Goal: Use online tool/utility: Use online tool/utility

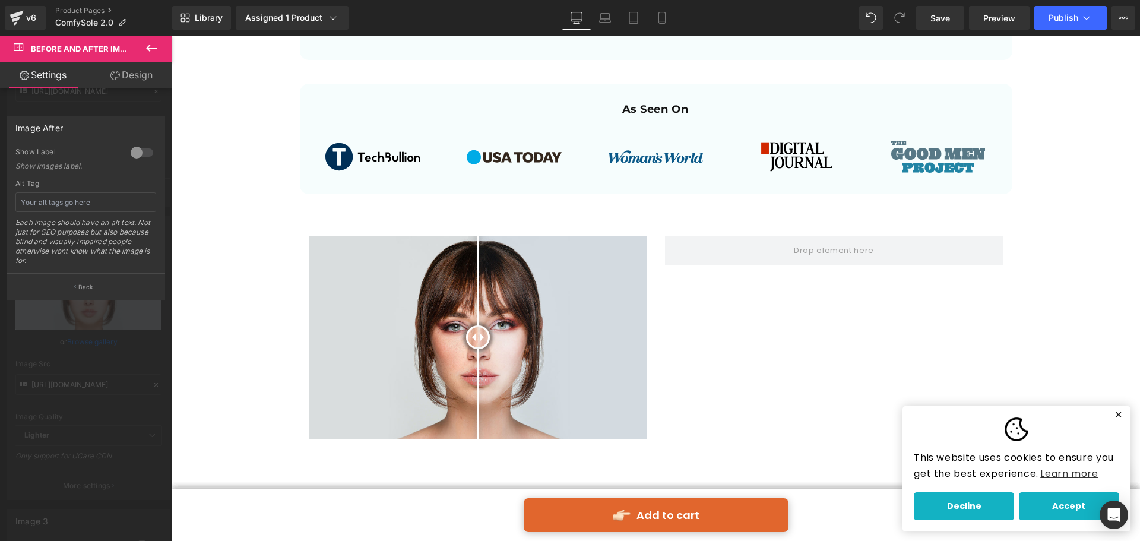
scroll to position [653, 0]
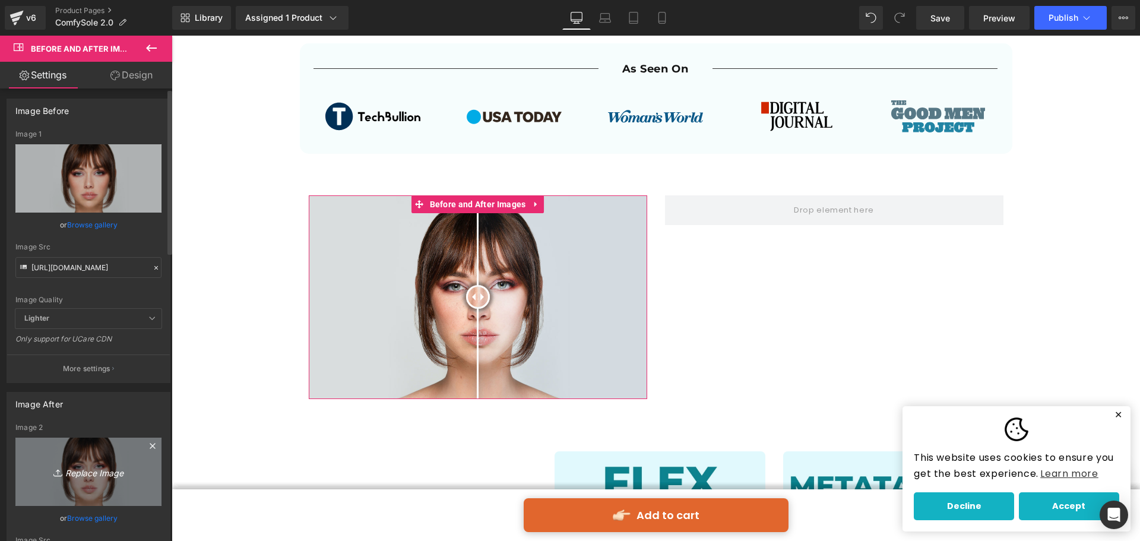
scroll to position [0, 0]
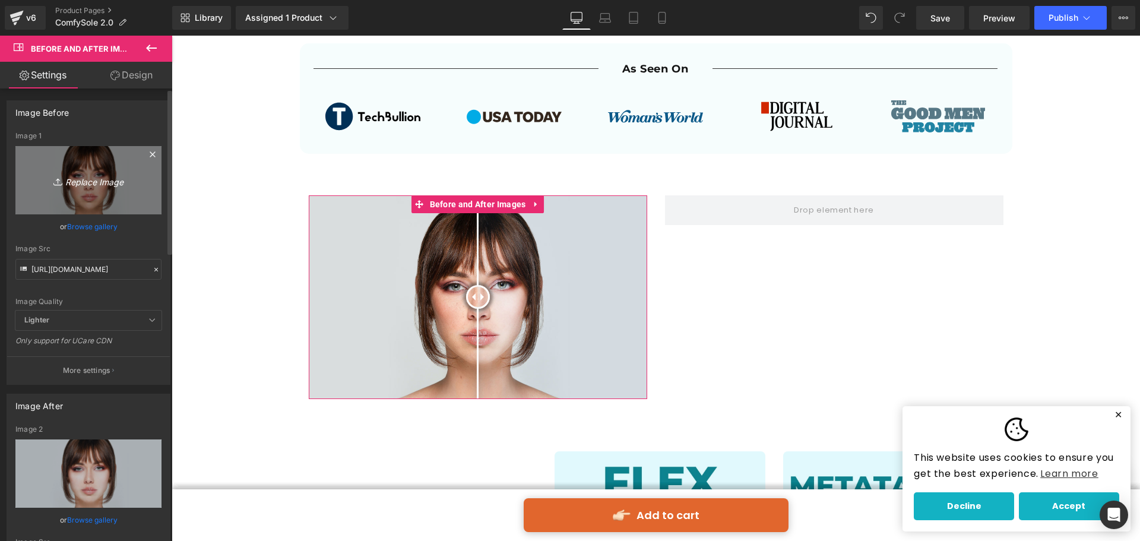
click at [89, 186] on icon "Replace Image" at bounding box center [88, 180] width 95 height 15
type input "C:\fakepath\8.jpg"
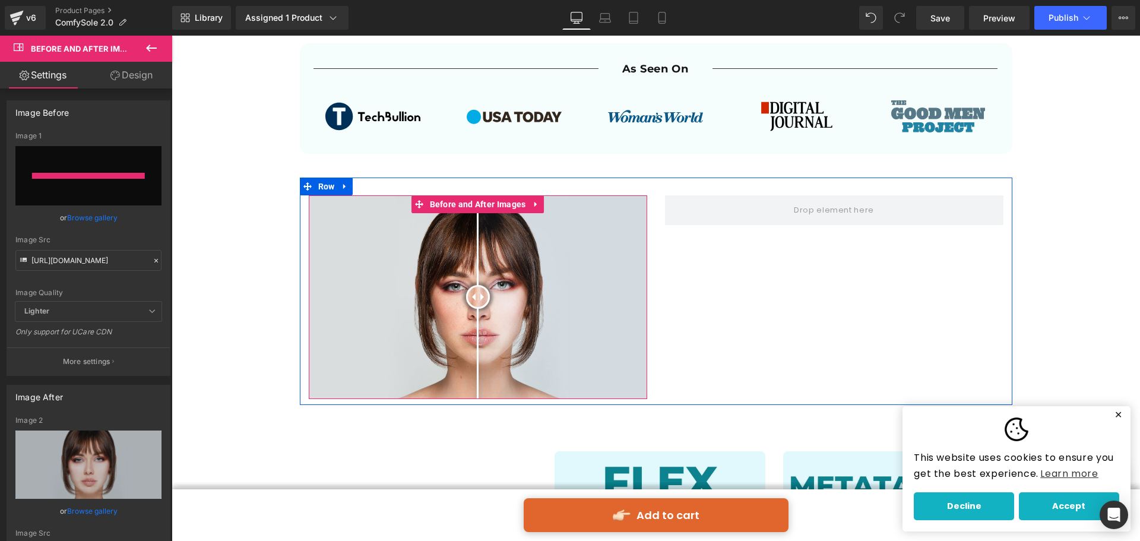
type input "[URL][DOMAIN_NAME]"
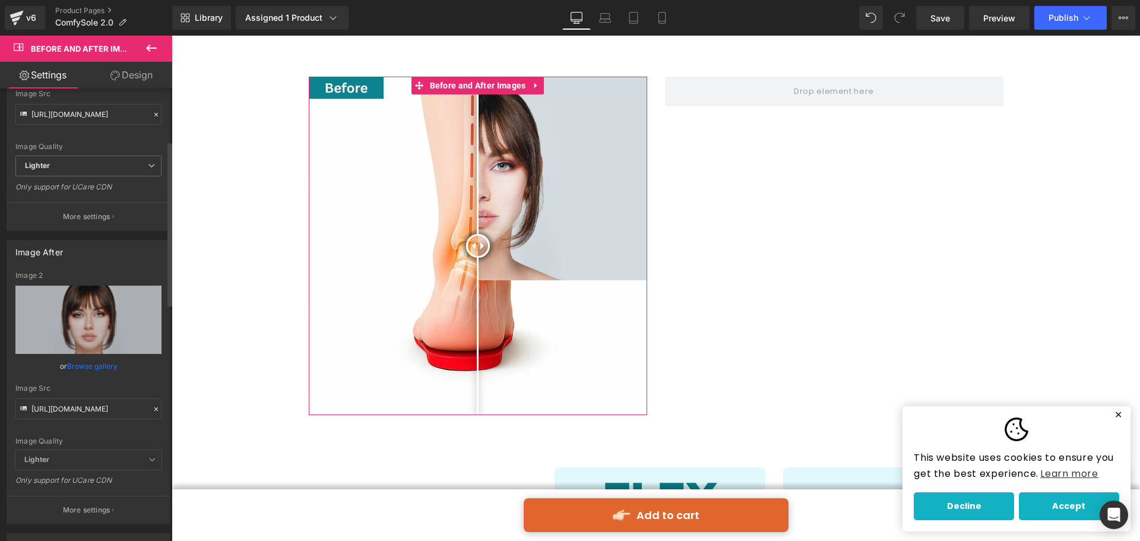
scroll to position [178, 0]
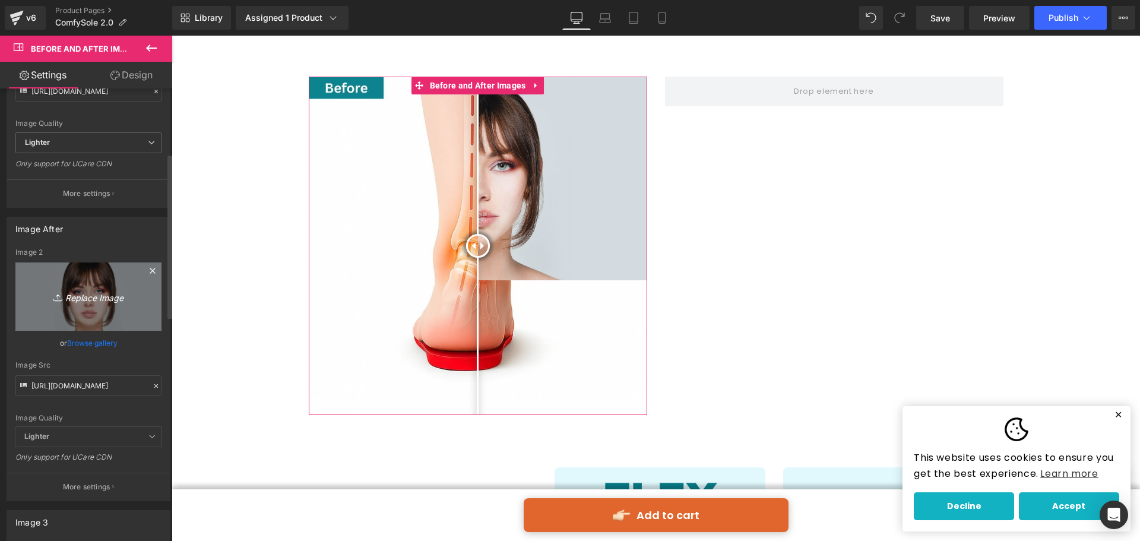
click at [110, 328] on link "Replace Image" at bounding box center [88, 296] width 146 height 68
type input "C:\fakepath\9.jpg"
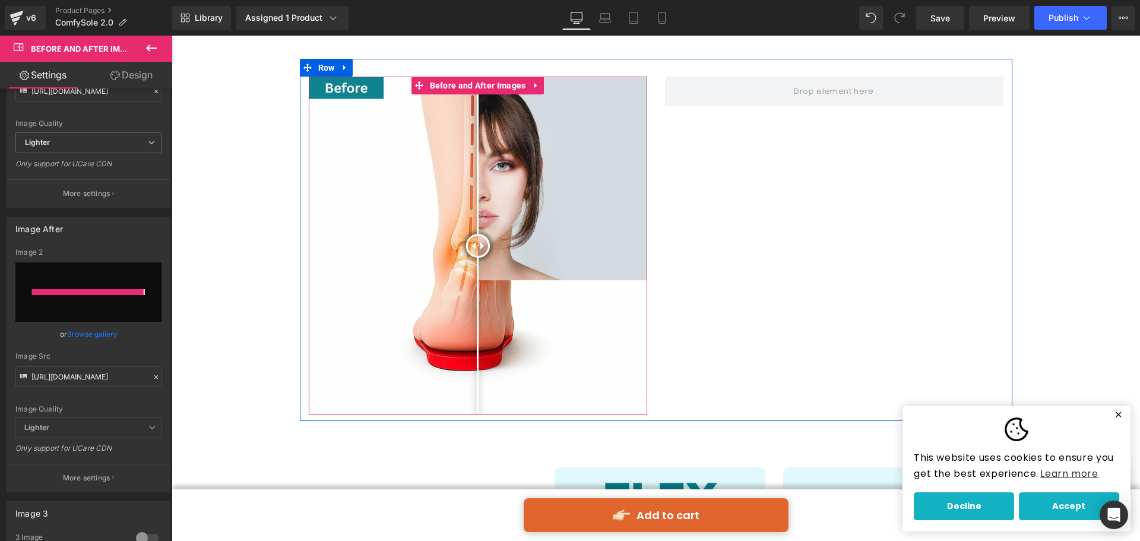
type input "[URL][DOMAIN_NAME]"
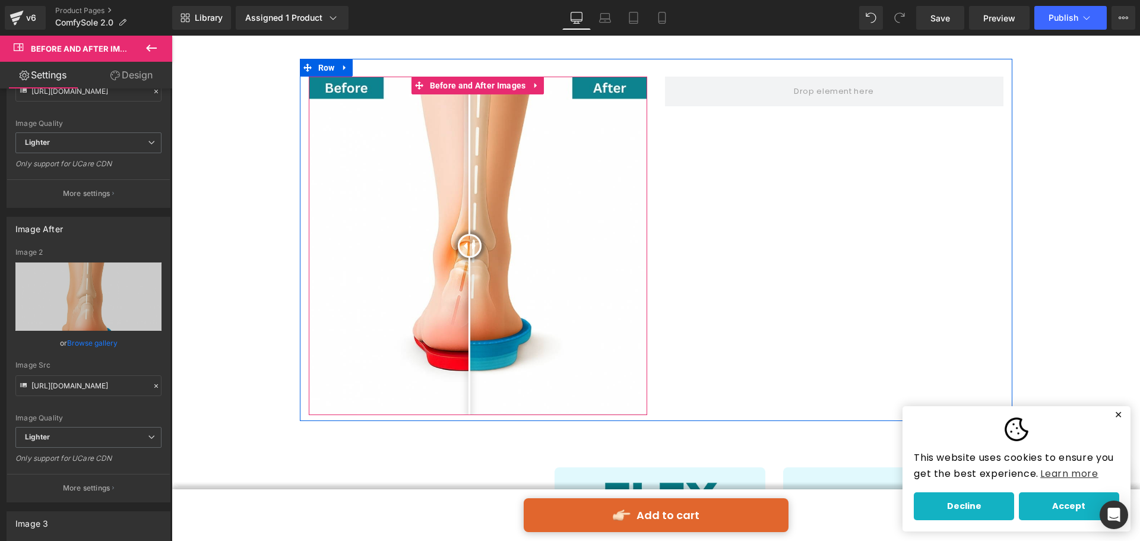
drag, startPoint x: 474, startPoint y: 245, endPoint x: 465, endPoint y: 243, distance: 9.6
click at [465, 243] on div at bounding box center [470, 246] width 24 height 24
drag, startPoint x: 473, startPoint y: 242, endPoint x: 465, endPoint y: 284, distance: 42.4
click at [465, 258] on div at bounding box center [470, 246] width 24 height 24
click at [468, 251] on div at bounding box center [473, 246] width 24 height 24
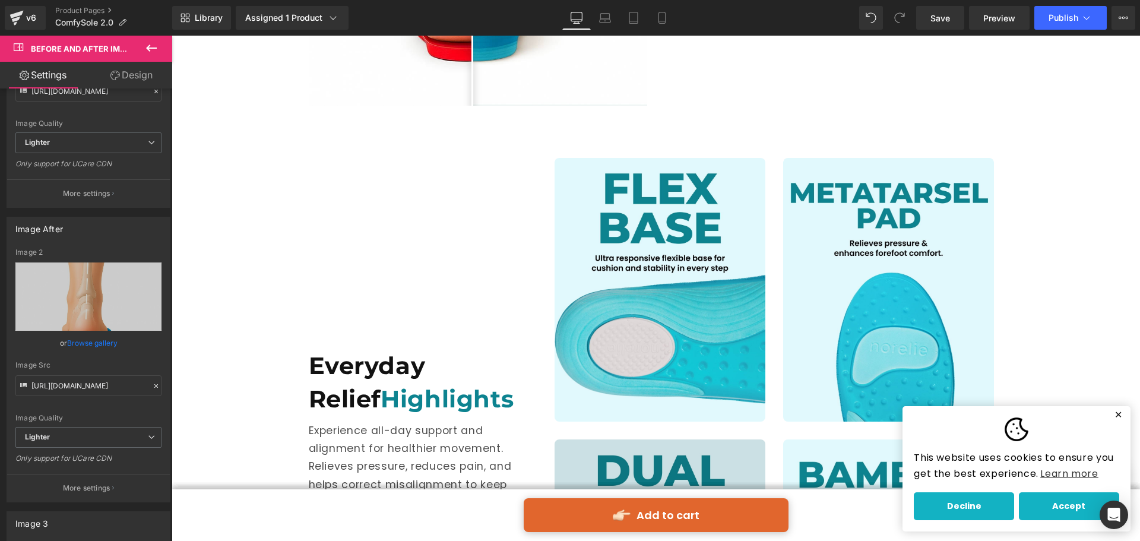
scroll to position [1187, 0]
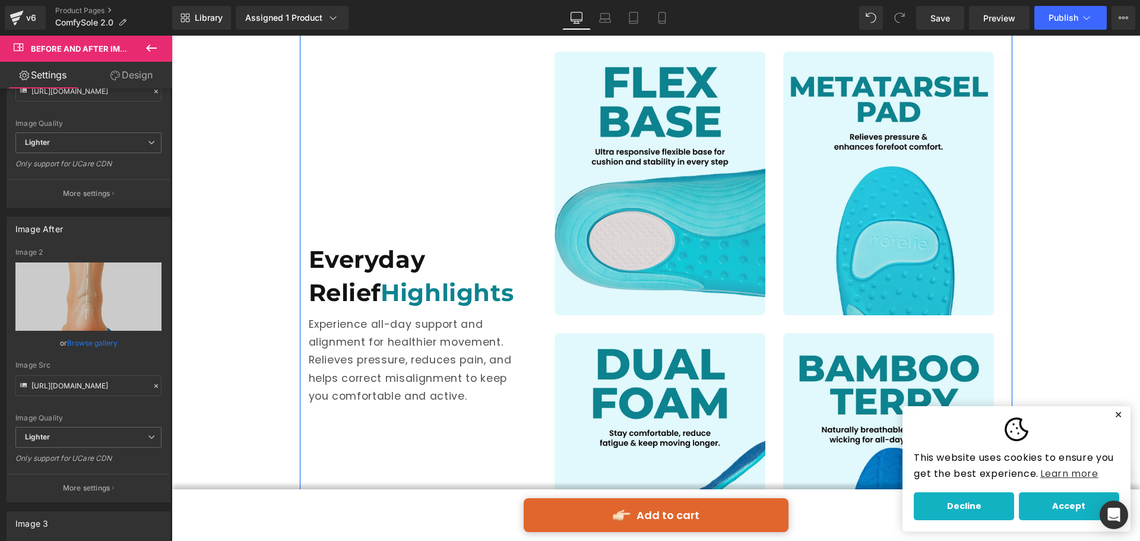
drag, startPoint x: 372, startPoint y: 294, endPoint x: 385, endPoint y: 277, distance: 21.1
click at [372, 294] on h1 "Everyday Relief Highlights" at bounding box center [419, 276] width 220 height 66
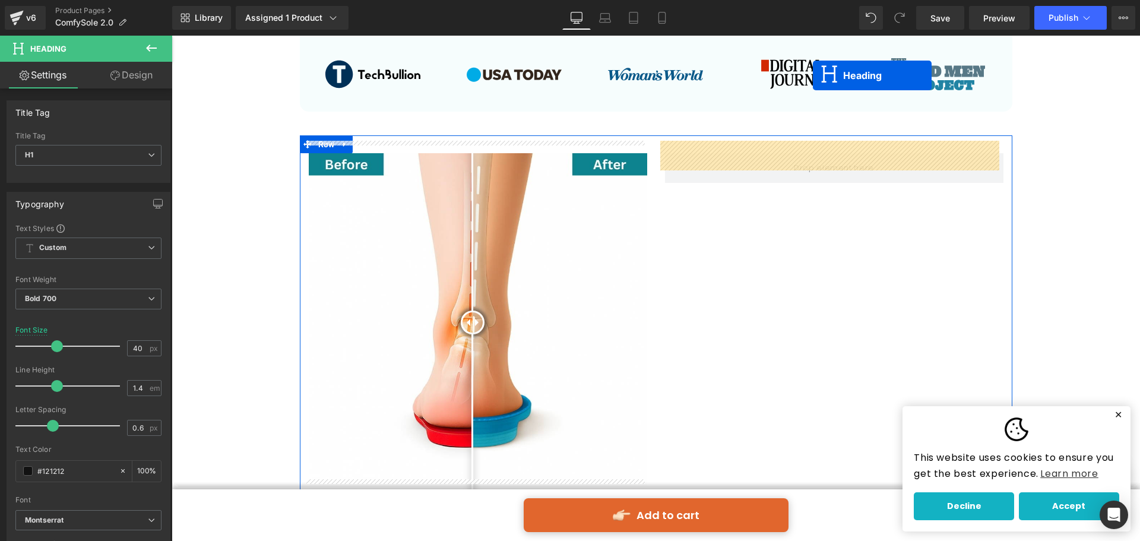
scroll to position [671, 0]
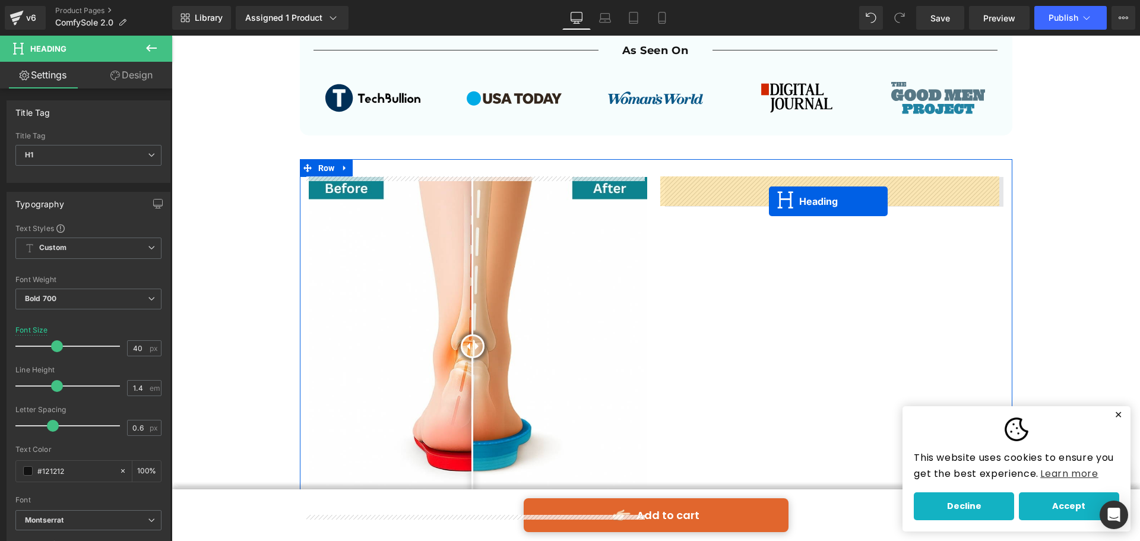
drag, startPoint x: 400, startPoint y: 311, endPoint x: 769, endPoint y: 201, distance: 384.6
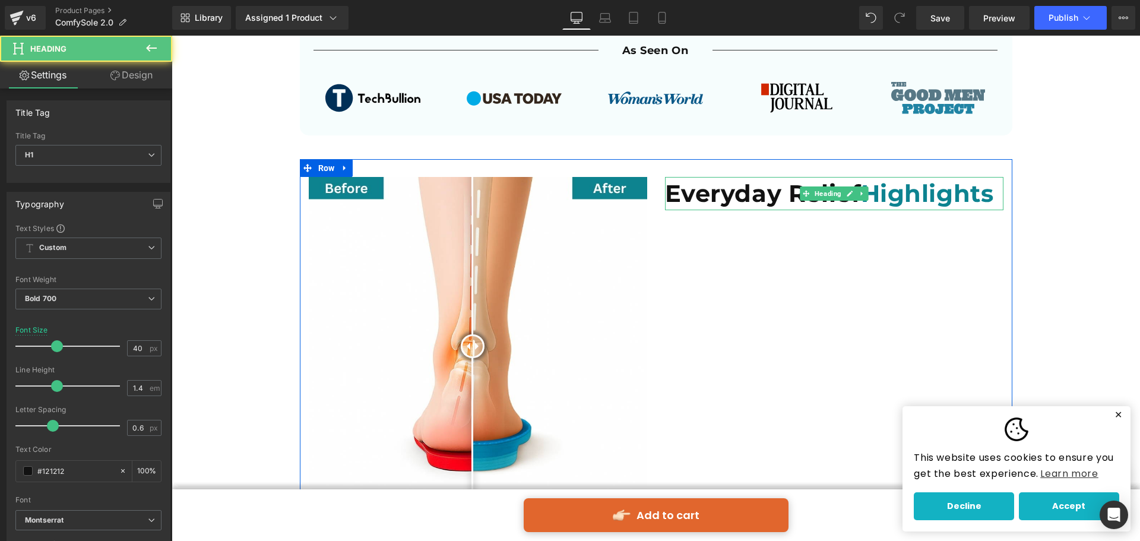
click at [772, 195] on h1 "Everyday Relief Highlights" at bounding box center [834, 193] width 338 height 33
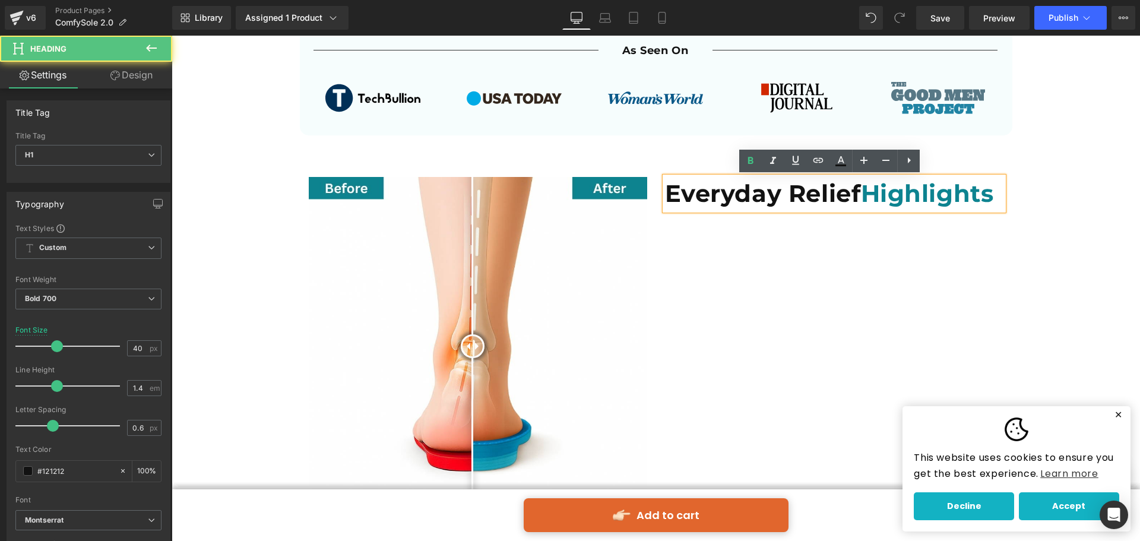
click at [792, 303] on div "Before and After Images Everyday Relief Highlights Heading Row" at bounding box center [656, 340] width 712 height 362
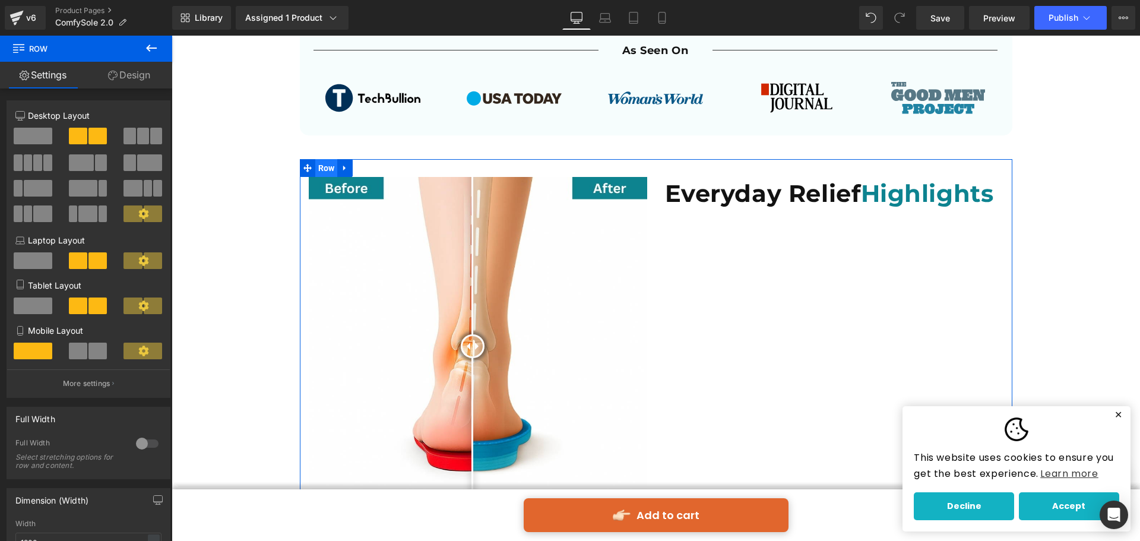
click at [326, 170] on span "Row" at bounding box center [326, 168] width 23 height 18
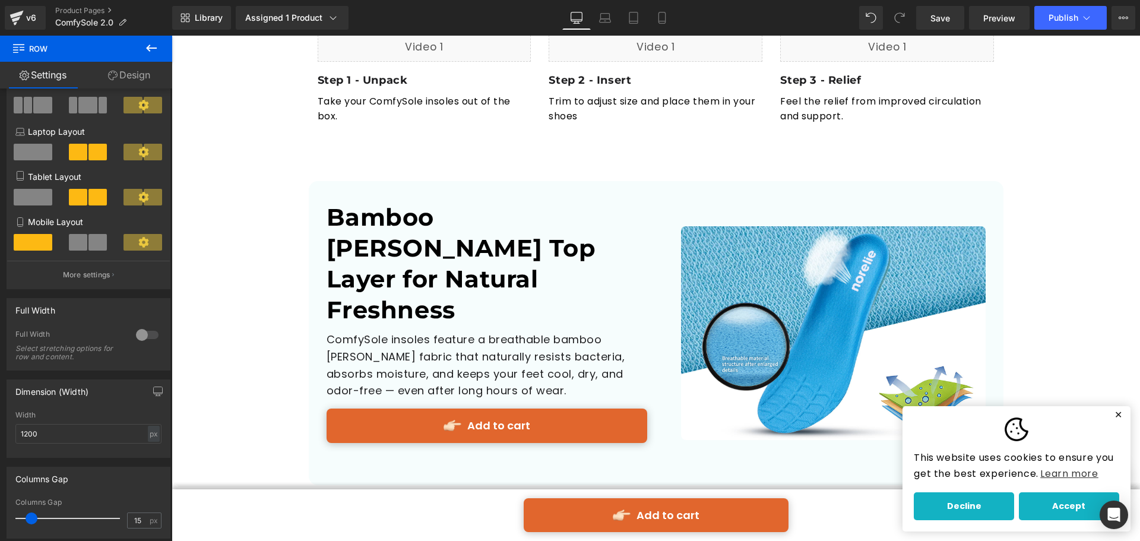
scroll to position [2392, 0]
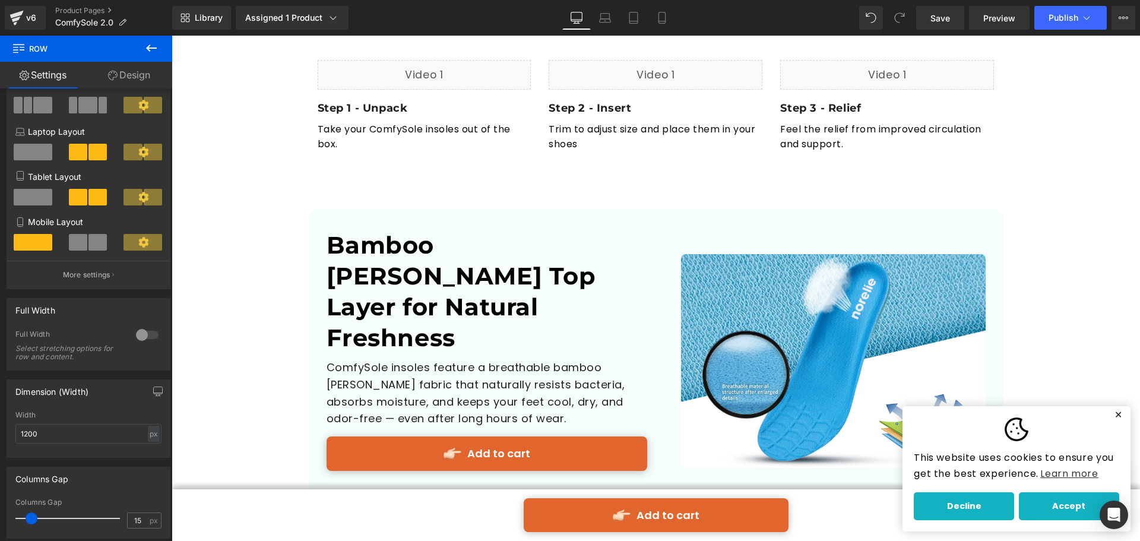
click at [613, 237] on div "Bamboo [PERSON_NAME] Top Layer for Natural Freshness Heading" at bounding box center [486, 291] width 320 height 123
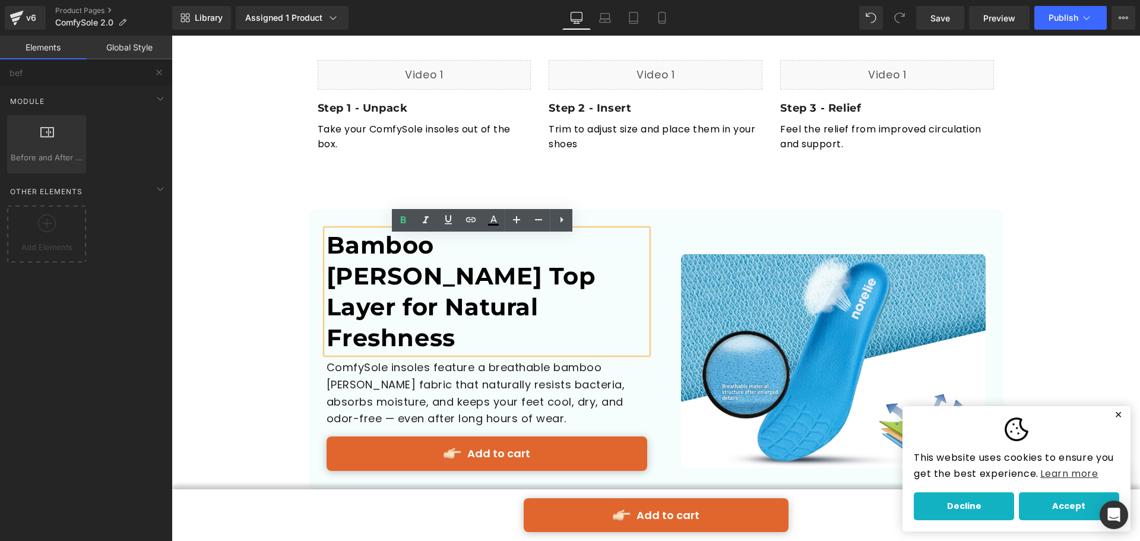
click at [264, 228] on div "‹" at bounding box center [656, 75] width 968 height 4653
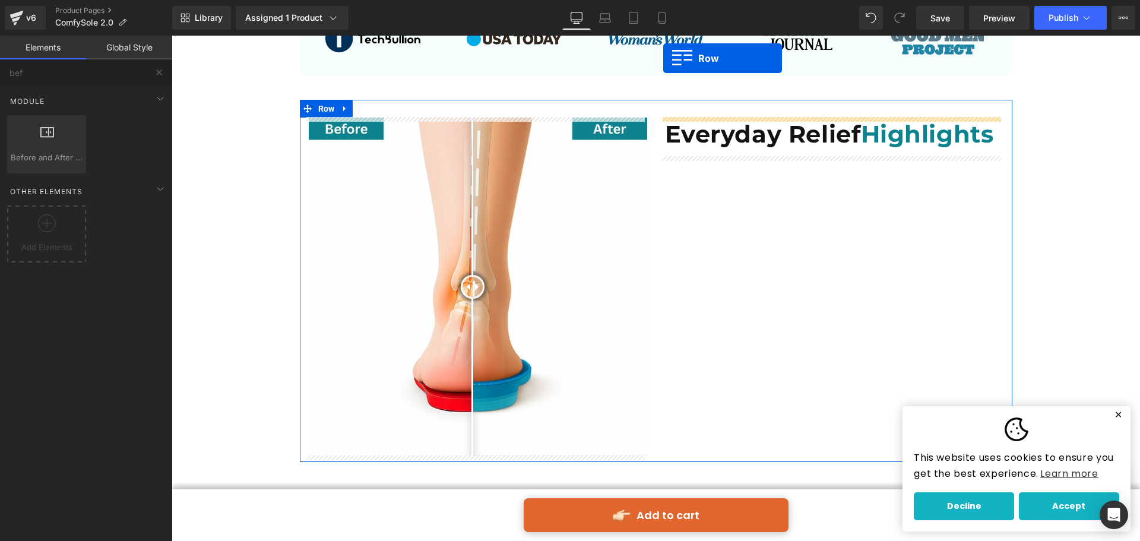
scroll to position [695, 0]
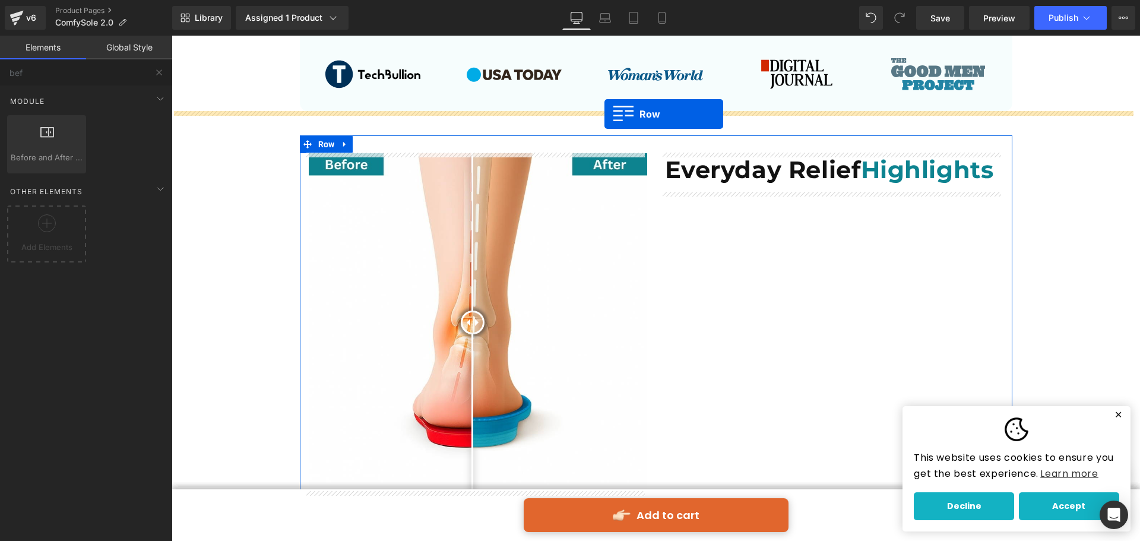
drag, startPoint x: 323, startPoint y: 220, endPoint x: 604, endPoint y: 114, distance: 300.5
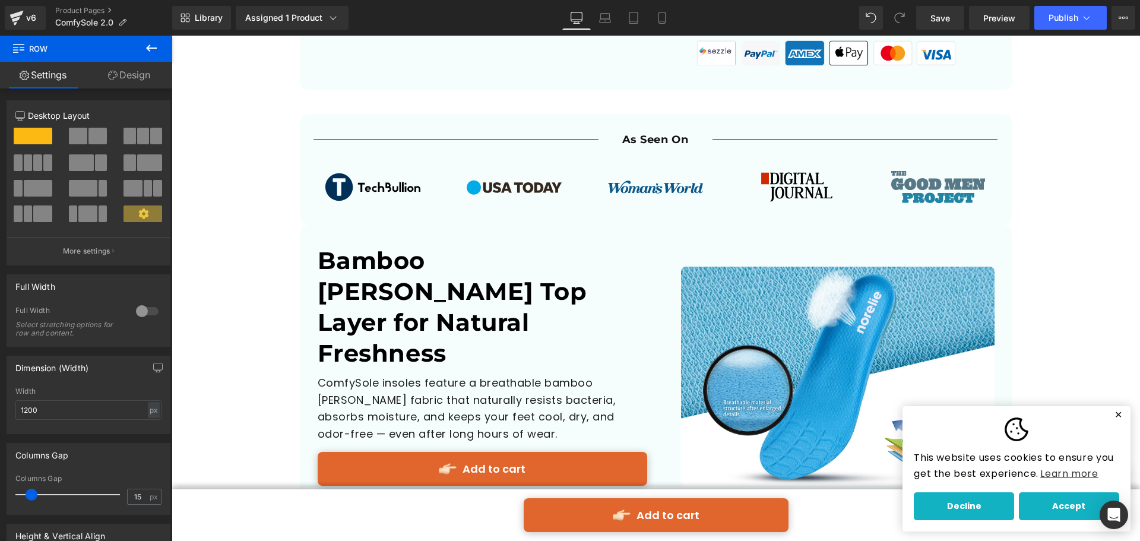
scroll to position [576, 0]
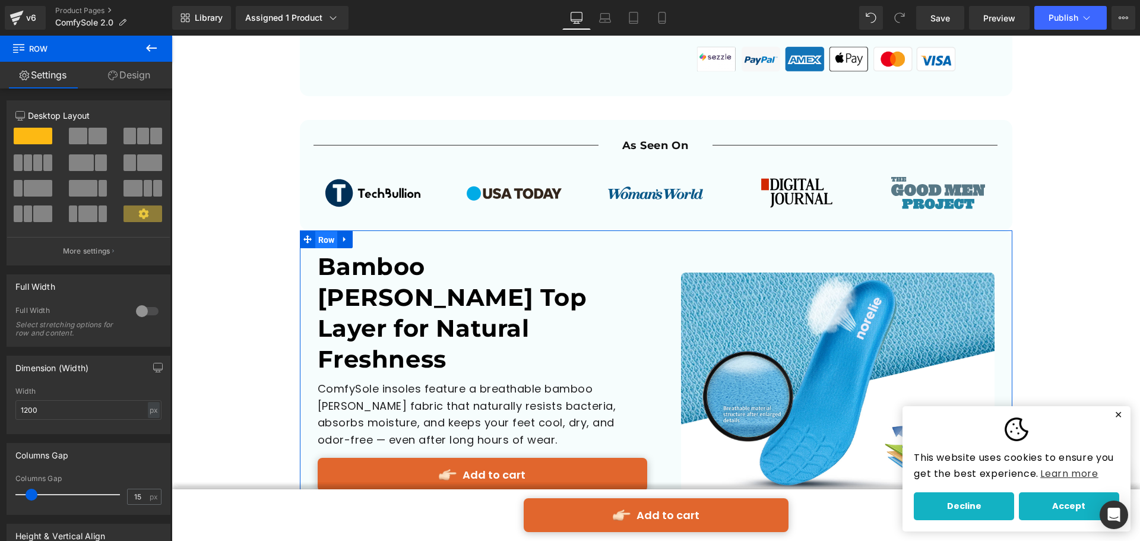
click at [315, 240] on span "Row" at bounding box center [326, 240] width 23 height 18
click at [132, 74] on link "Design" at bounding box center [129, 75] width 86 height 27
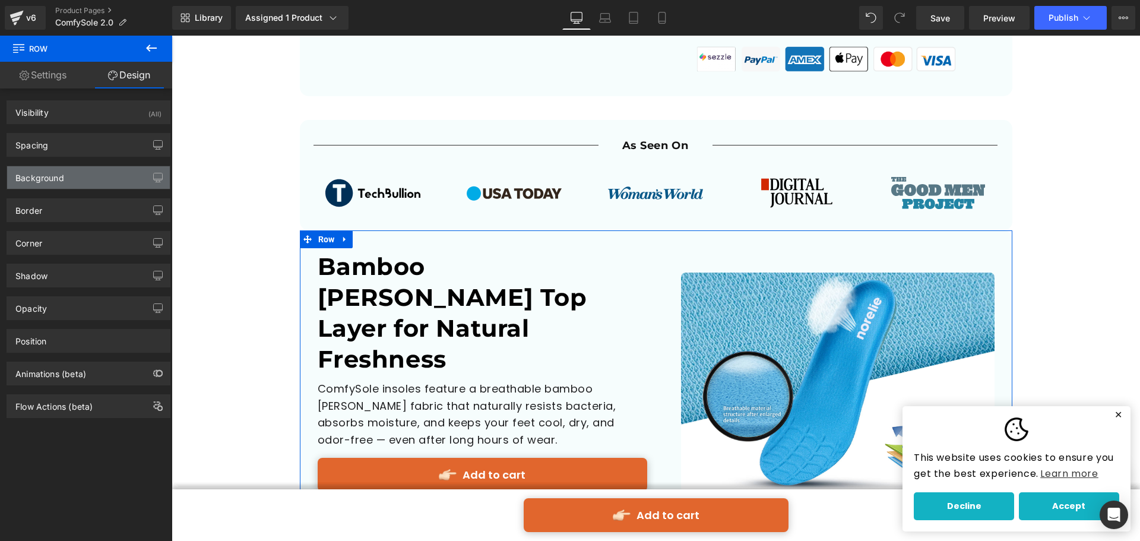
click at [121, 180] on div "Background" at bounding box center [88, 177] width 163 height 23
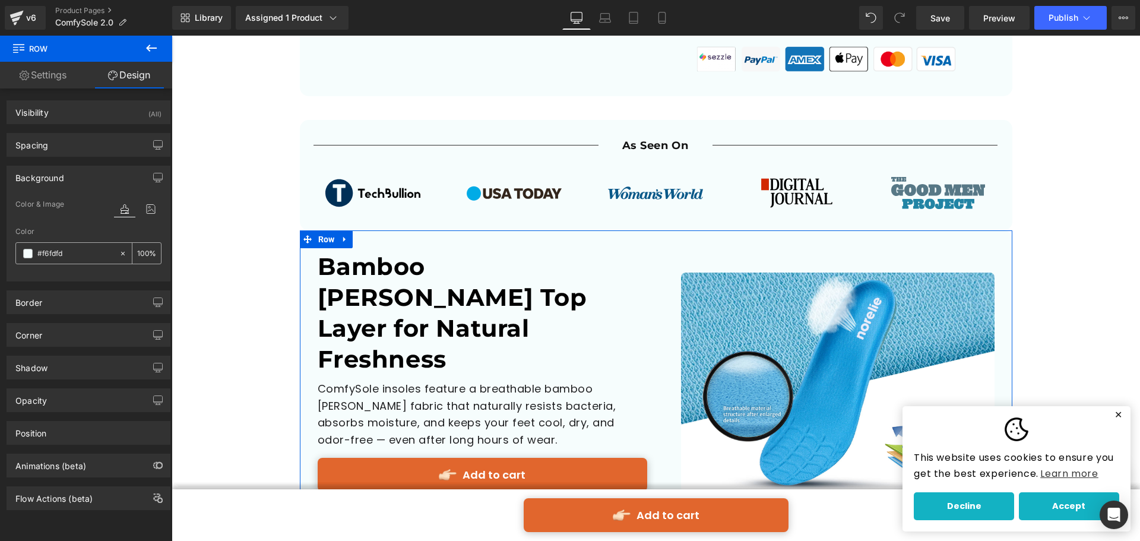
click at [29, 250] on span at bounding box center [27, 253] width 9 height 9
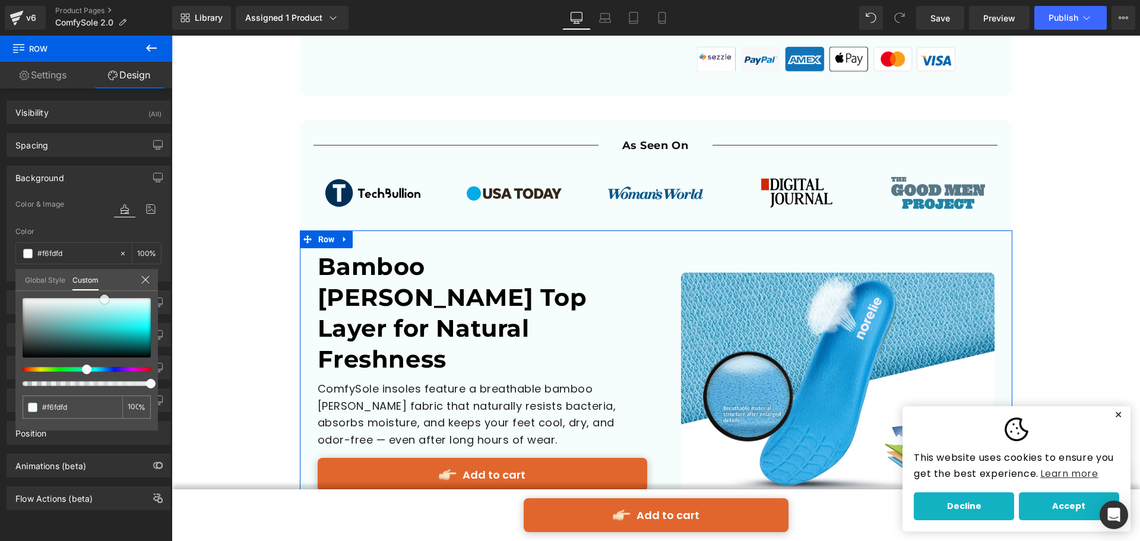
type input "#f9fafa"
type input "#fcfcfc"
type input "#ffffff"
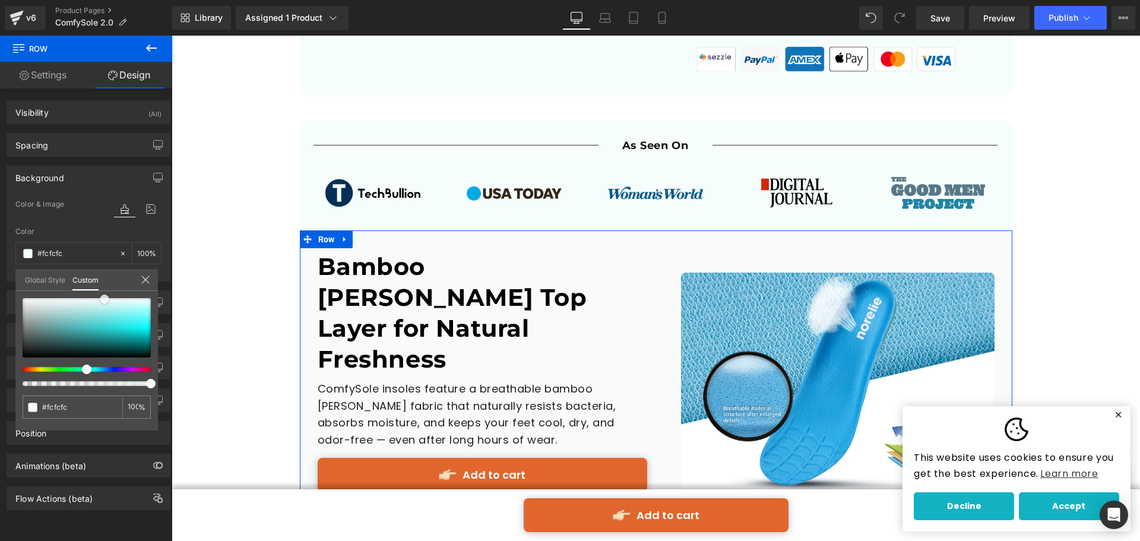
type input "#ffffff"
drag, startPoint x: 44, startPoint y: 299, endPoint x: 0, endPoint y: 272, distance: 51.4
click at [0, 272] on div "Background Color & Image color rgba(255, 255, 255, 1) Color #ffffff 100 % Image…" at bounding box center [88, 219] width 177 height 125
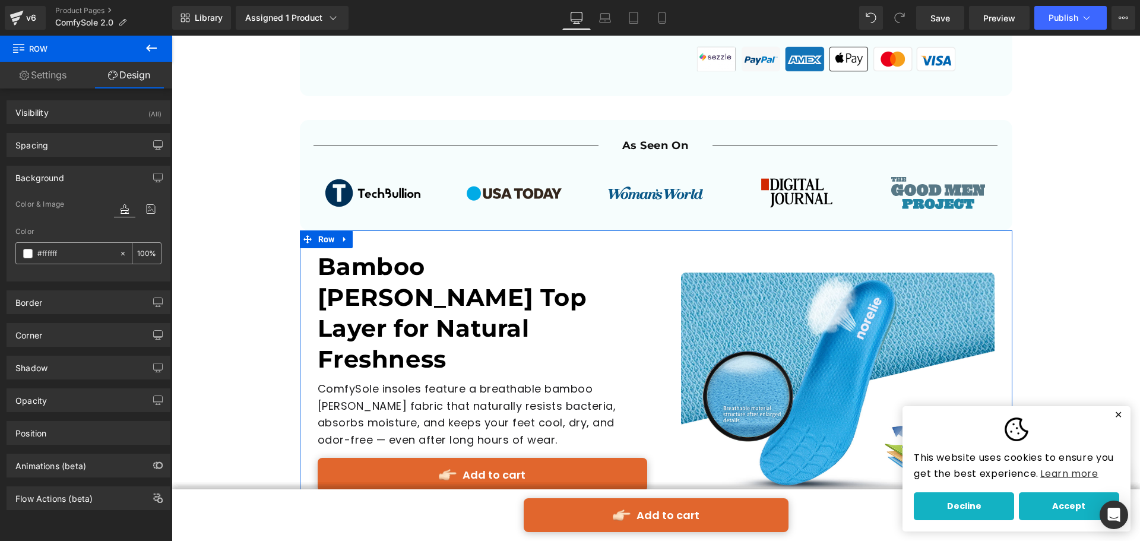
click at [88, 249] on input "#ffffff" at bounding box center [75, 253] width 76 height 13
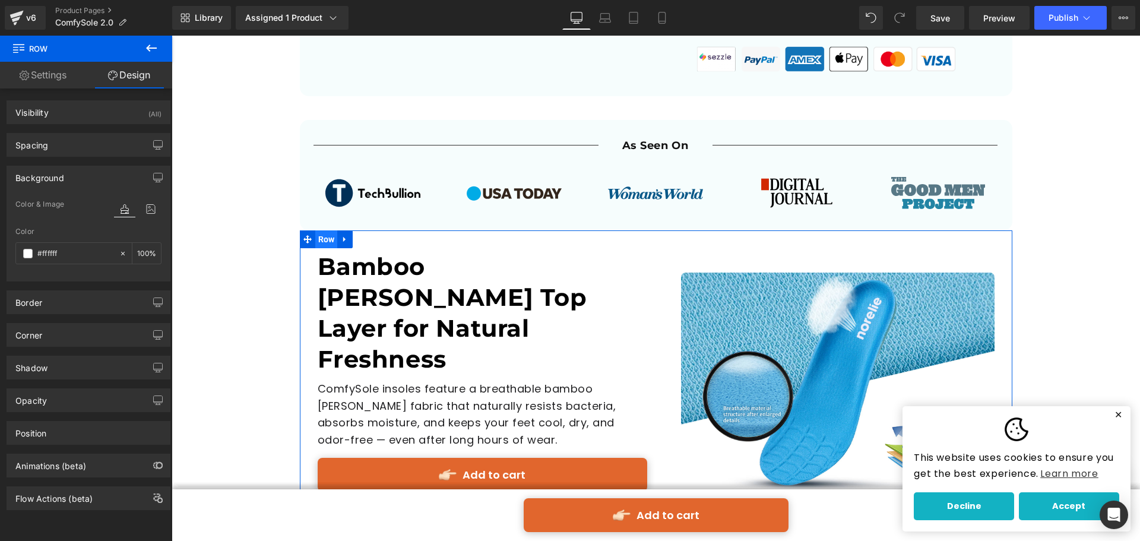
scroll to position [754, 0]
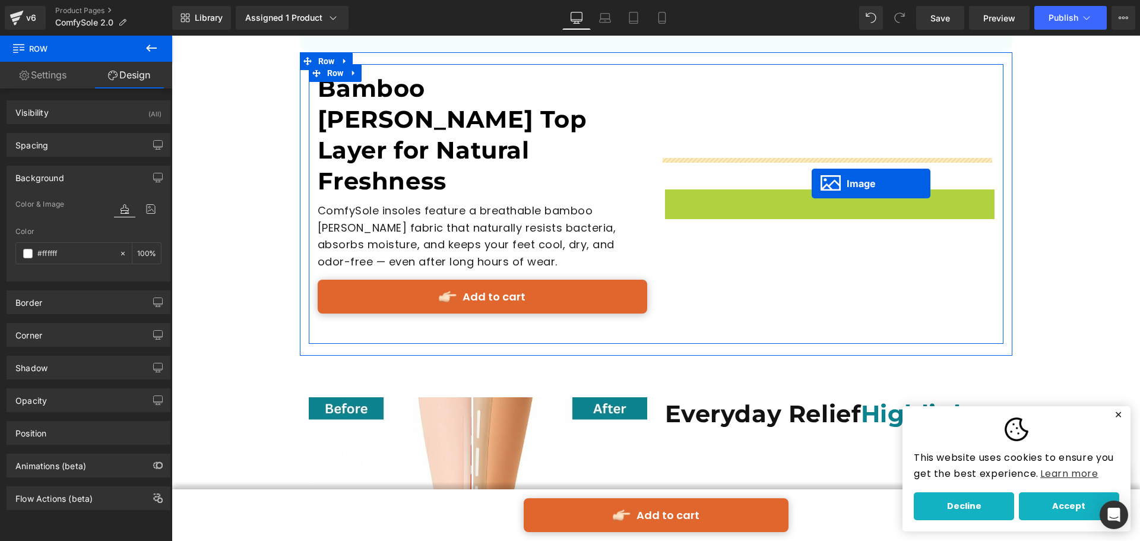
drag, startPoint x: 824, startPoint y: 181, endPoint x: 811, endPoint y: 183, distance: 13.3
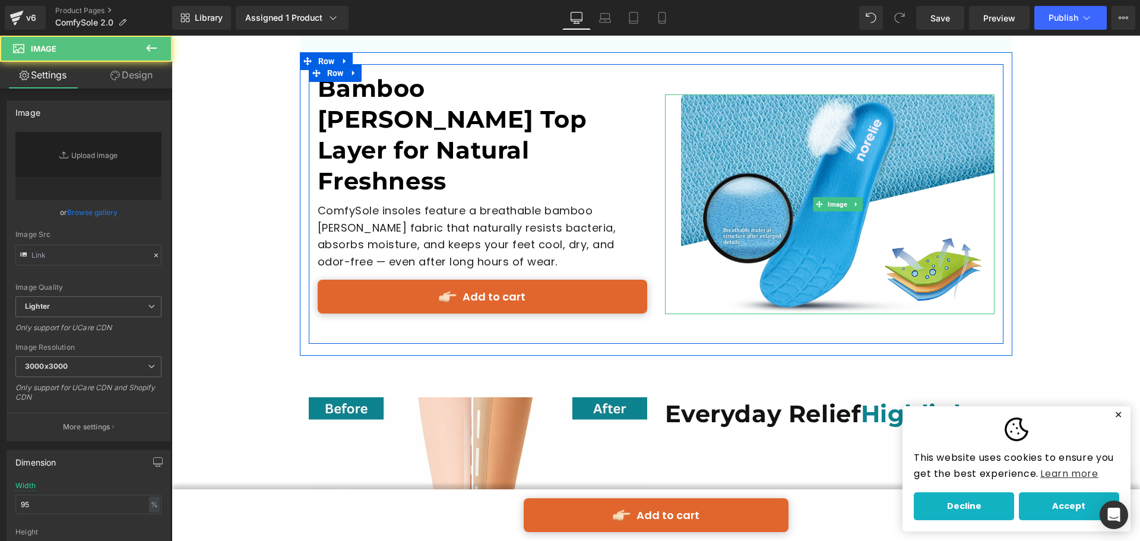
type input "[URL][DOMAIN_NAME]"
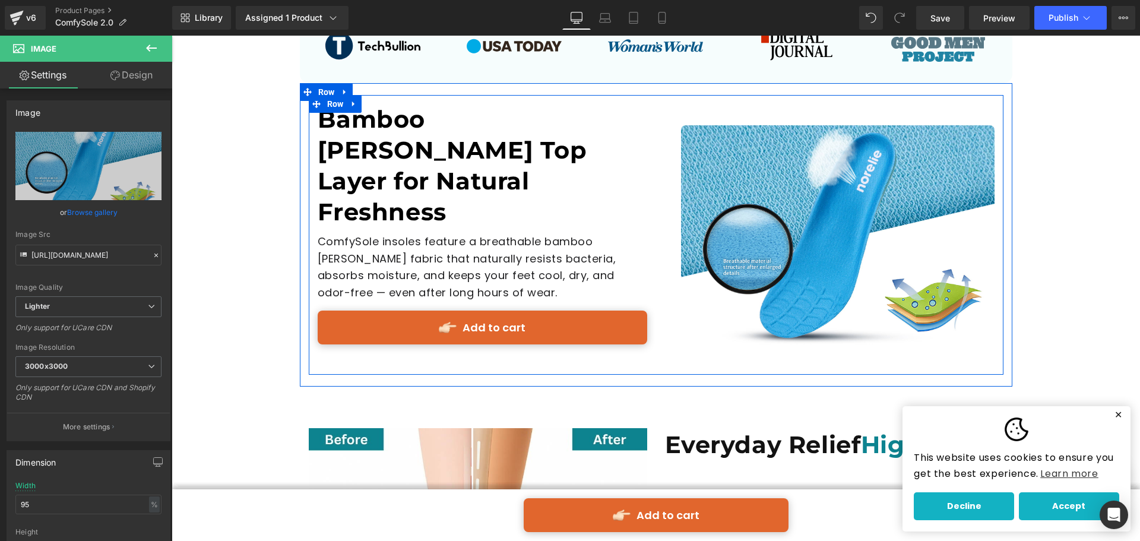
scroll to position [695, 0]
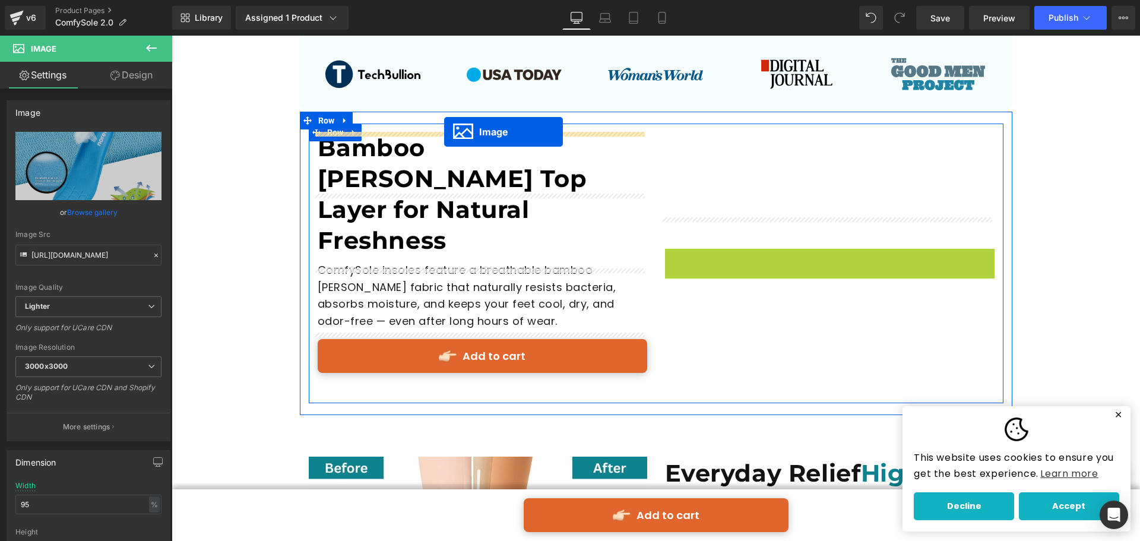
drag, startPoint x: 843, startPoint y: 247, endPoint x: 444, endPoint y: 132, distance: 415.3
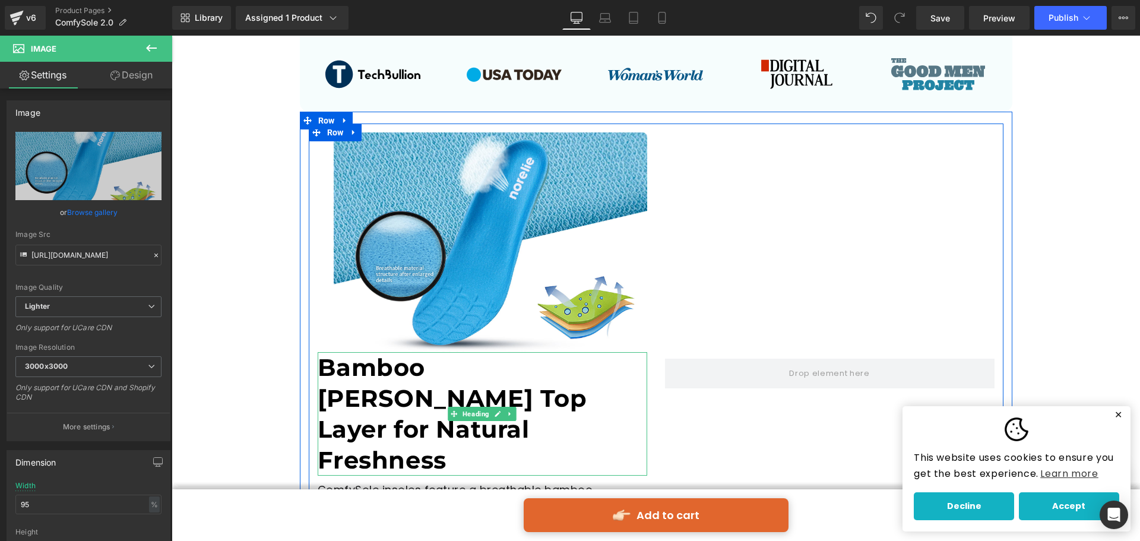
click at [569, 386] on b "Bamboo [PERSON_NAME] Top Layer for Natural Freshness" at bounding box center [452, 414] width 269 height 122
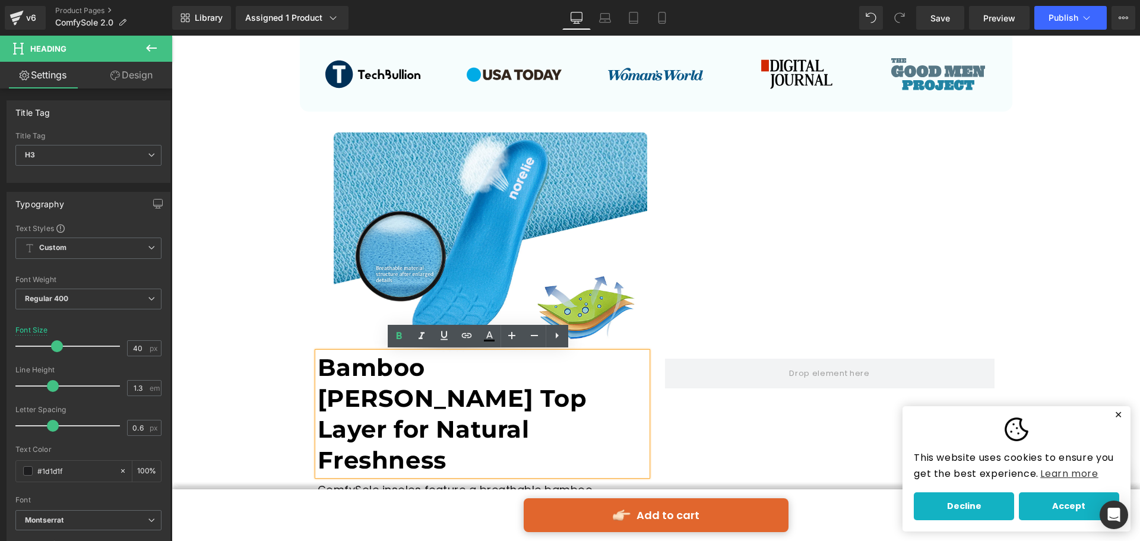
click at [417, 383] on b "Bamboo [PERSON_NAME] Top Layer for Natural Freshness" at bounding box center [452, 414] width 269 height 122
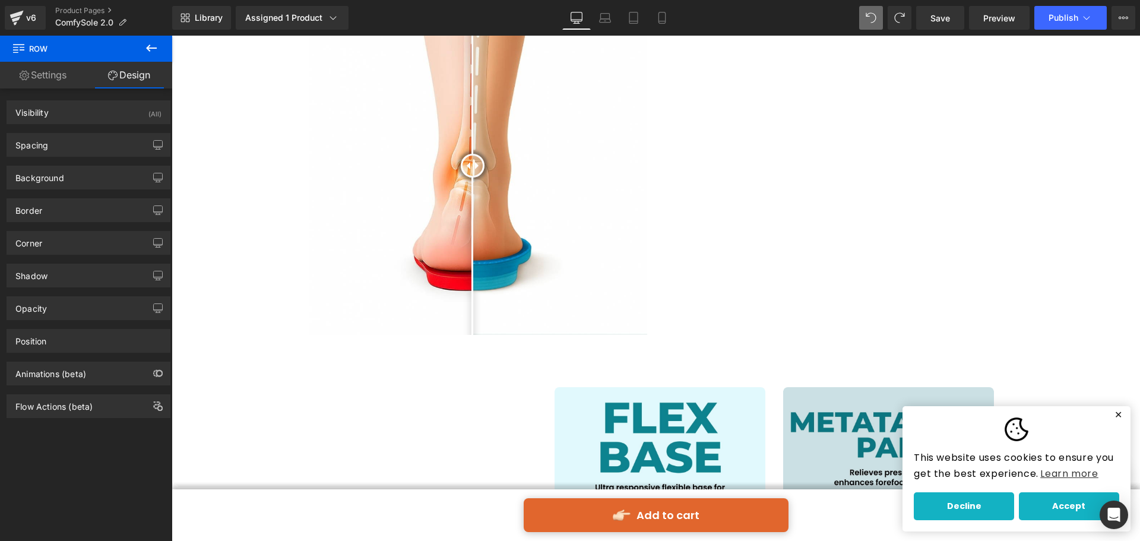
scroll to position [734, 0]
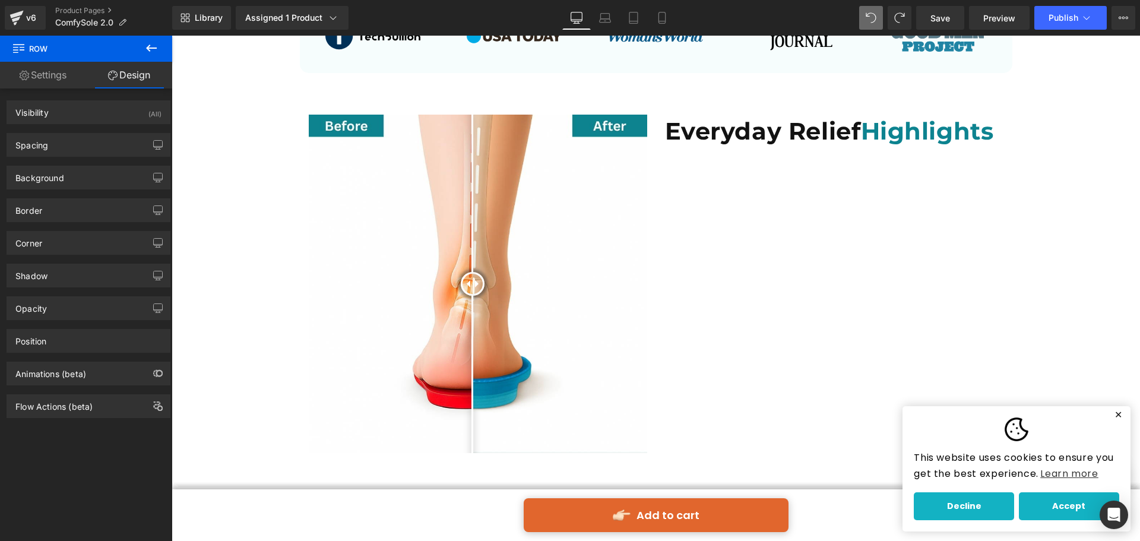
click at [825, 144] on h1 "Everyday Relief Highlights" at bounding box center [834, 131] width 338 height 33
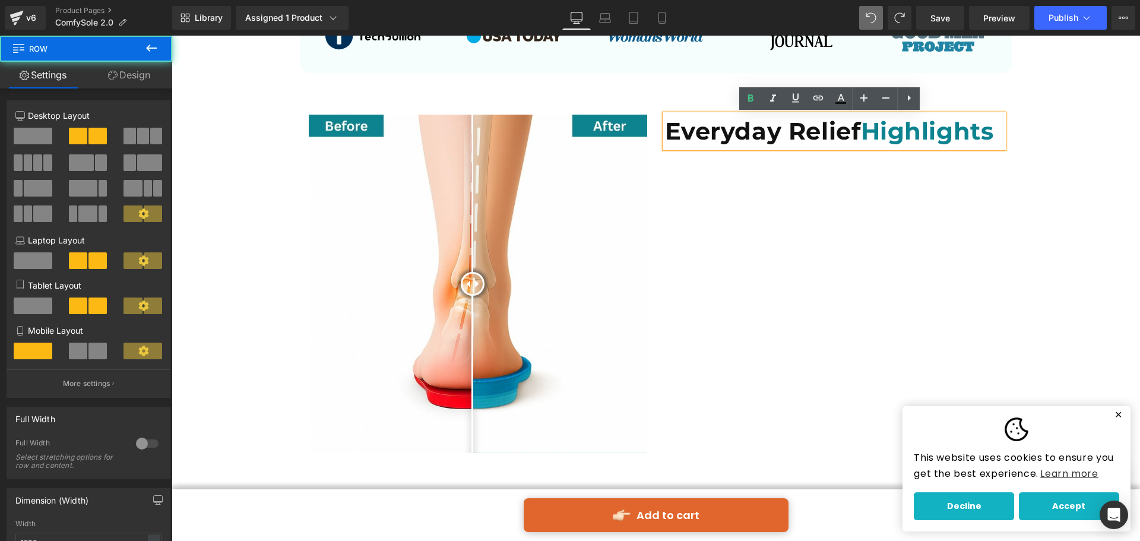
click at [351, 97] on div "Before and After Images Everyday Relief Highlights Heading Row" at bounding box center [656, 278] width 712 height 362
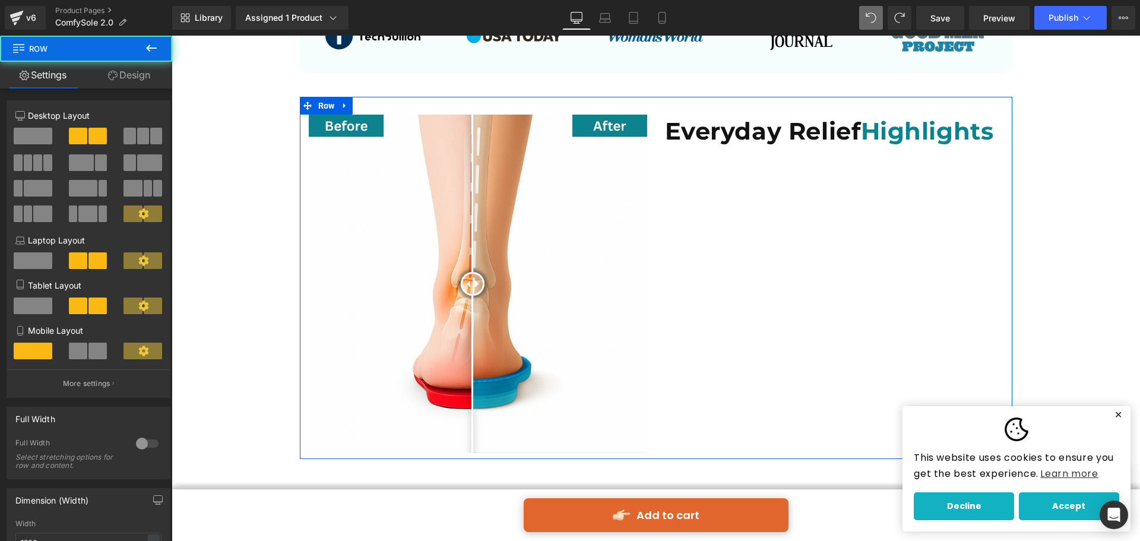
click at [310, 107] on div "Before and After Images Everyday Relief Highlights Heading Row" at bounding box center [656, 278] width 712 height 362
click at [315, 104] on span "Row" at bounding box center [326, 106] width 23 height 18
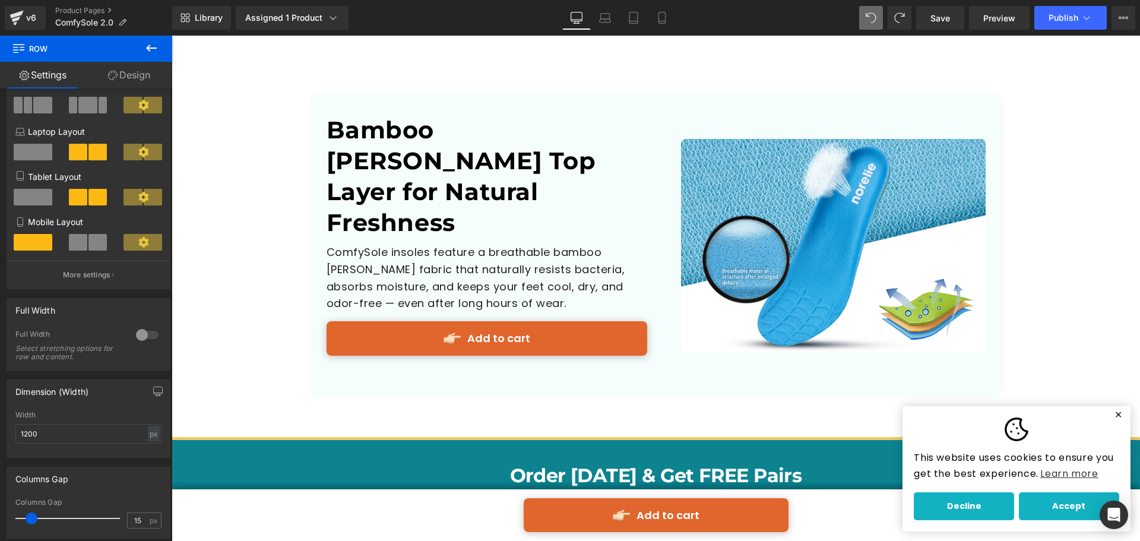
scroll to position [2514, 0]
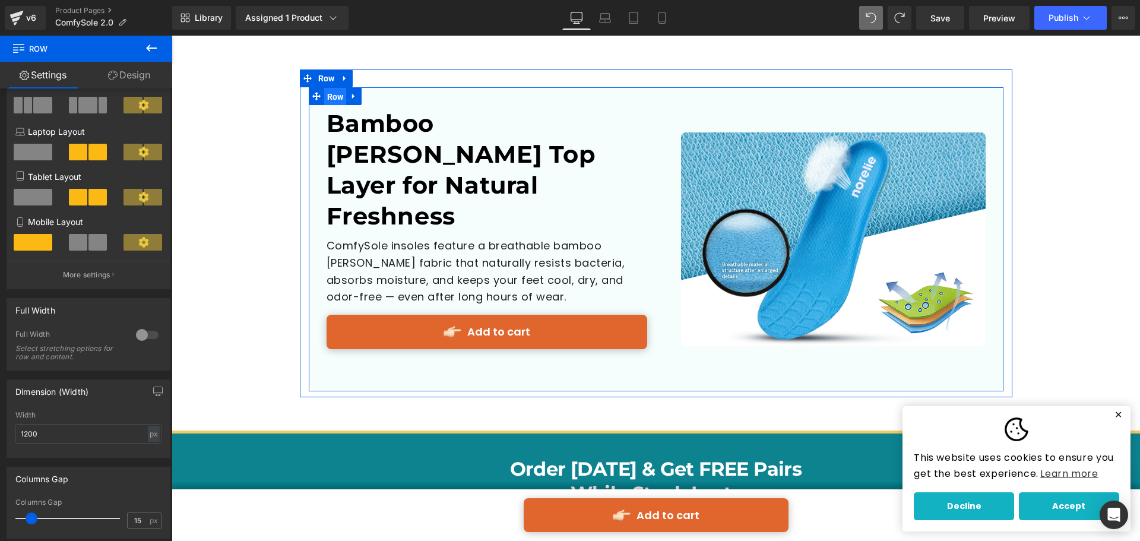
click at [332, 97] on span "Row" at bounding box center [335, 97] width 23 height 18
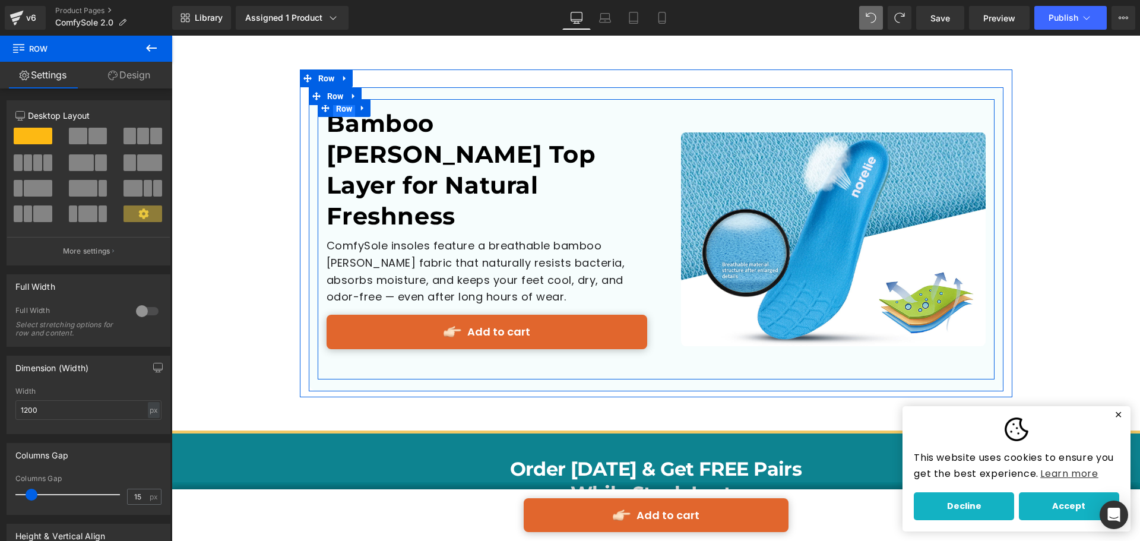
click at [341, 111] on span "Row" at bounding box center [344, 109] width 23 height 18
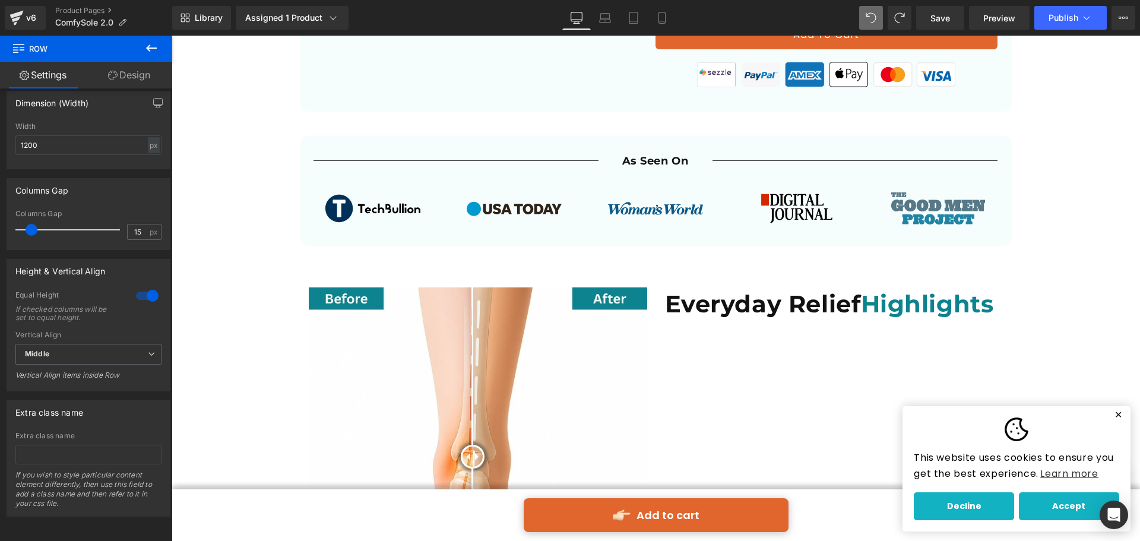
scroll to position [556, 0]
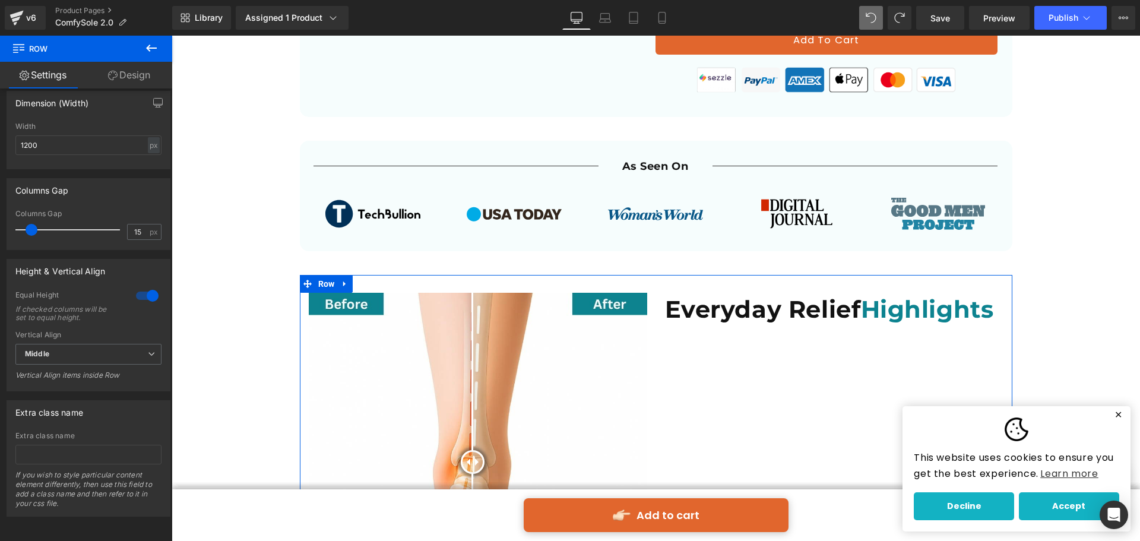
drag, startPoint x: 299, startPoint y: 277, endPoint x: 201, endPoint y: 321, distance: 107.3
click at [300, 277] on span at bounding box center [307, 284] width 15 height 18
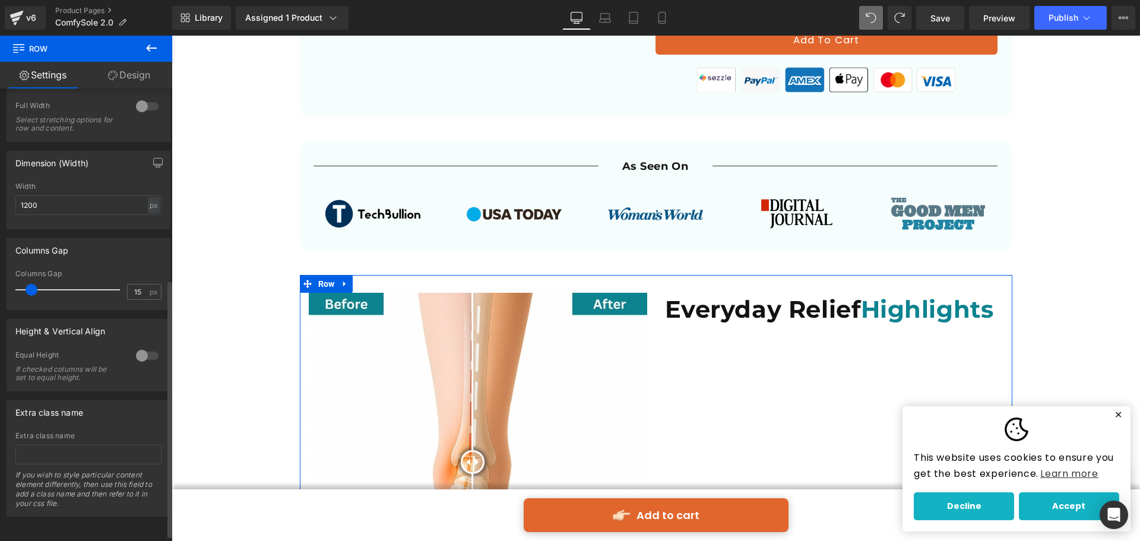
scroll to position [346, 0]
click at [142, 347] on div at bounding box center [147, 355] width 28 height 19
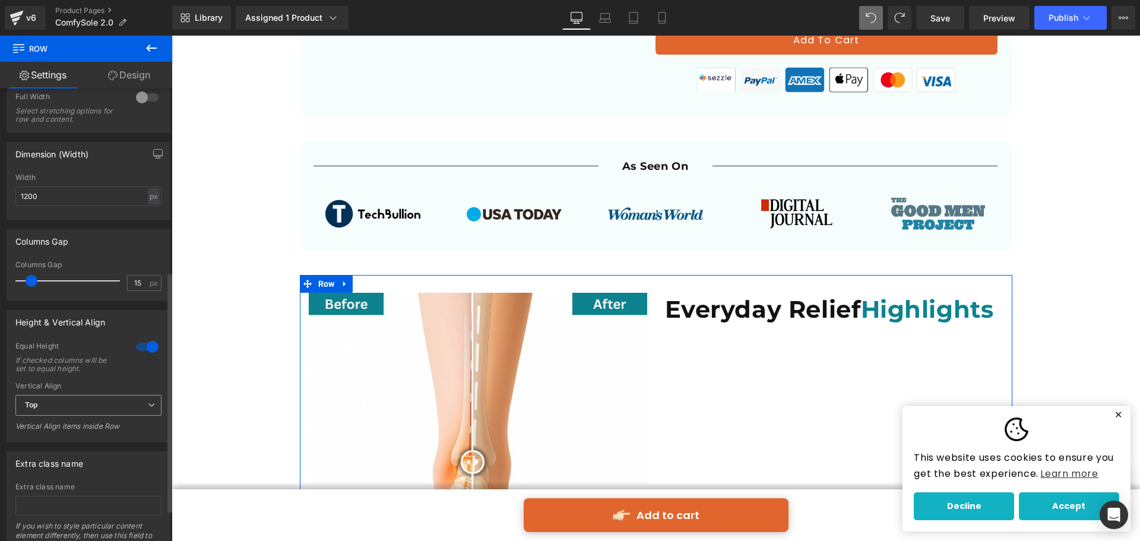
click at [133, 407] on span "Top" at bounding box center [88, 405] width 146 height 21
click at [117, 440] on li "Middle" at bounding box center [85, 444] width 141 height 18
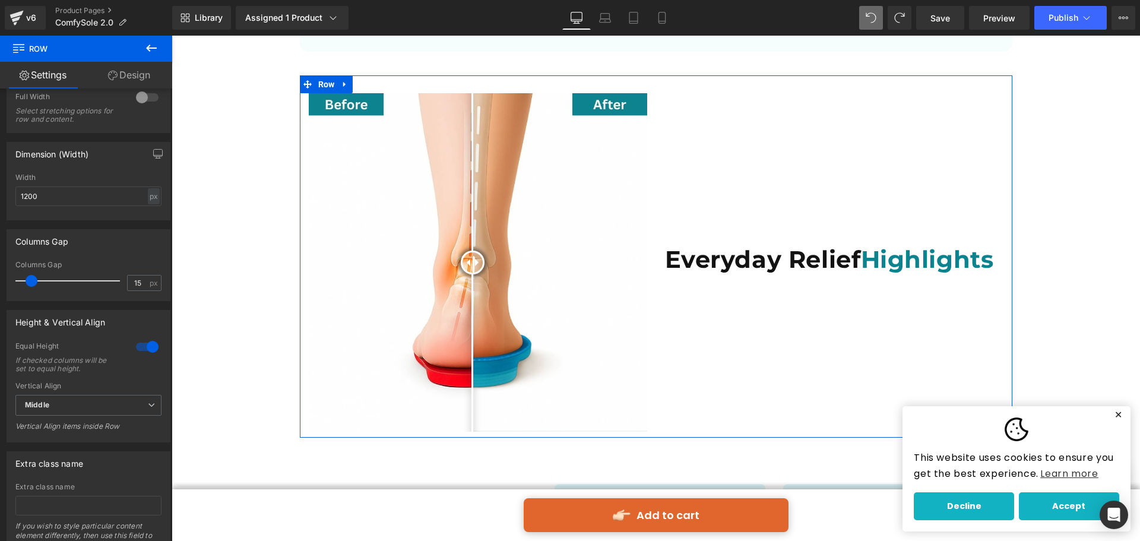
scroll to position [734, 0]
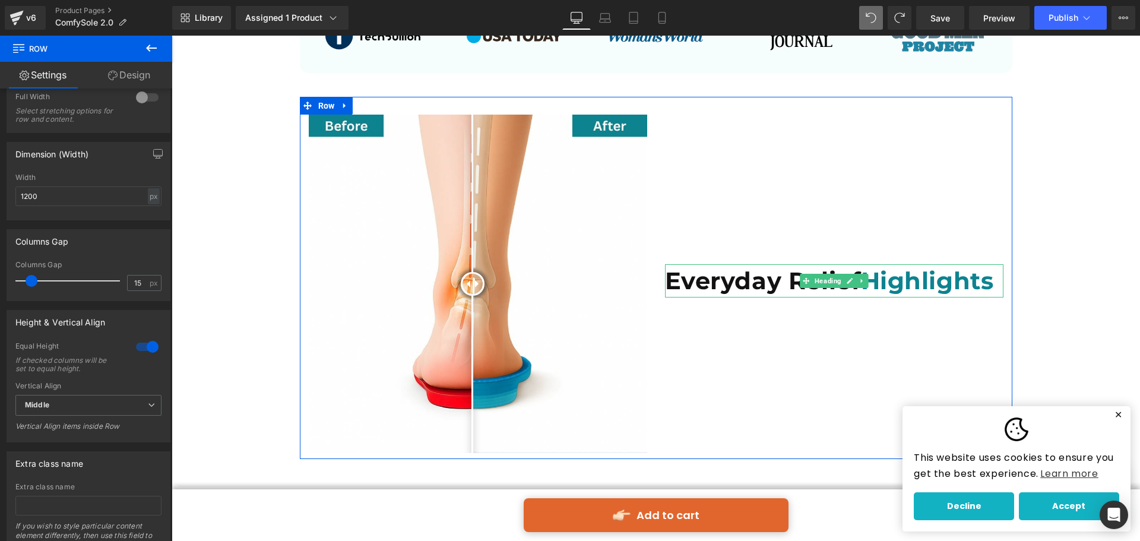
click at [763, 284] on h1 "Everyday Relief Highlights" at bounding box center [834, 280] width 338 height 33
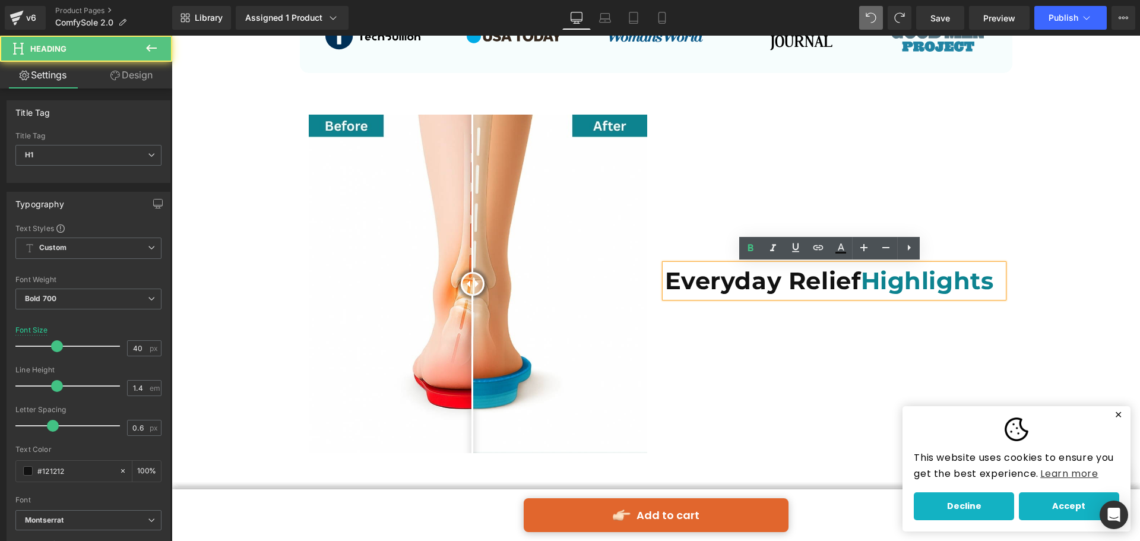
click at [723, 277] on h1 "Everyday Relief Highlights" at bounding box center [834, 280] width 338 height 33
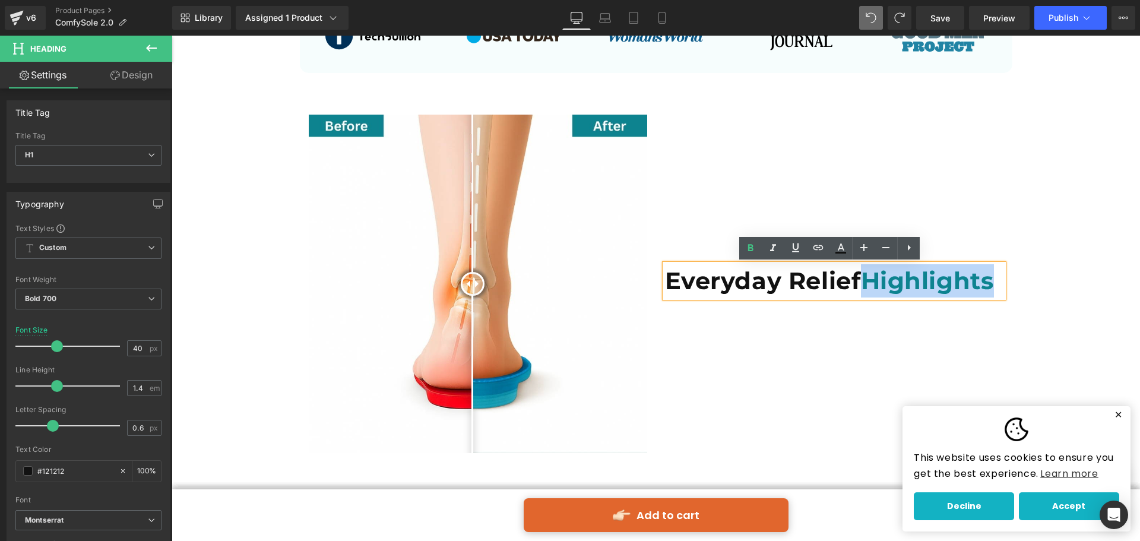
drag, startPoint x: 994, startPoint y: 288, endPoint x: 867, endPoint y: 291, distance: 127.6
click at [867, 291] on span "Highlights" at bounding box center [927, 280] width 133 height 29
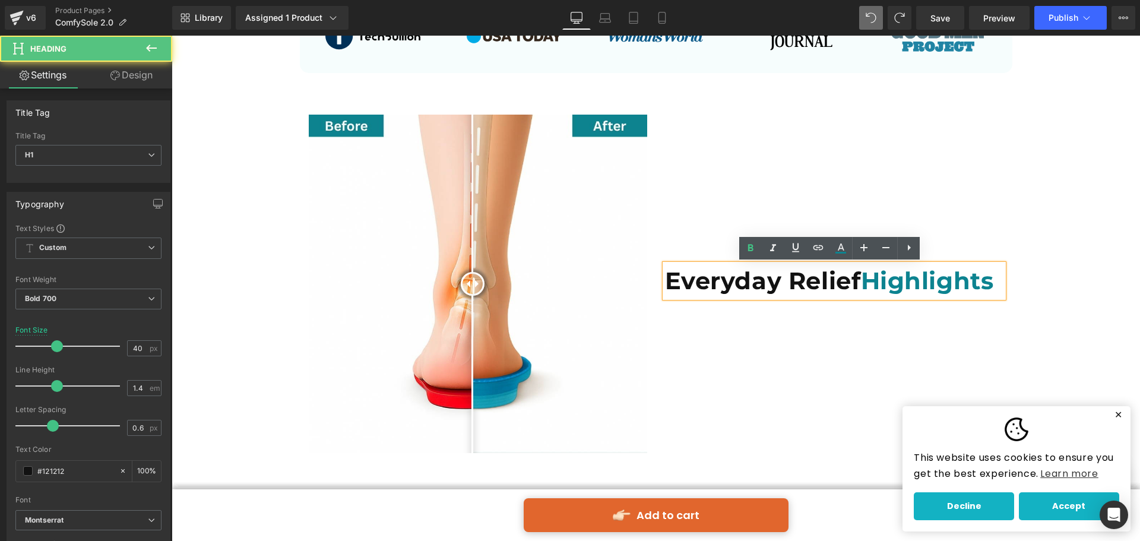
click at [765, 295] on h1 "Everyday Relief Highlights" at bounding box center [834, 280] width 338 height 33
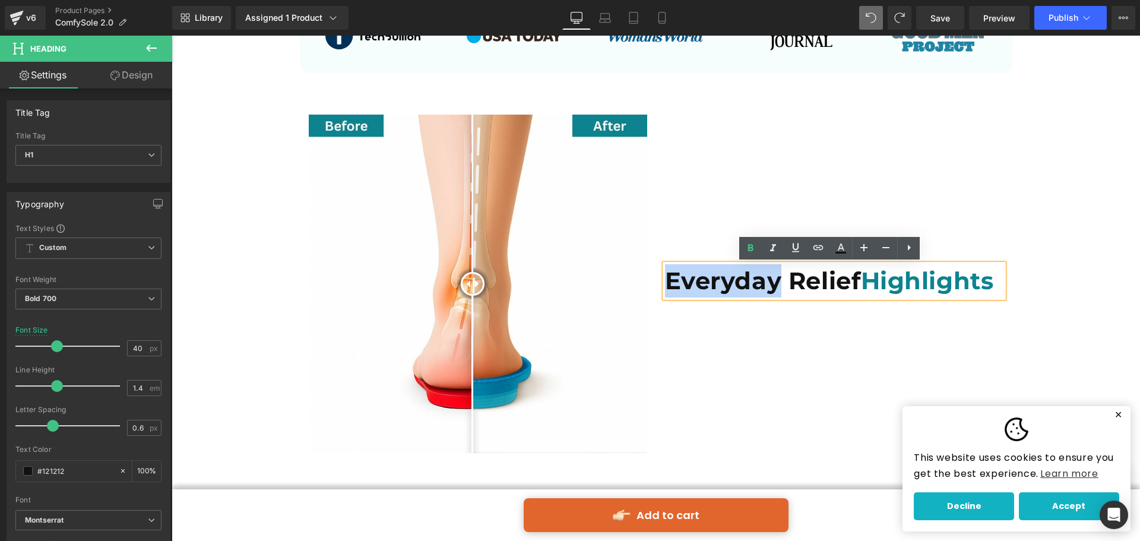
drag, startPoint x: 774, startPoint y: 284, endPoint x: 653, endPoint y: 279, distance: 120.6
click at [656, 279] on div "Everyday Relief Highlights Heading" at bounding box center [834, 284] width 356 height 338
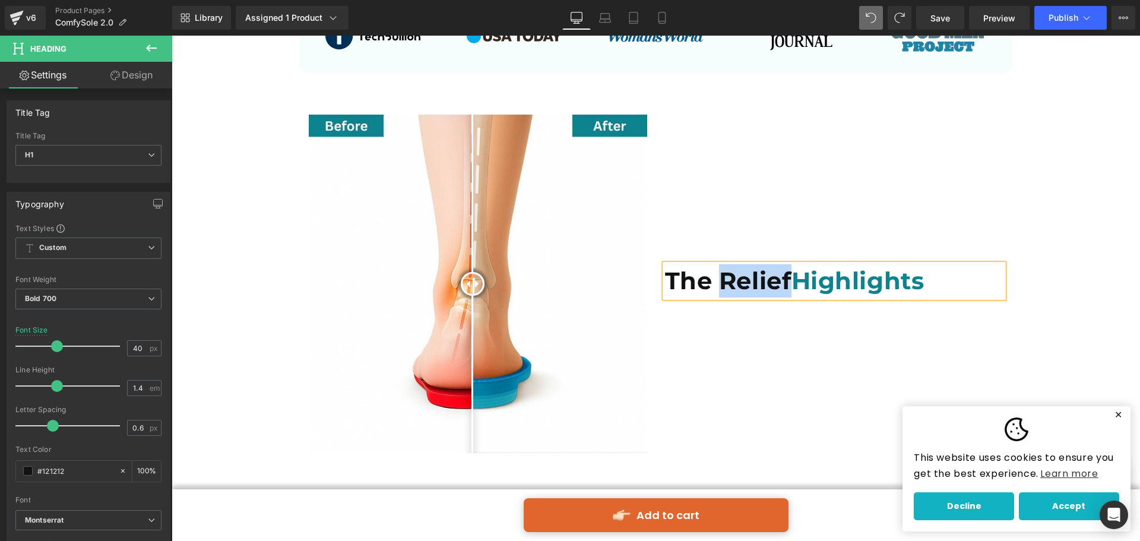
drag, startPoint x: 789, startPoint y: 284, endPoint x: 721, endPoint y: 291, distance: 69.2
click at [721, 291] on h1 "The Relief Highlights" at bounding box center [834, 280] width 338 height 33
click at [765, 281] on h1 "The Relief Highlights" at bounding box center [834, 280] width 338 height 33
drag, startPoint x: 788, startPoint y: 278, endPoint x: 716, endPoint y: 271, distance: 72.1
click at [716, 271] on h1 "The Relief Highlights" at bounding box center [834, 280] width 338 height 33
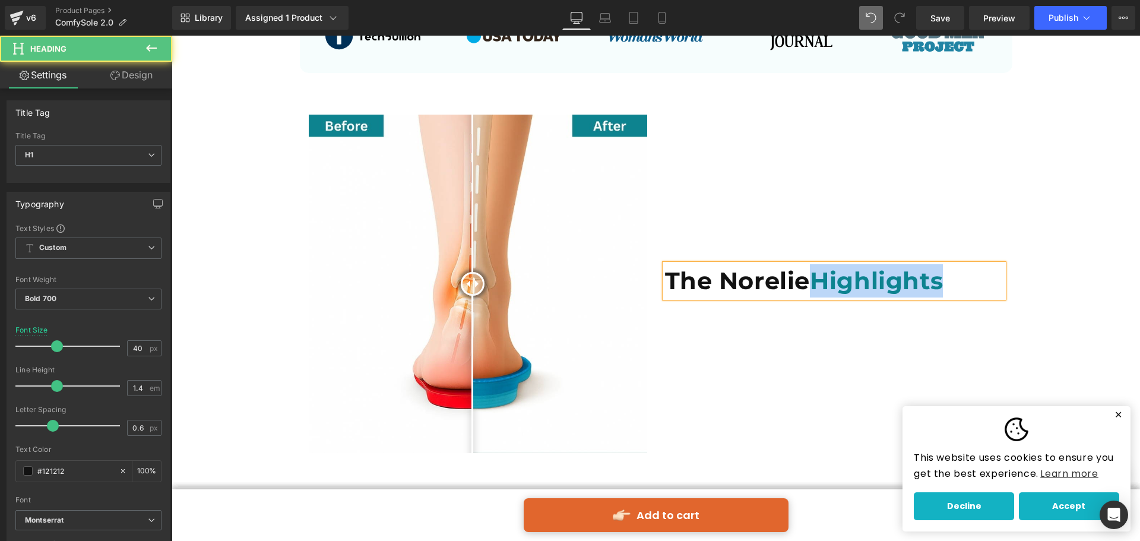
drag, startPoint x: 818, startPoint y: 284, endPoint x: 943, endPoint y: 285, distance: 124.6
click at [942, 285] on span "Highlights" at bounding box center [876, 280] width 133 height 29
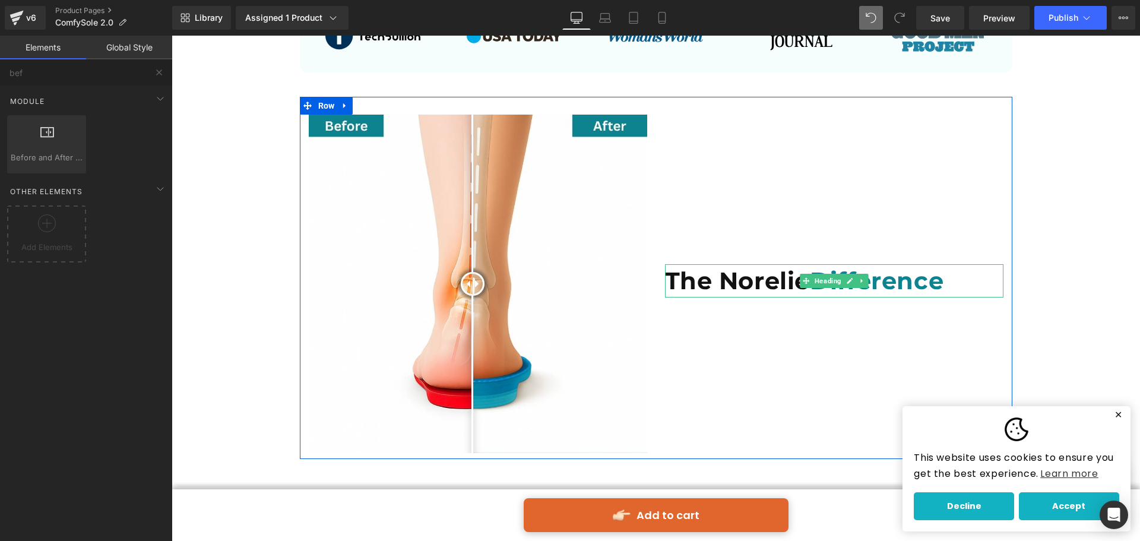
click at [807, 271] on h1 "The Norelie Difference" at bounding box center [834, 280] width 338 height 33
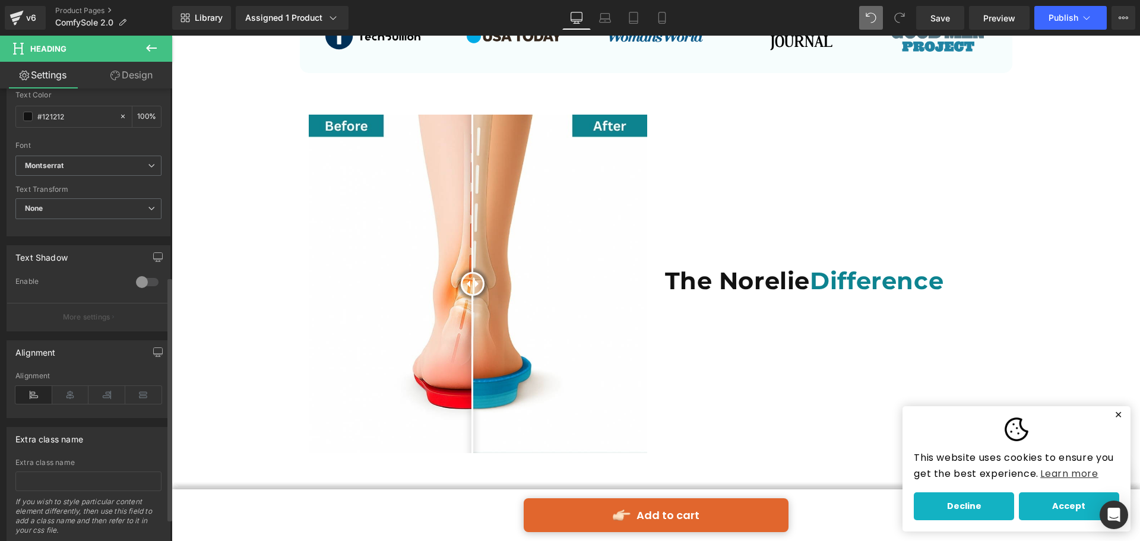
scroll to position [356, 0]
click at [74, 396] on icon at bounding box center [70, 393] width 37 height 18
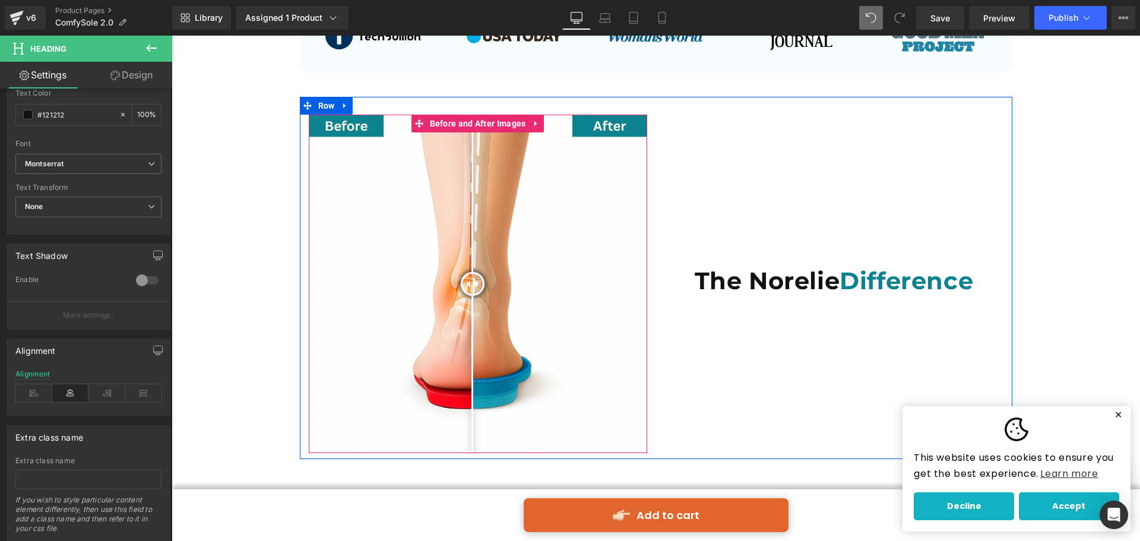
drag, startPoint x: 758, startPoint y: 329, endPoint x: 766, endPoint y: 327, distance: 7.5
click at [760, 329] on div "The Norelie Difference Heading" at bounding box center [834, 284] width 356 height 338
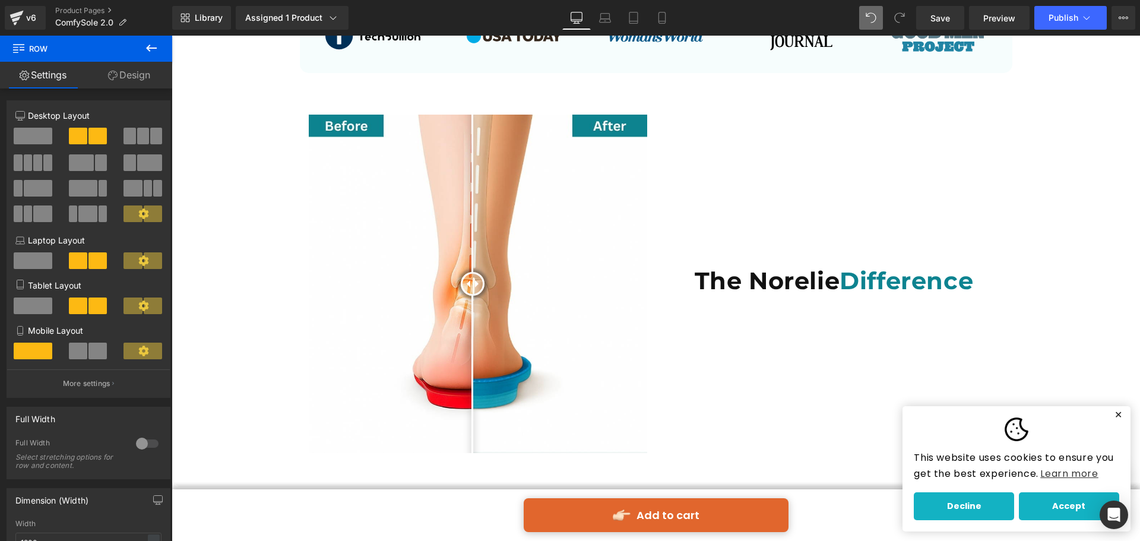
click at [152, 47] on icon at bounding box center [151, 48] width 11 height 7
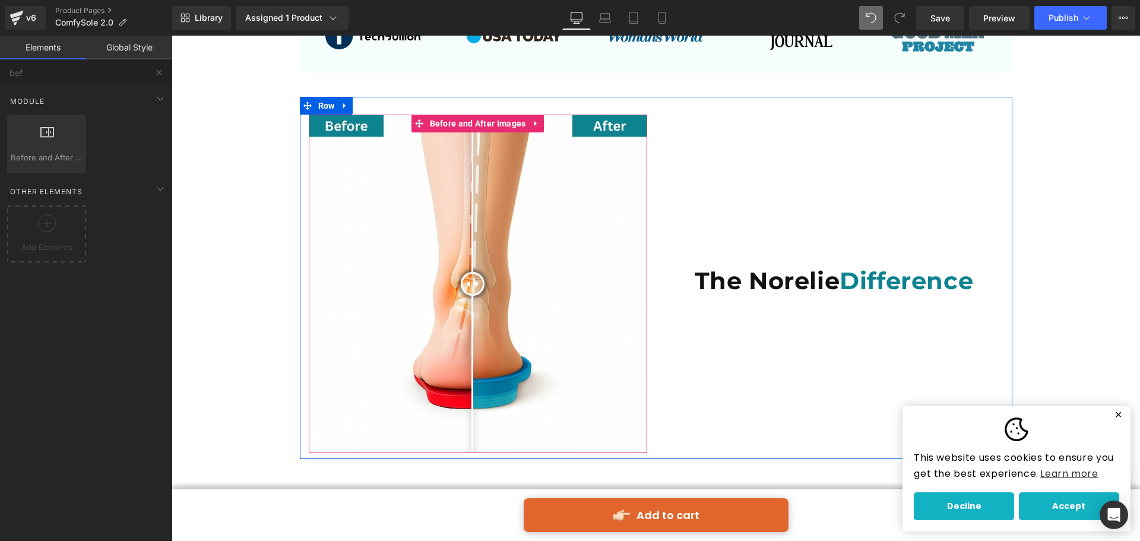
click at [388, 153] on img at bounding box center [478, 284] width 338 height 338
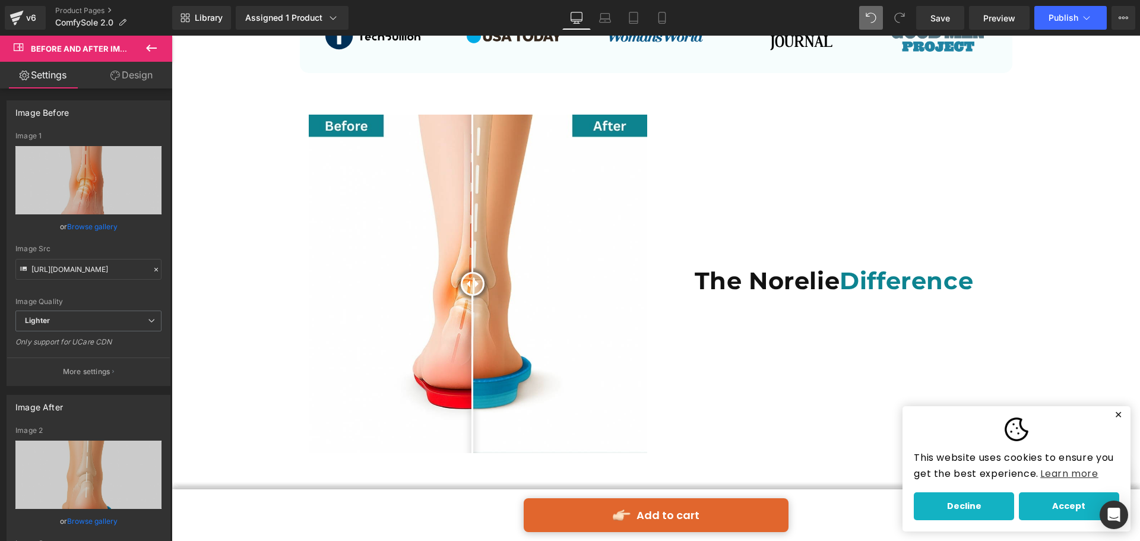
click at [147, 43] on icon at bounding box center [151, 48] width 14 height 14
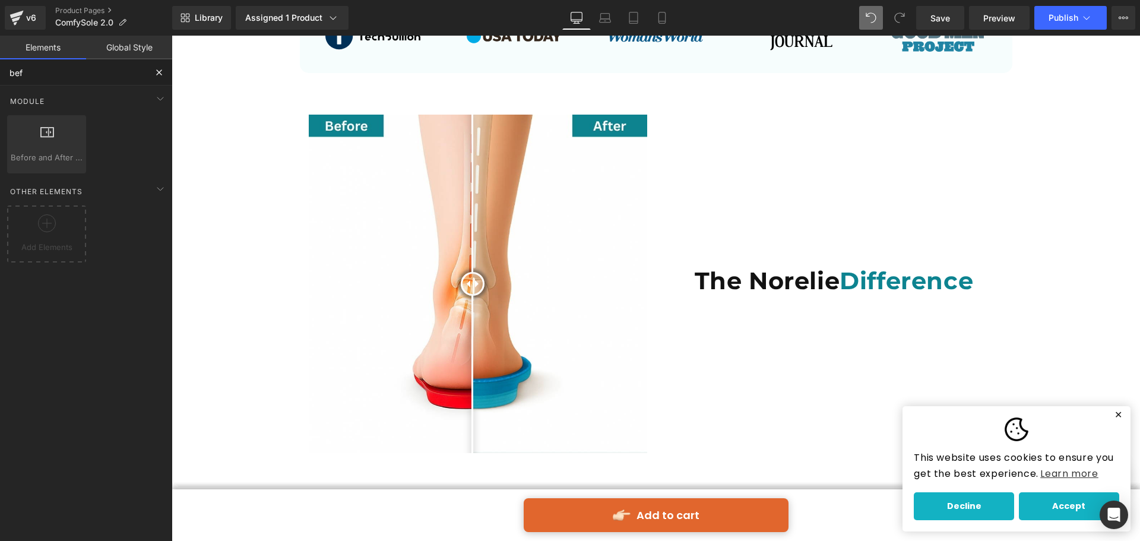
drag, startPoint x: 39, startPoint y: 70, endPoint x: 0, endPoint y: 75, distance: 38.9
click at [0, 75] on input "bef" at bounding box center [73, 72] width 146 height 26
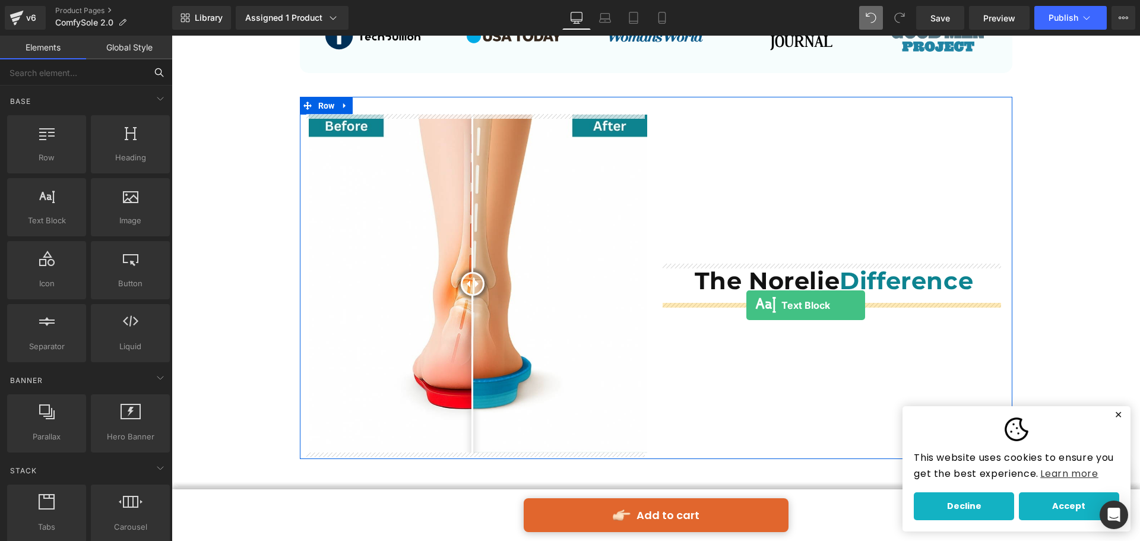
drag, startPoint x: 220, startPoint y: 261, endPoint x: 746, endPoint y: 305, distance: 528.3
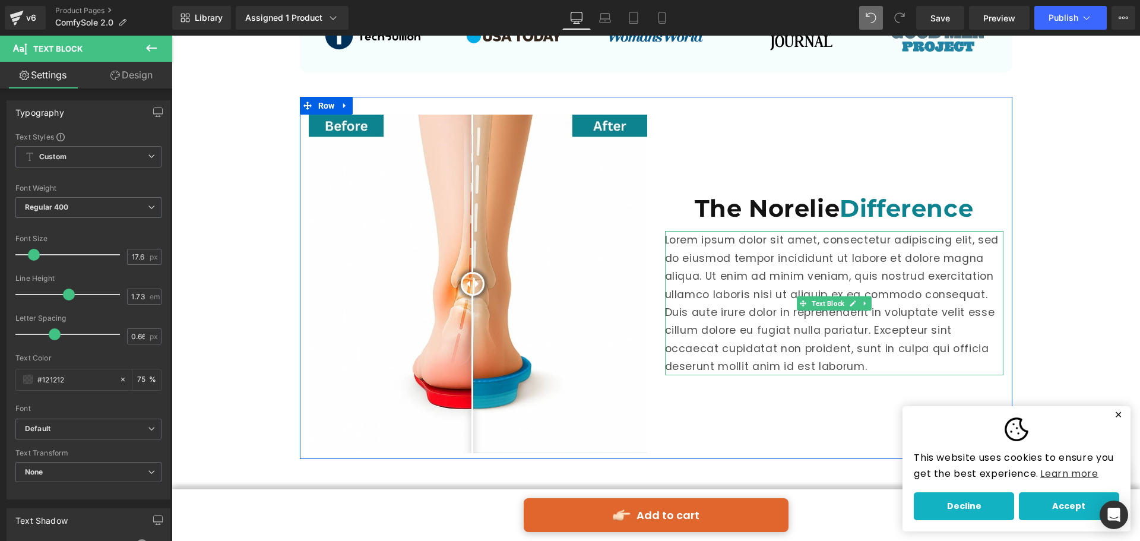
click at [735, 329] on p "Lorem ipsum dolor sit amet, consectetur adipiscing elit, sed do eiusmod tempor …" at bounding box center [834, 303] width 338 height 144
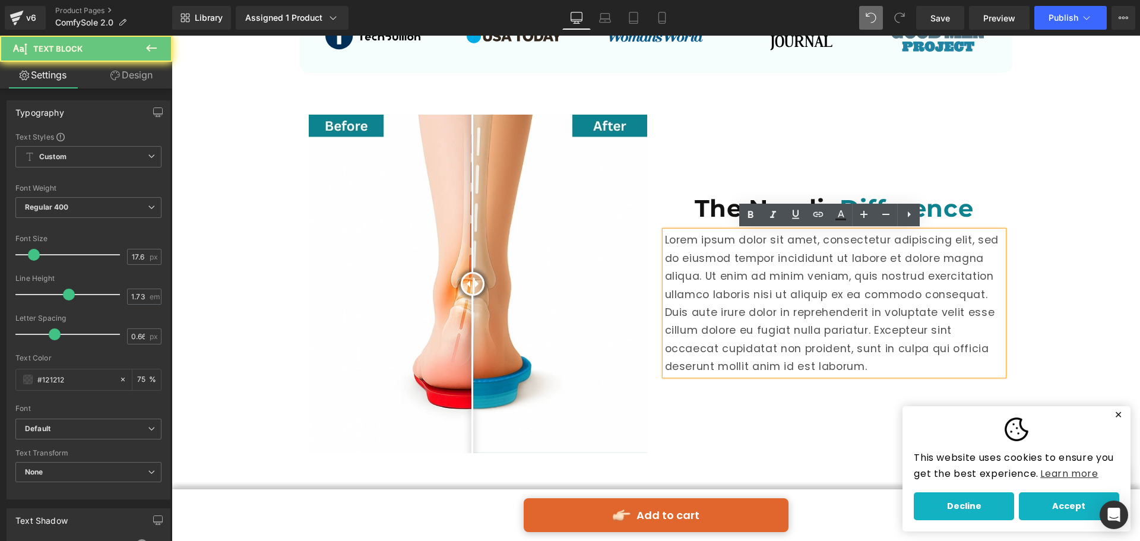
click at [735, 328] on p "Lorem ipsum dolor sit amet, consectetur adipiscing elit, sed do eiusmod tempor …" at bounding box center [834, 303] width 338 height 144
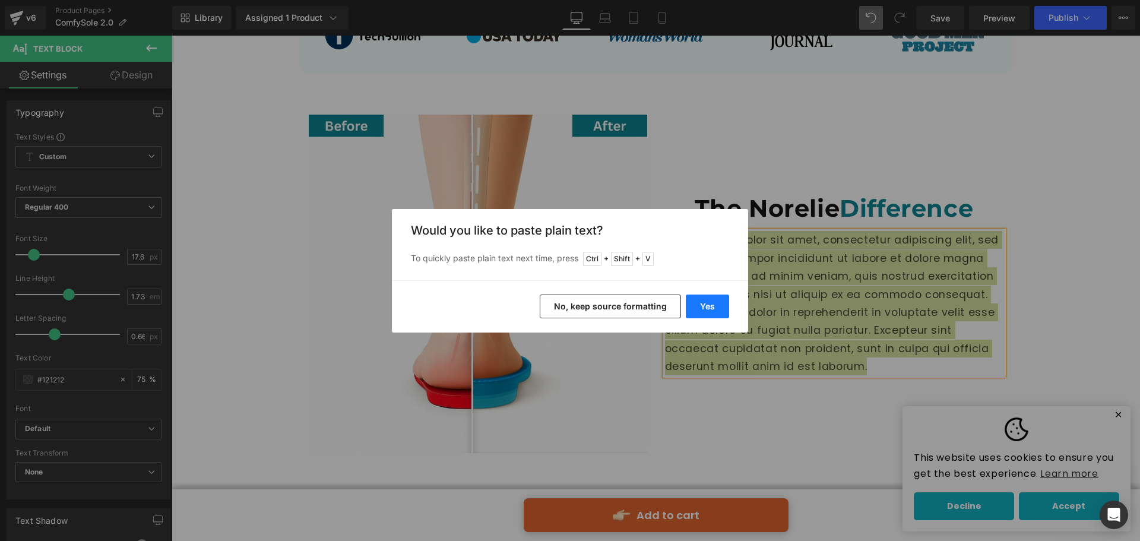
click at [712, 309] on button "Yes" at bounding box center [706, 306] width 43 height 24
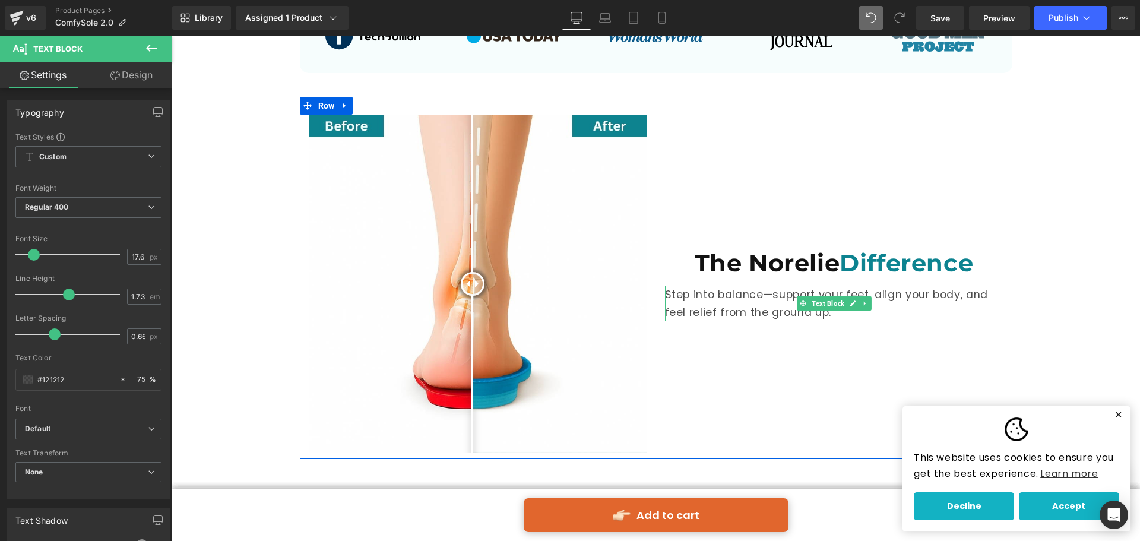
click at [772, 297] on p "Step into balance—support your feet, align your body, and feel relief from the …" at bounding box center [834, 303] width 338 height 36
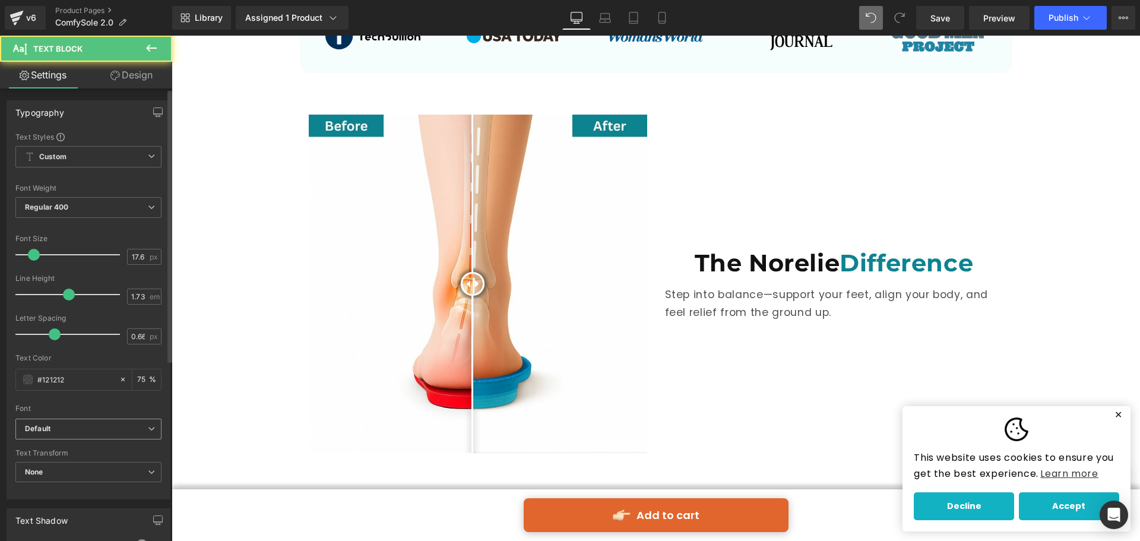
scroll to position [178, 0]
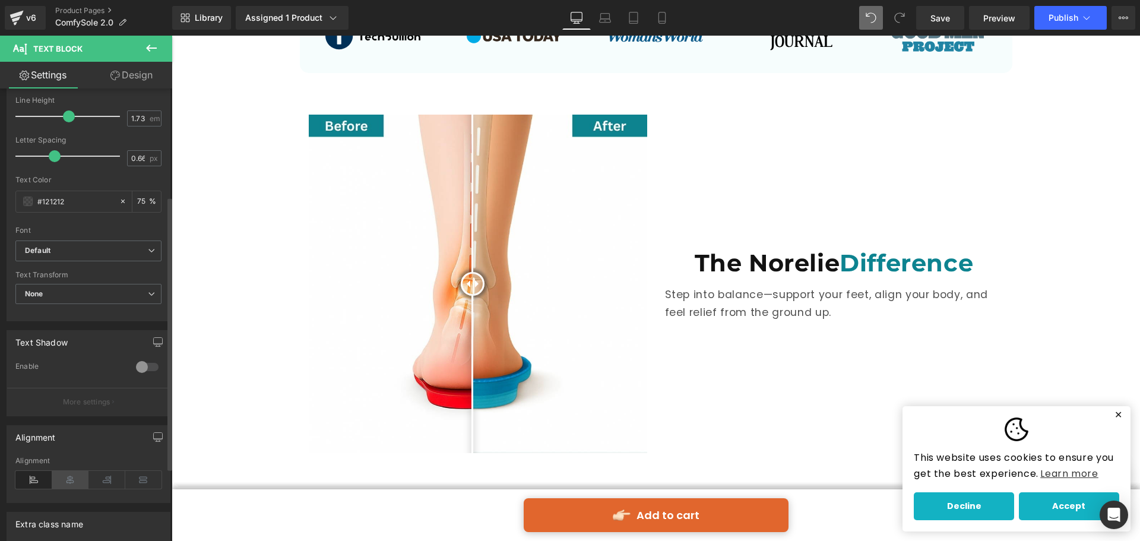
click at [65, 483] on icon at bounding box center [70, 480] width 37 height 18
click at [726, 397] on div "The Norelie Difference Heading Step into balance—support your feet, align your …" at bounding box center [834, 284] width 356 height 338
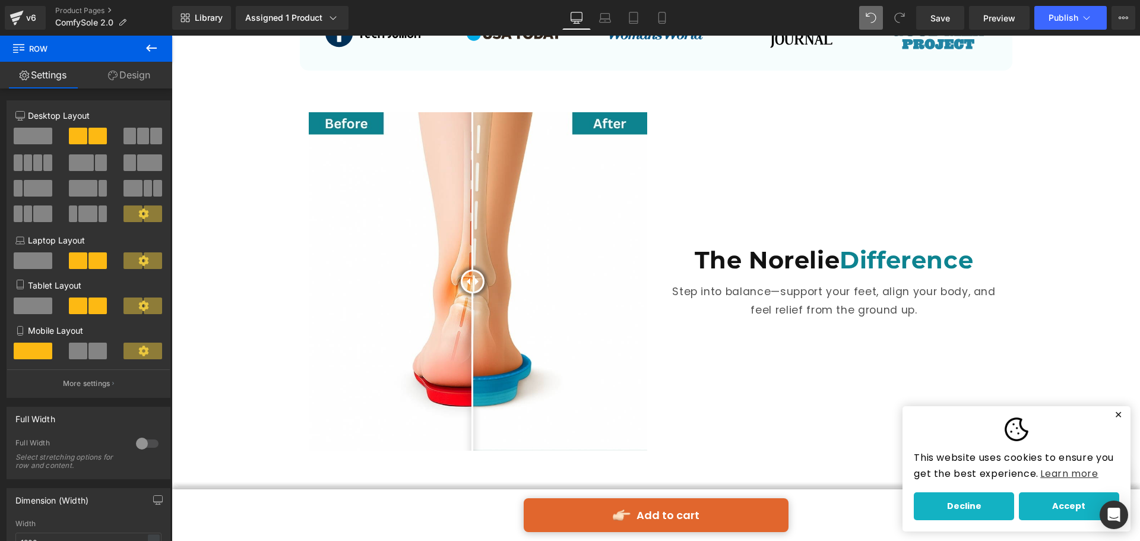
scroll to position [734, 0]
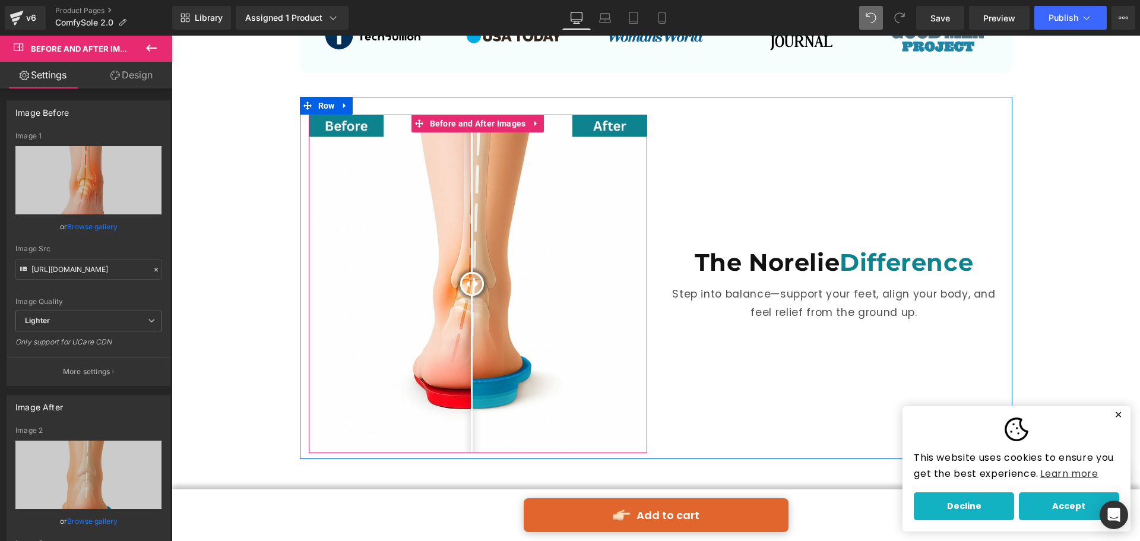
drag, startPoint x: 404, startPoint y: 280, endPoint x: 467, endPoint y: 329, distance: 80.7
click at [467, 296] on div at bounding box center [472, 284] width 24 height 24
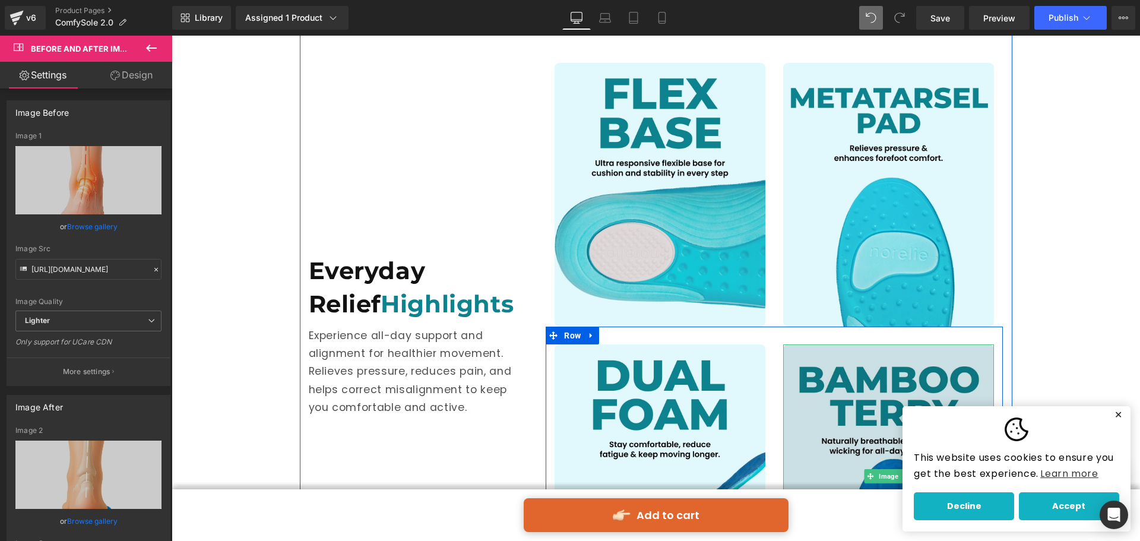
scroll to position [1149, 0]
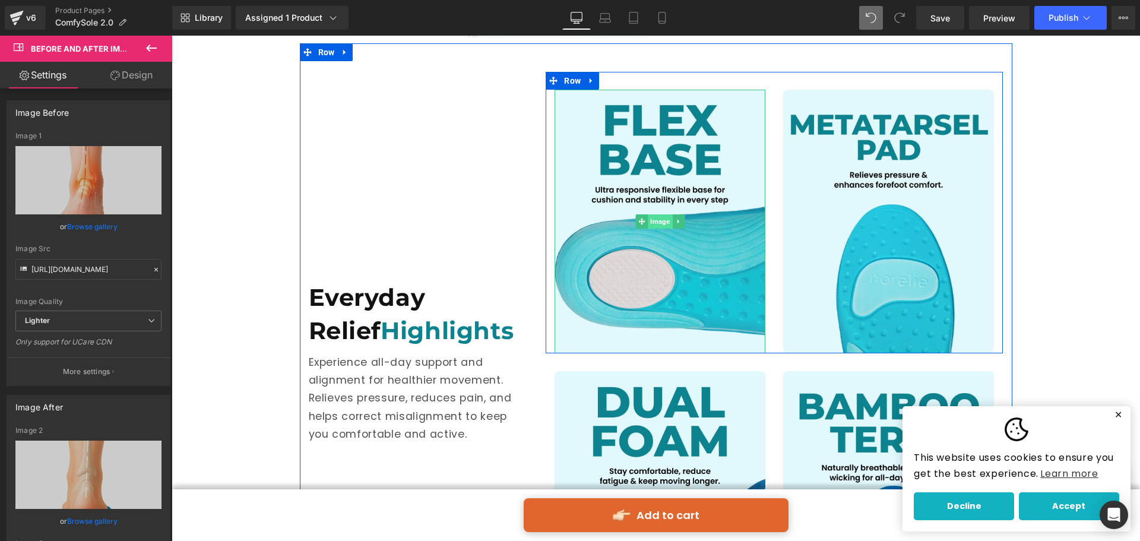
click at [648, 220] on span "Image" at bounding box center [660, 221] width 24 height 14
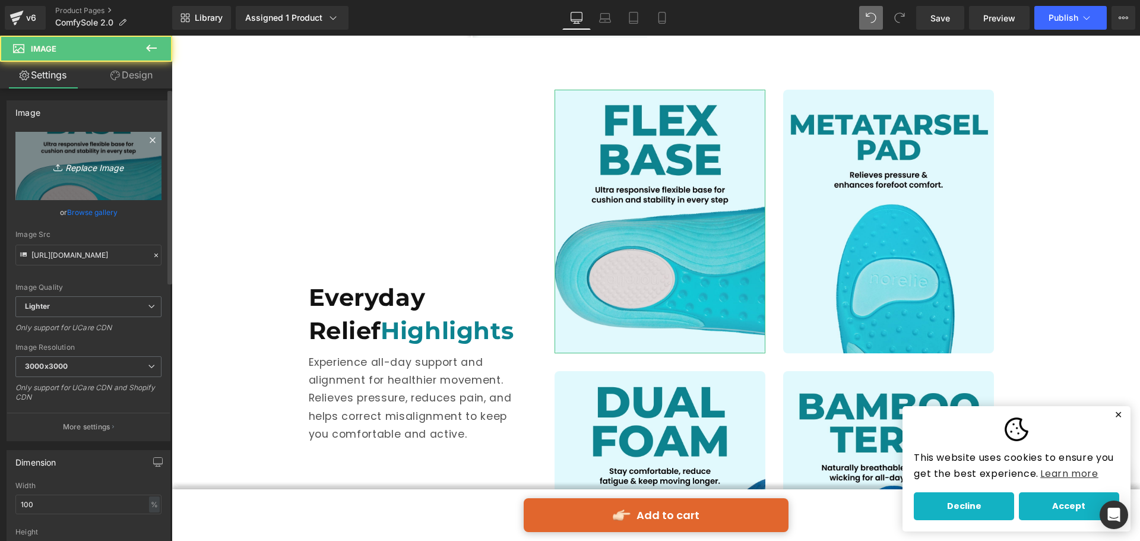
click at [114, 147] on link "Replace Image" at bounding box center [88, 166] width 146 height 68
type input "C:\fakepath\FLEX BASE (1).jpg"
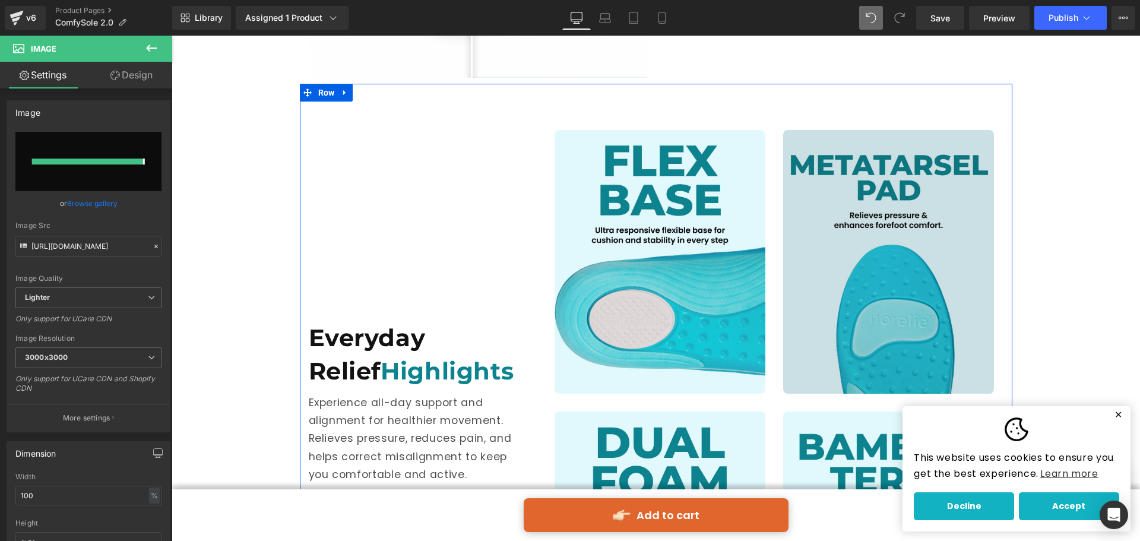
scroll to position [1090, 0]
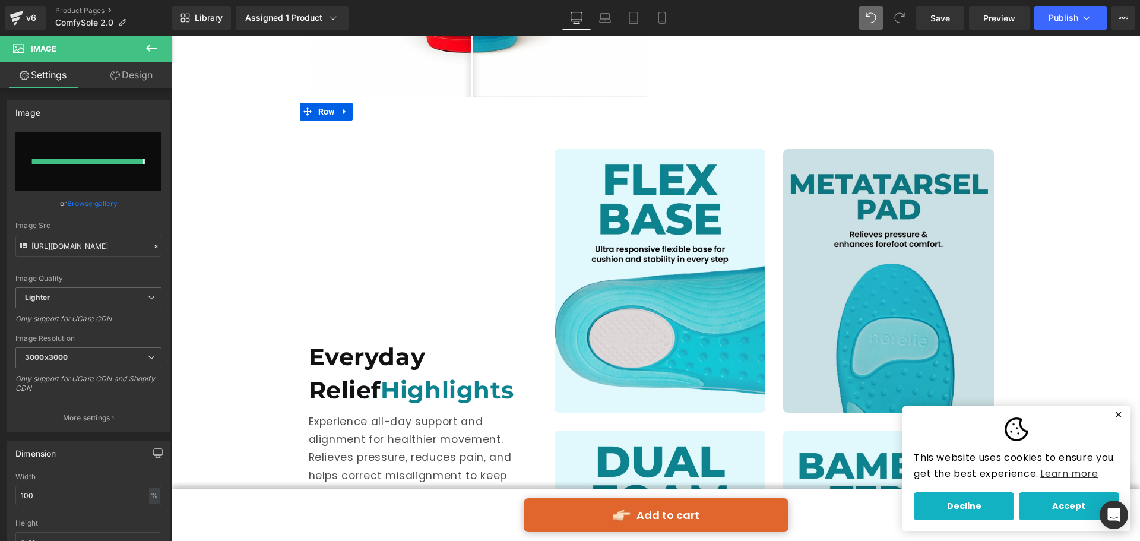
type input "[URL][DOMAIN_NAME]"
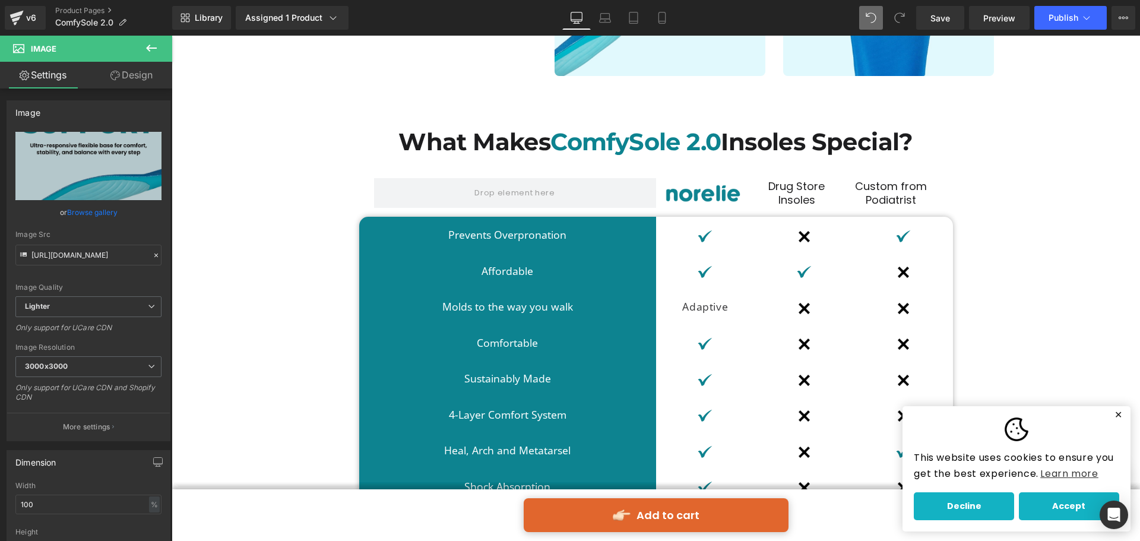
scroll to position [1683, 0]
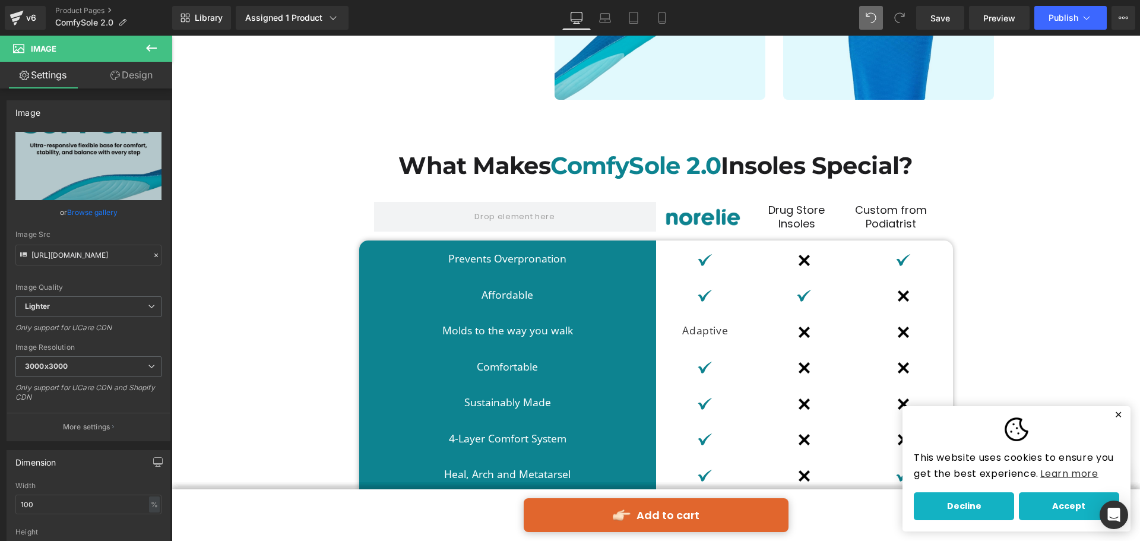
click at [255, 179] on div "What Makes ComfySole 2.0 Insoles Special? Heading Row Image Drug Store Insoles …" at bounding box center [656, 352] width 968 height 422
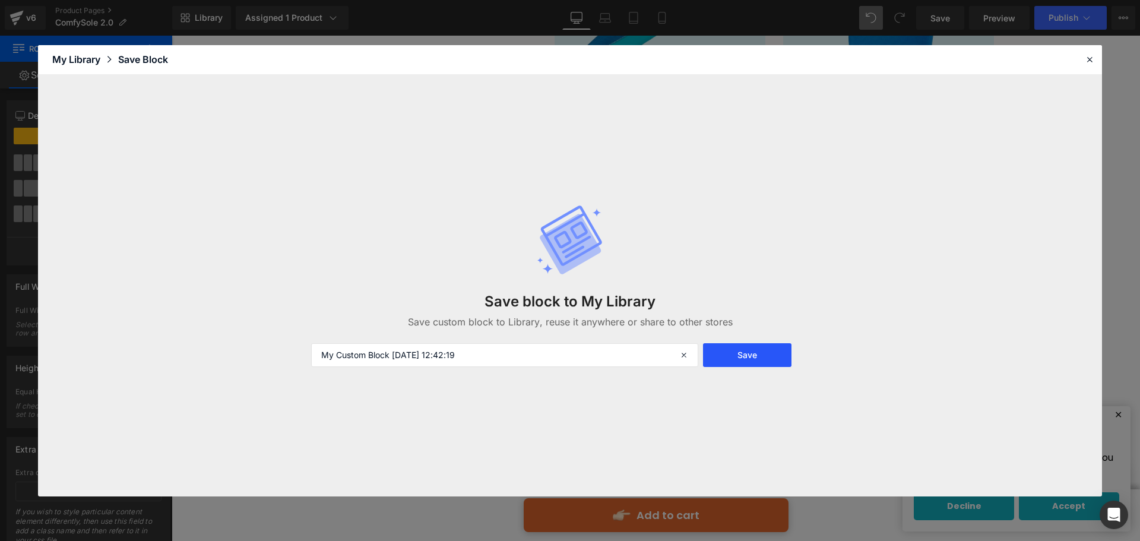
click at [759, 358] on button "Save" at bounding box center [747, 355] width 88 height 24
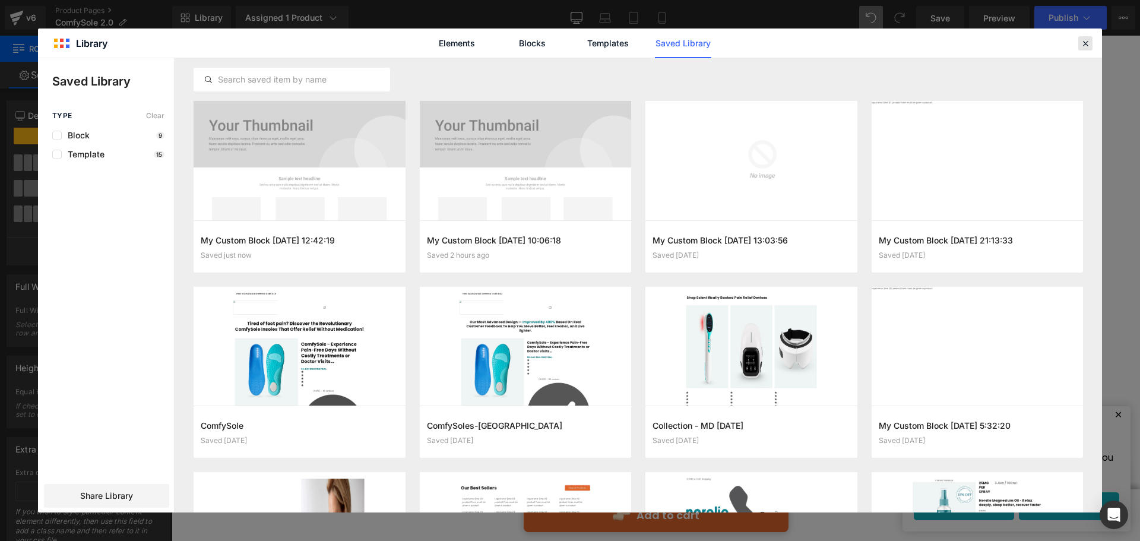
click at [1088, 42] on icon at bounding box center [1085, 43] width 11 height 11
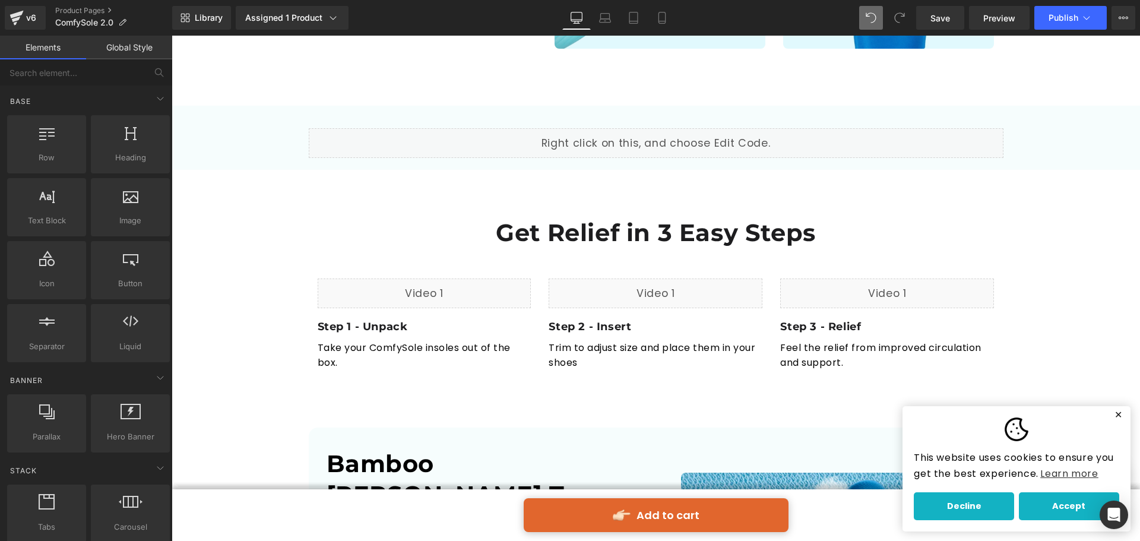
scroll to position [1743, 0]
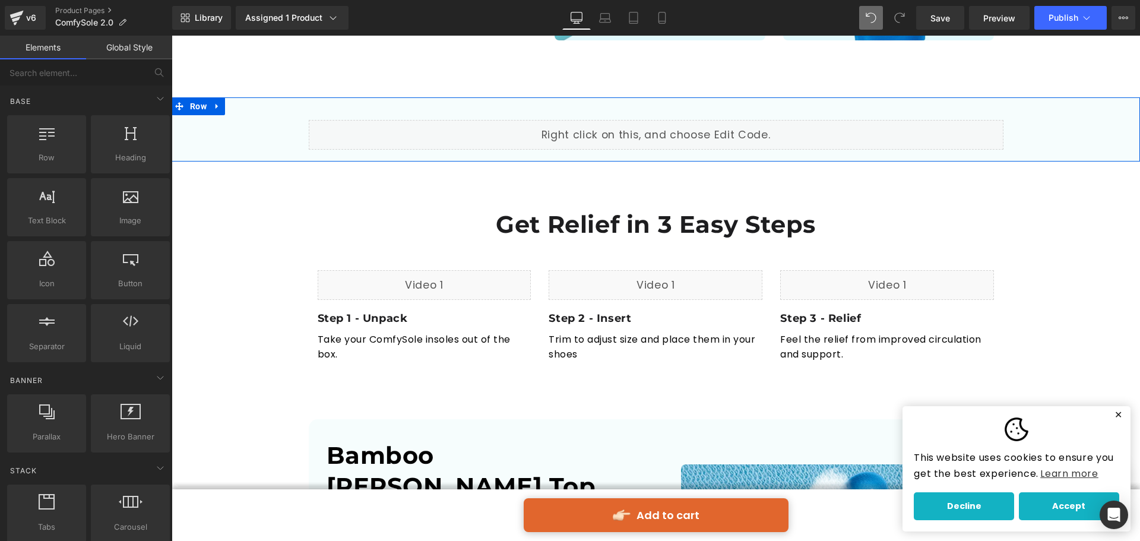
click at [182, 118] on div "Liquid Row" at bounding box center [656, 128] width 968 height 53
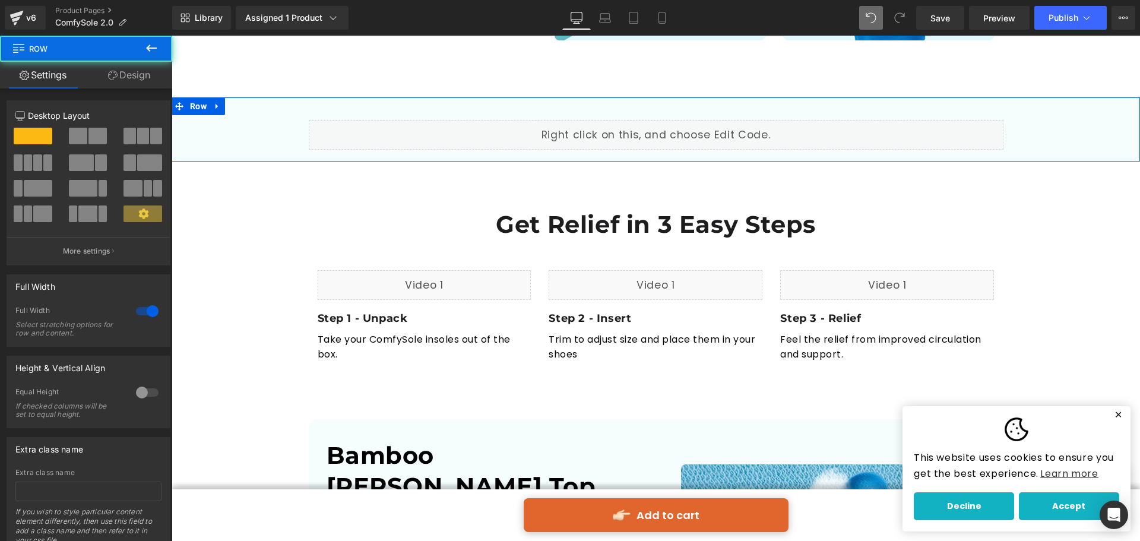
drag, startPoint x: 129, startPoint y: 78, endPoint x: 104, endPoint y: 151, distance: 76.6
click at [129, 78] on link "Design" at bounding box center [129, 75] width 86 height 27
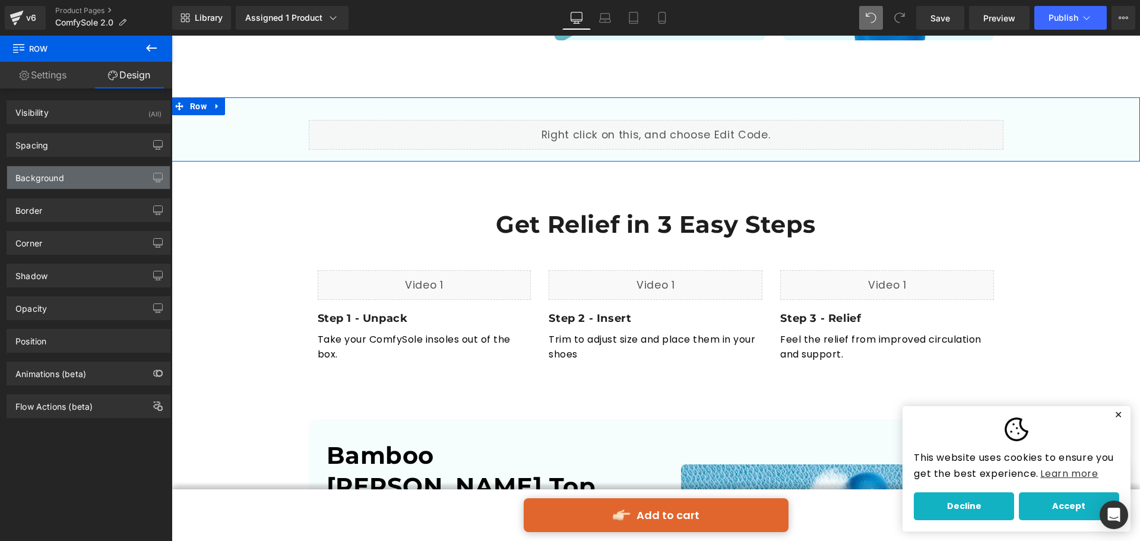
type input "#f6fdfd"
type input "100"
click at [91, 182] on div "Background" at bounding box center [88, 177] width 163 height 23
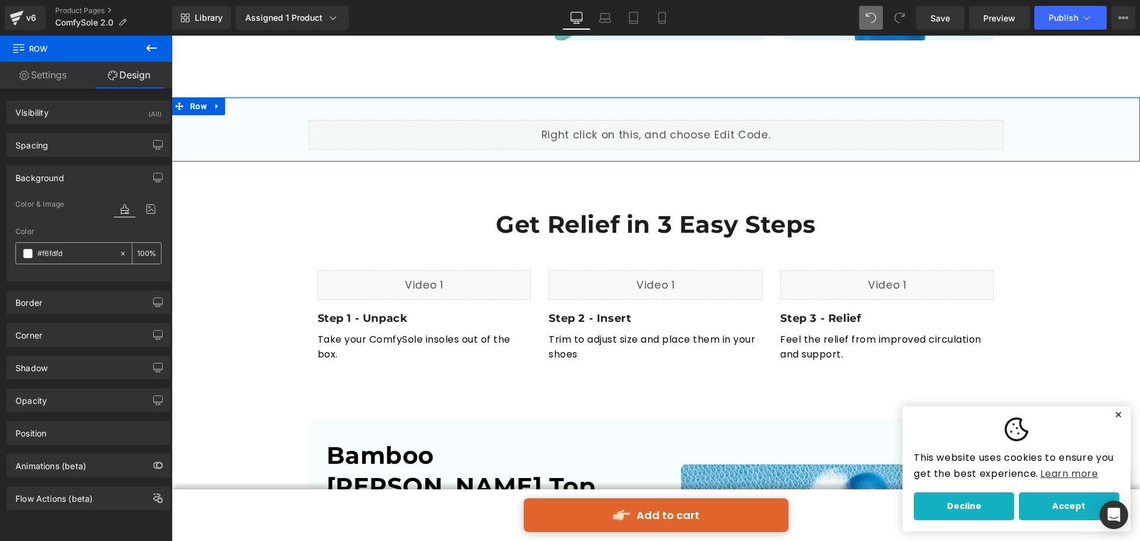
click at [28, 252] on span at bounding box center [27, 253] width 9 height 9
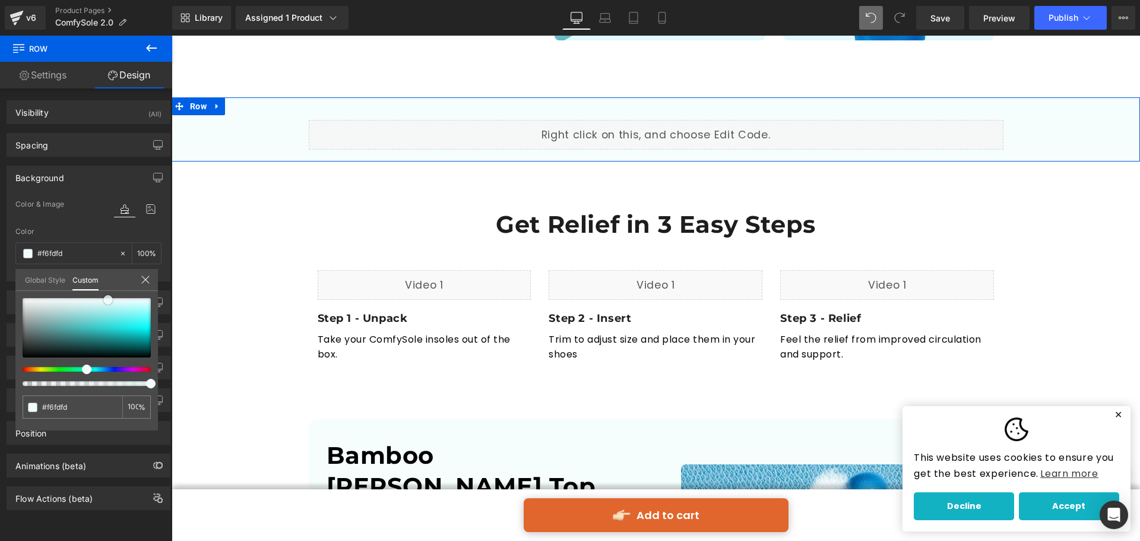
type input "#f2fcfc"
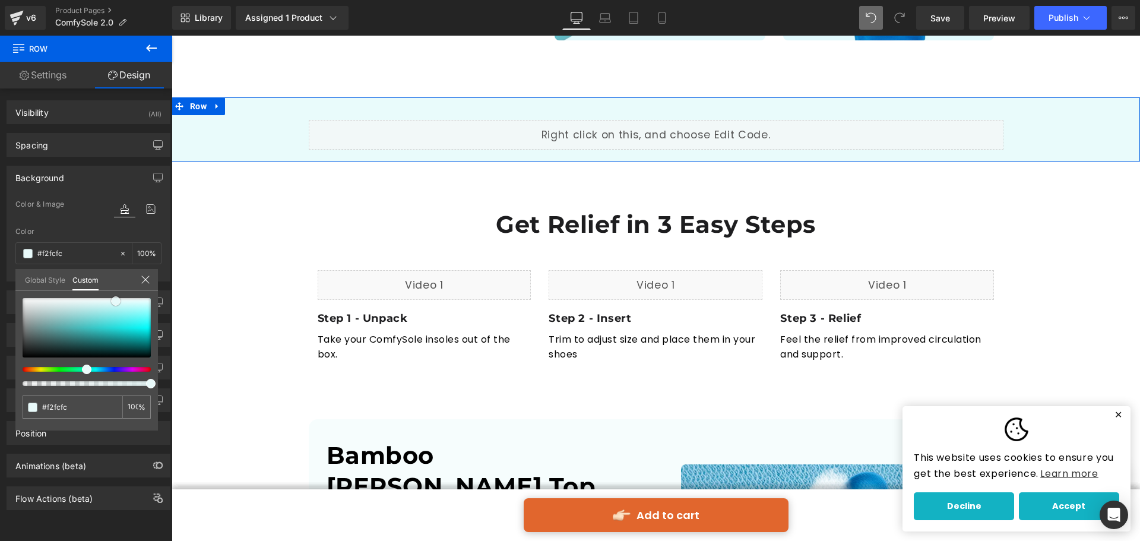
type input "#e9fbfb"
type input "#e4fafa"
type input "#ecfcfc"
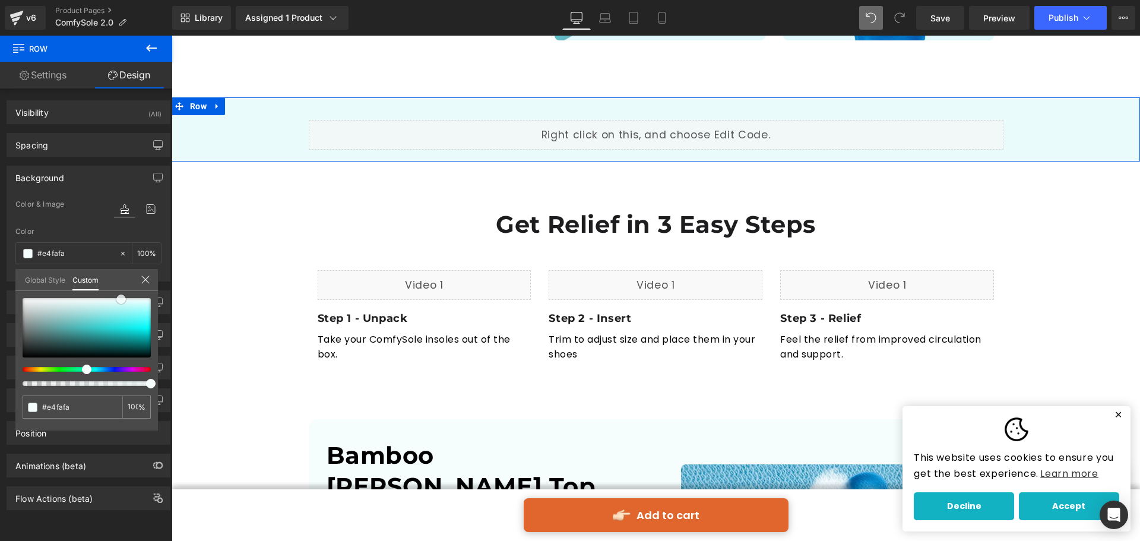
type input "#ecfcfc"
type input "#ffffff"
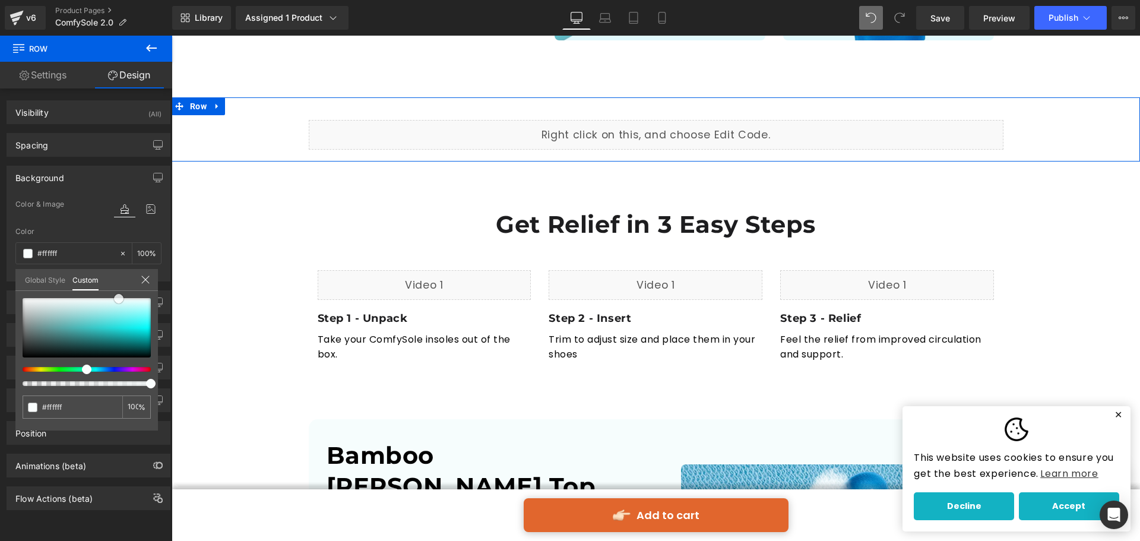
type input "#fafefe"
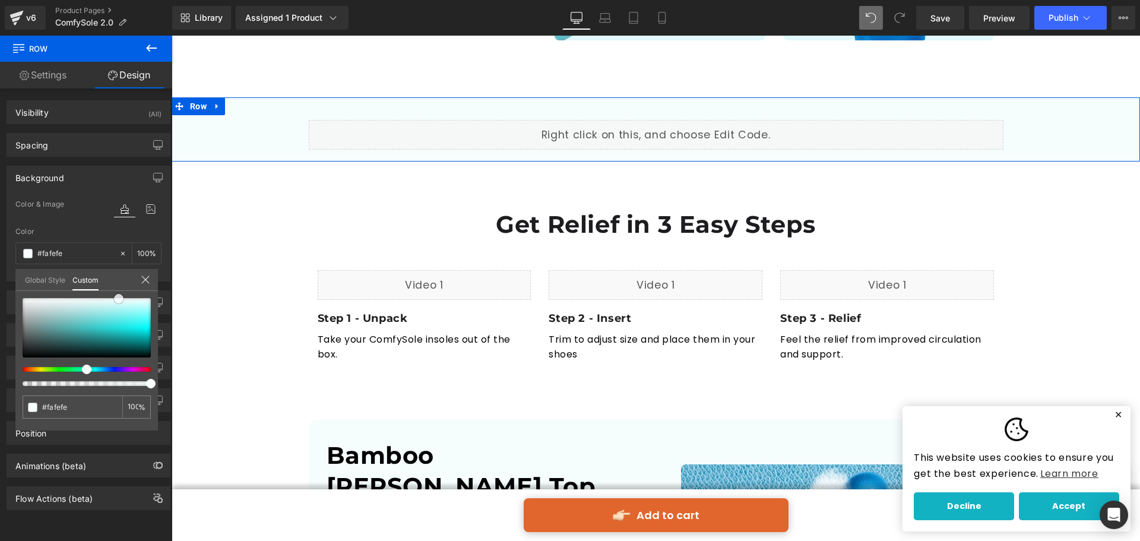
type input "#f6fdfd"
type input "#f7fcfc"
type input "#fbfdfd"
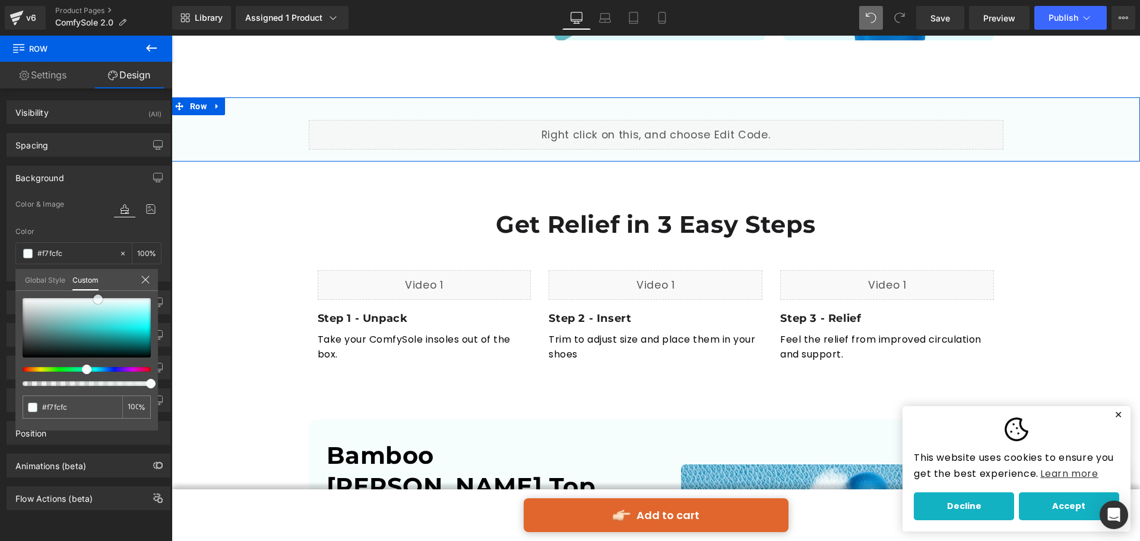
type input "#fbfdfd"
type input "#ffffff"
type input "#f9ffff"
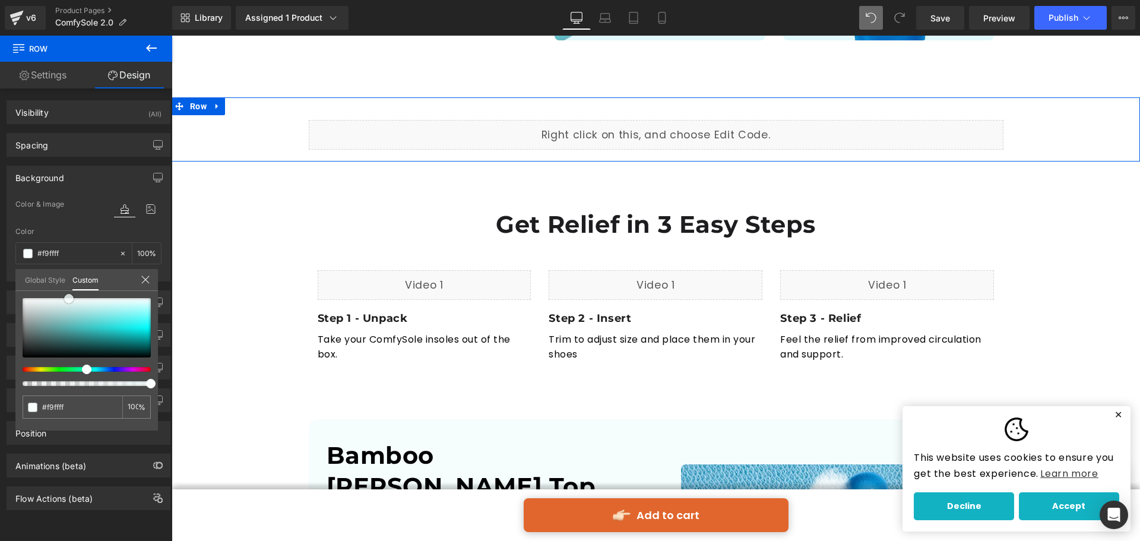
type input "#f4f9f9"
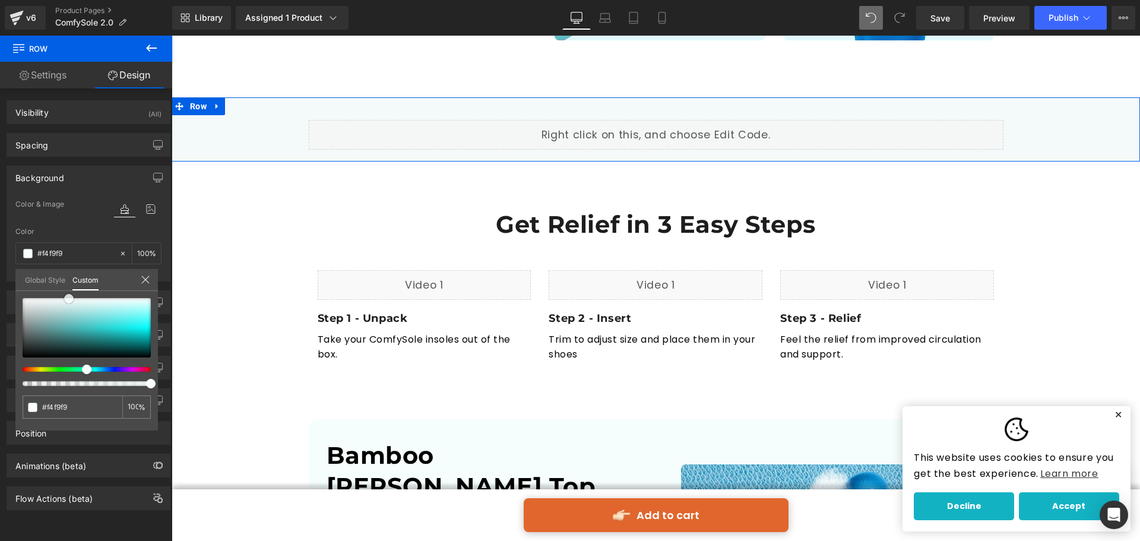
type input "#e3f1f1"
type input "#d6eaea"
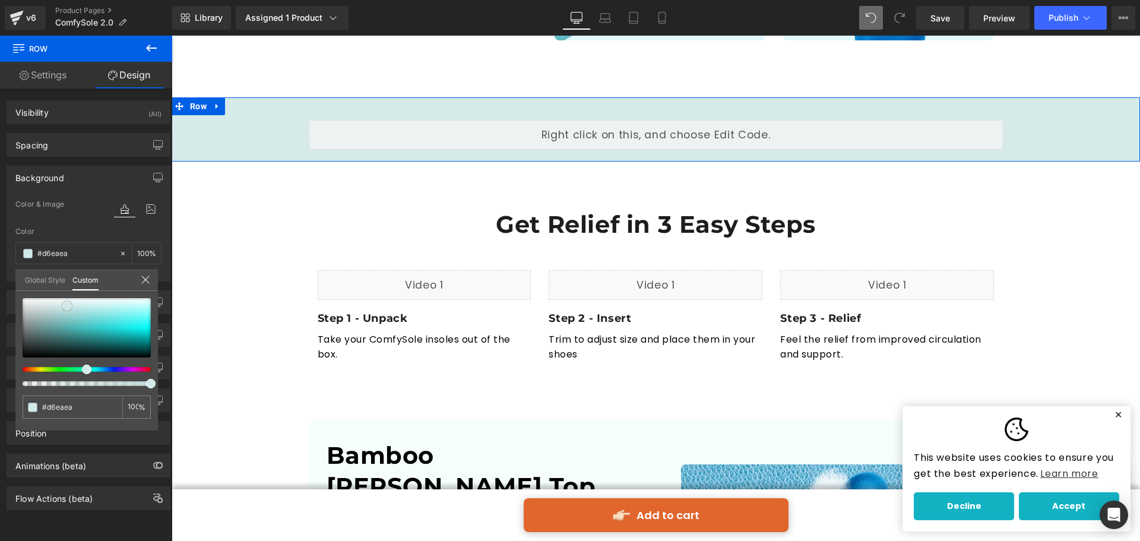
type input "#cfe7e7"
type input "#d6e9e9"
type input "#deecec"
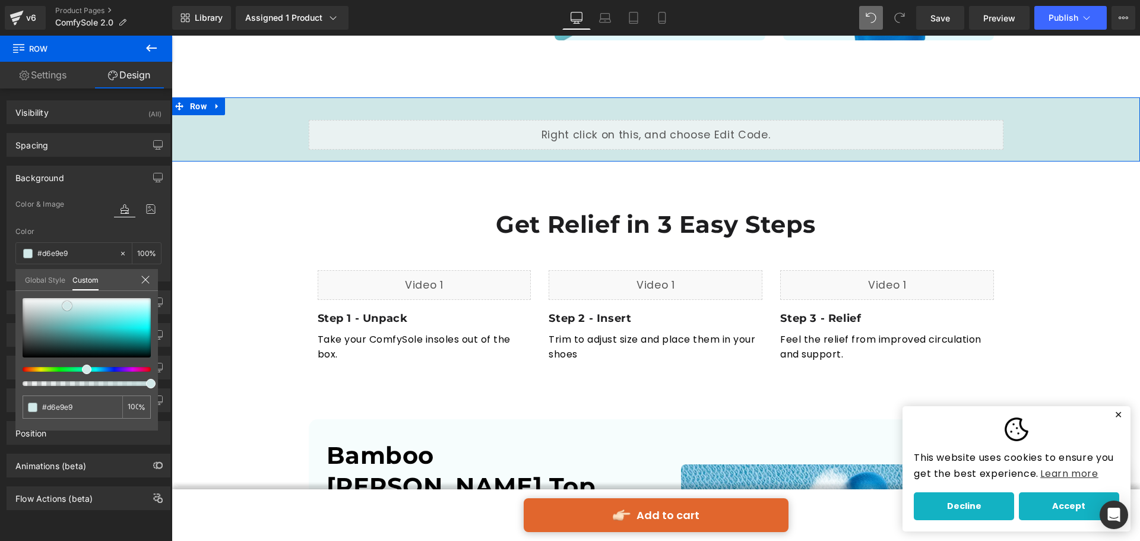
type input "#deecec"
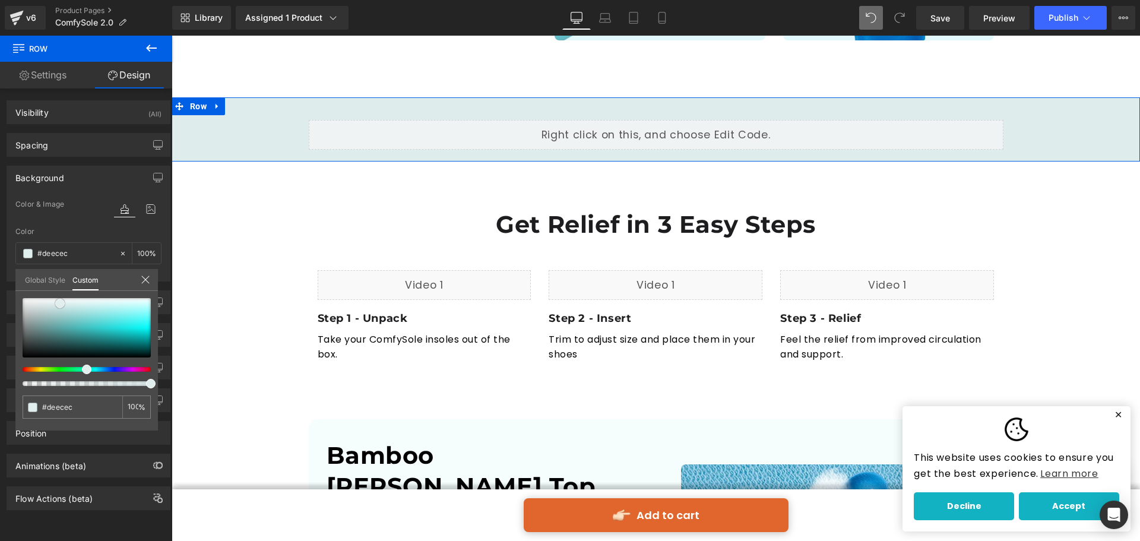
type input "#e1eeee"
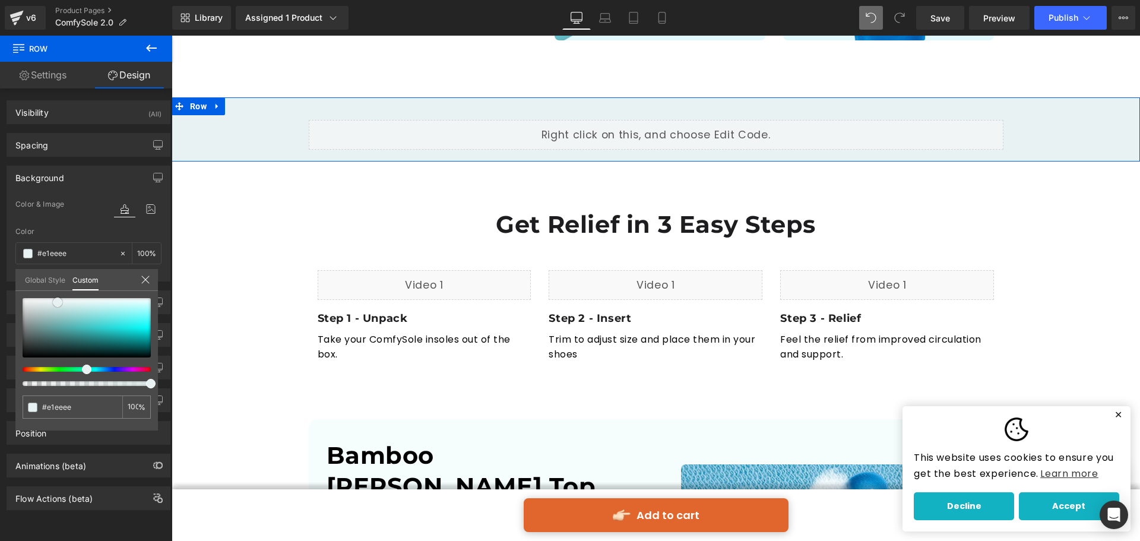
type input "#e8f2f2"
type input "#ecf3f3"
type input "#f2f7f7"
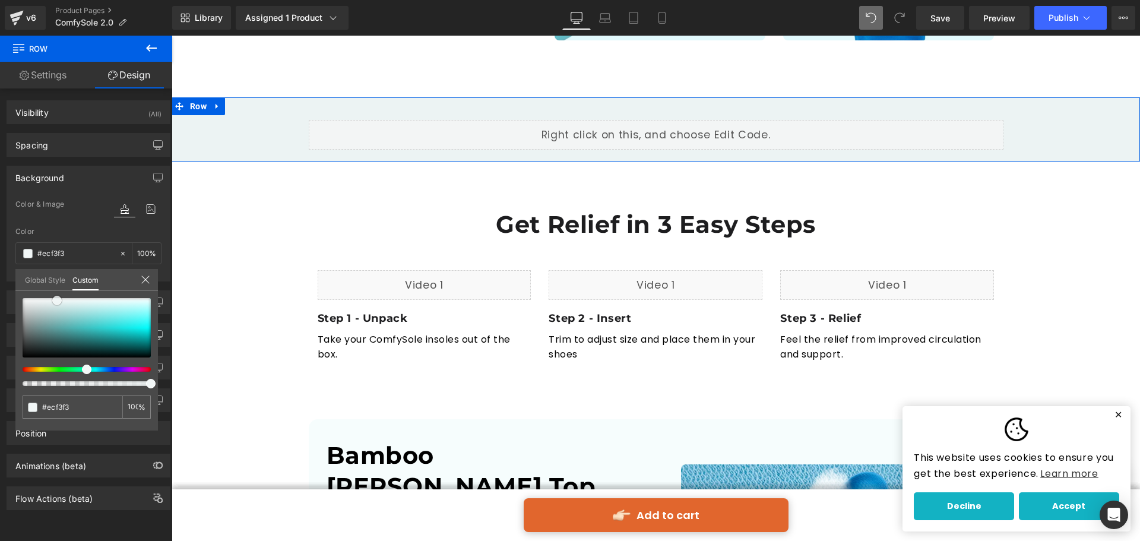
type input "#f2f7f7"
type input "#eaf4f4"
type input "#e7f2f2"
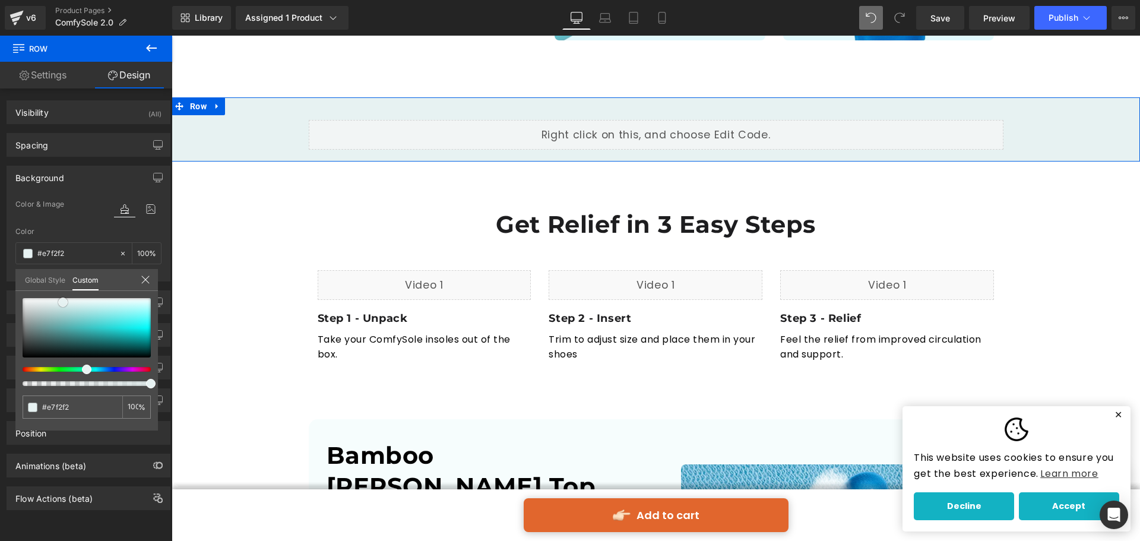
type input "#e4f0f0"
type input "#e4f1f1"
type input "#e0efef"
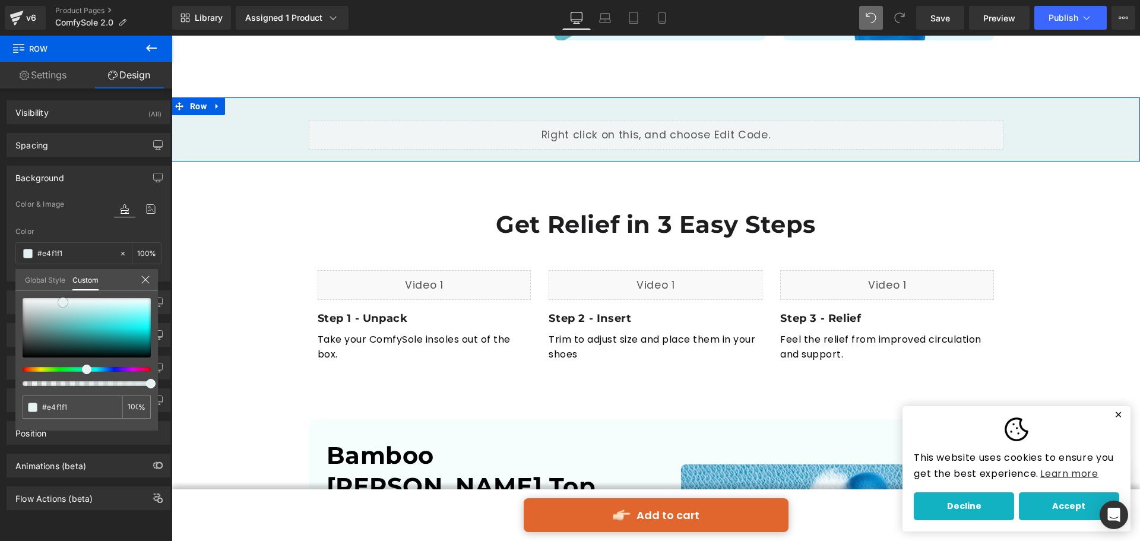
type input "#e0efef"
drag, startPoint x: 107, startPoint y: 300, endPoint x: 67, endPoint y: 304, distance: 40.0
click at [67, 304] on span at bounding box center [65, 303] width 9 height 9
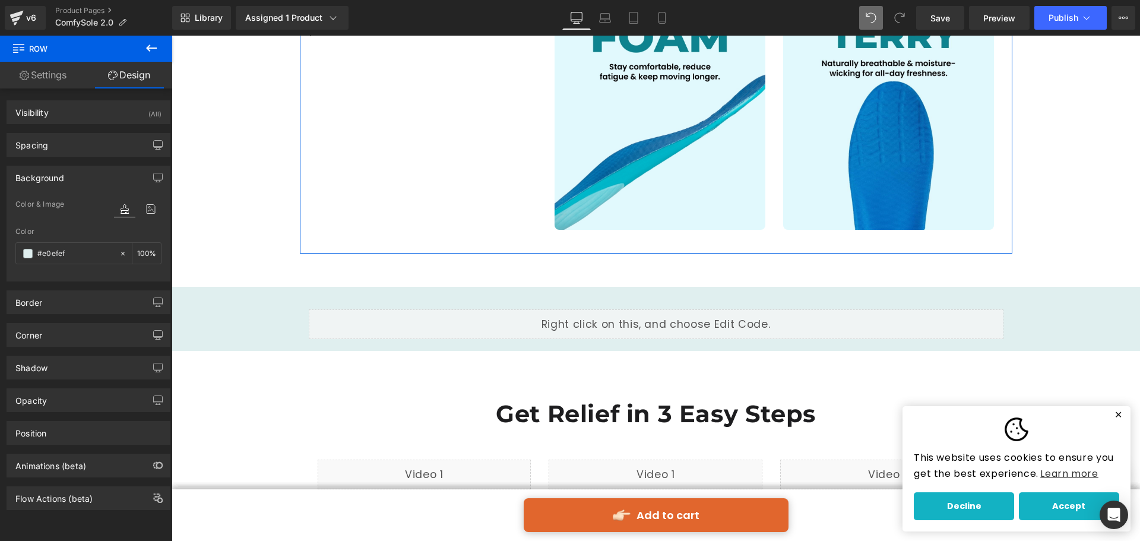
scroll to position [1564, 0]
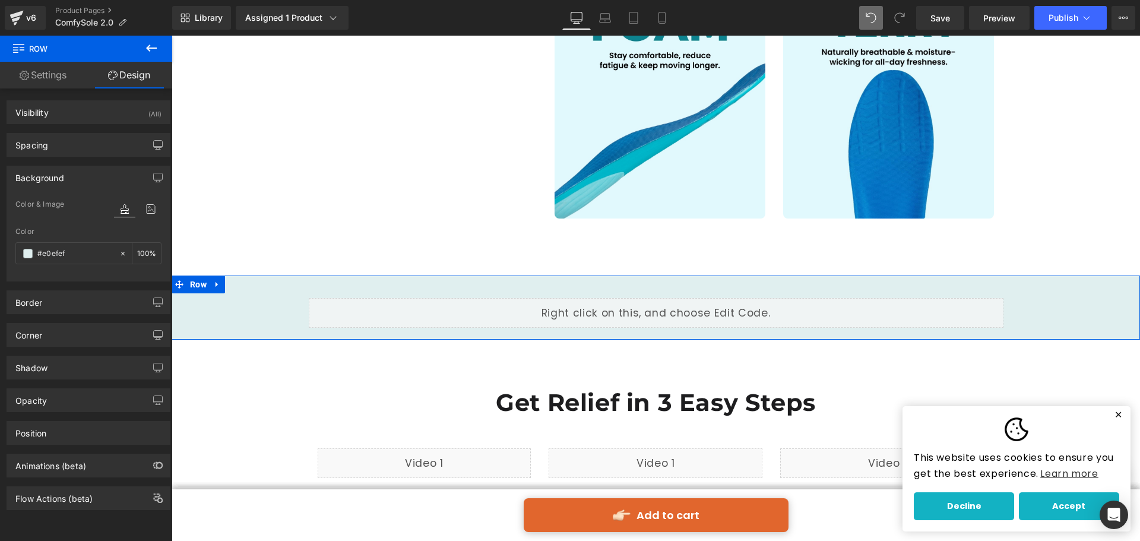
click at [254, 299] on div "Liquid Row" at bounding box center [656, 306] width 968 height 53
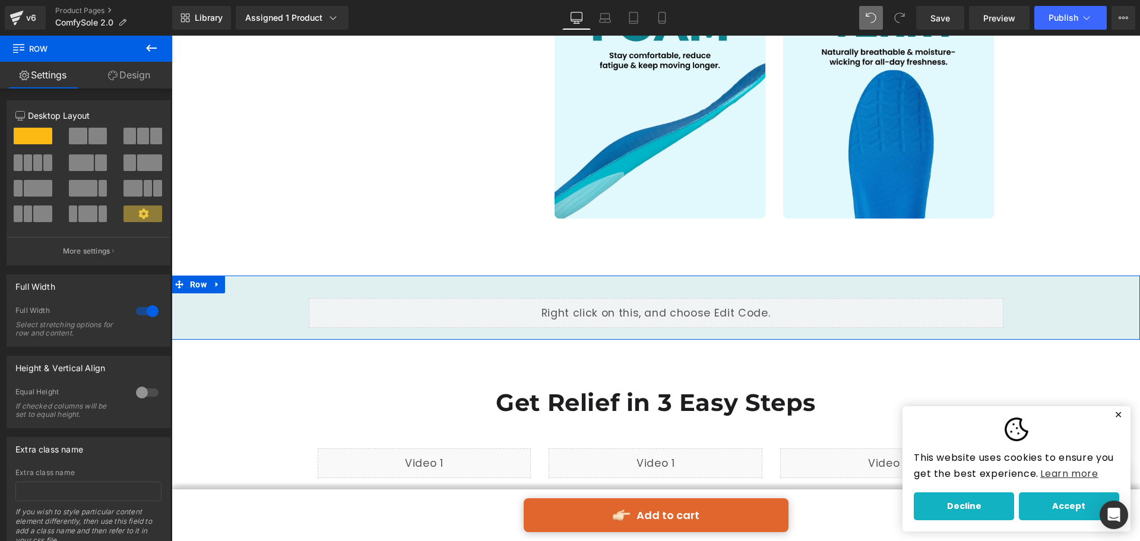
click at [115, 63] on link "Design" at bounding box center [129, 75] width 86 height 27
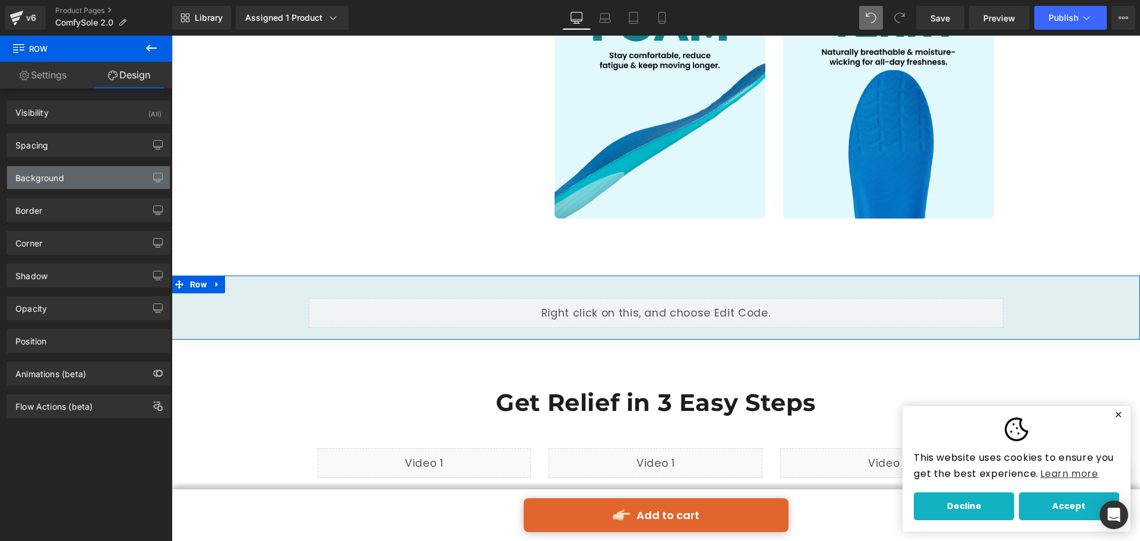
type input "#e0efef"
type input "100"
click at [81, 182] on div "Background" at bounding box center [88, 177] width 163 height 23
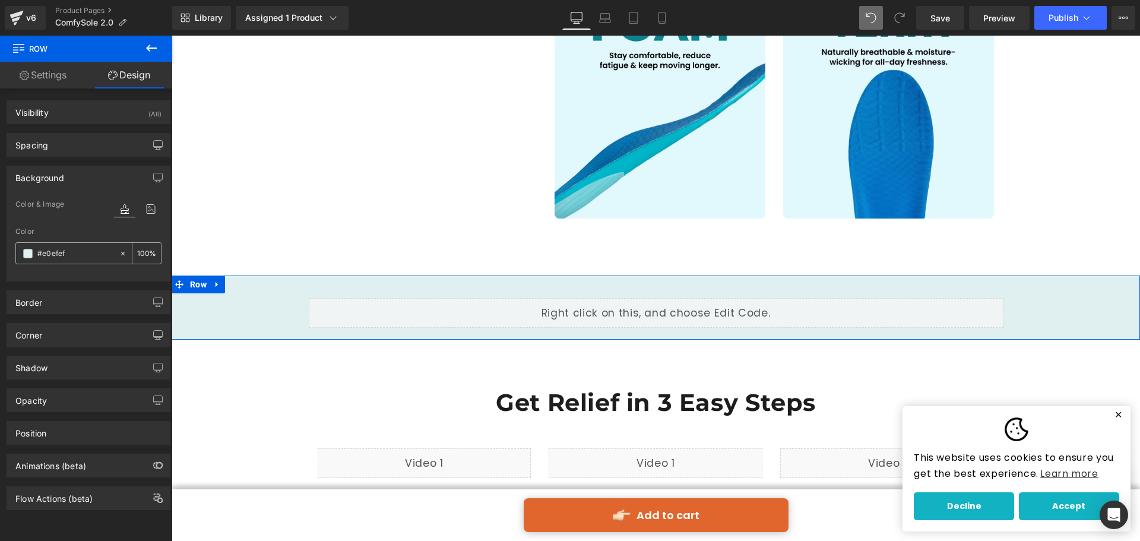
click at [23, 254] on span at bounding box center [27, 253] width 9 height 9
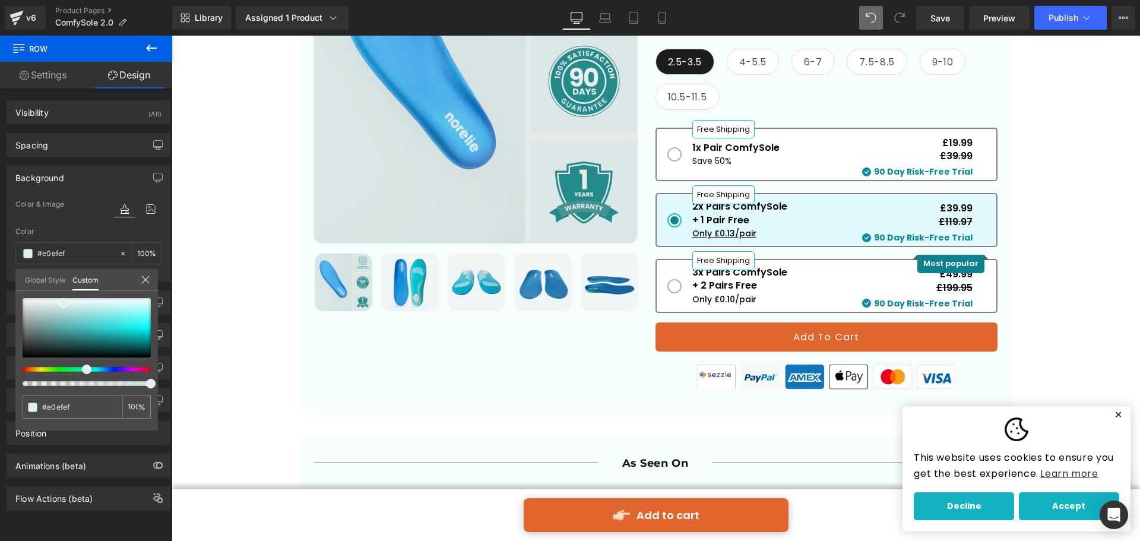
scroll to position [199, 0]
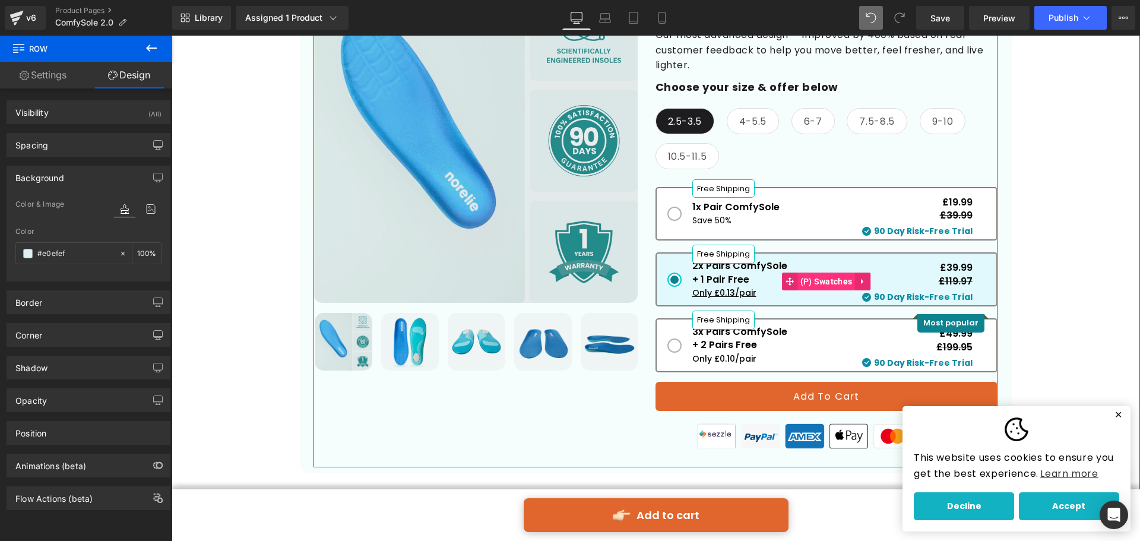
click at [811, 285] on span "(P) Swatches" at bounding box center [826, 281] width 58 height 18
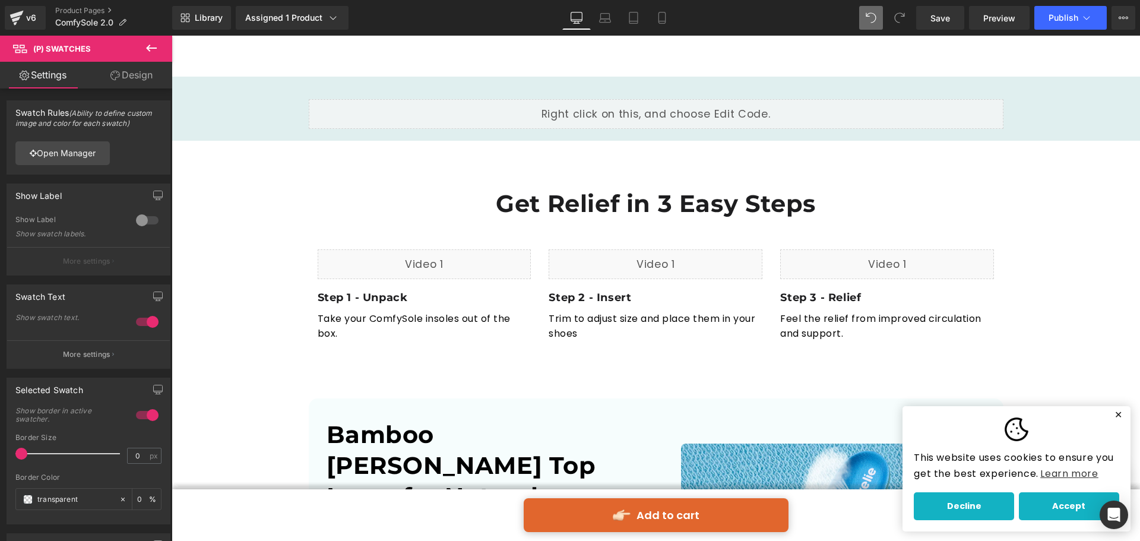
scroll to position [1683, 0]
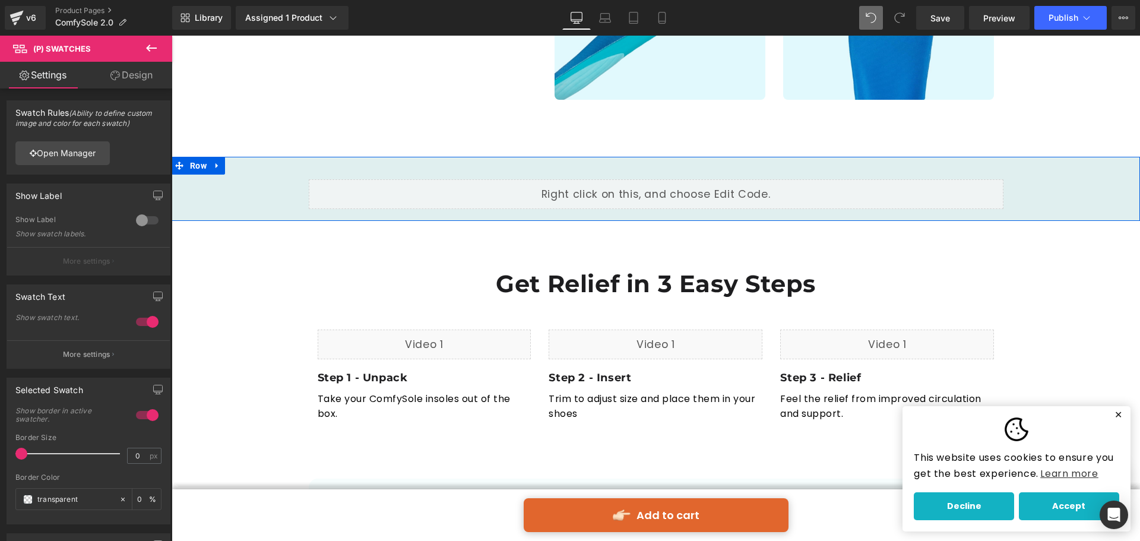
drag, startPoint x: 250, startPoint y: 170, endPoint x: 244, endPoint y: 172, distance: 6.4
click at [250, 170] on div "Liquid Row" at bounding box center [656, 187] width 968 height 53
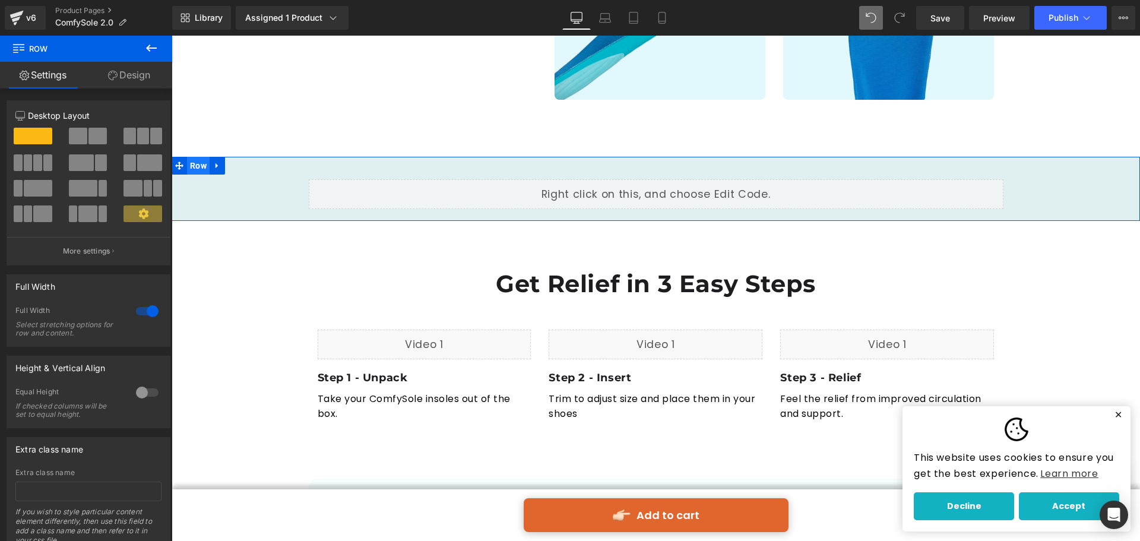
click at [202, 168] on span "Row" at bounding box center [198, 166] width 23 height 18
click at [141, 78] on link "Design" at bounding box center [129, 75] width 86 height 27
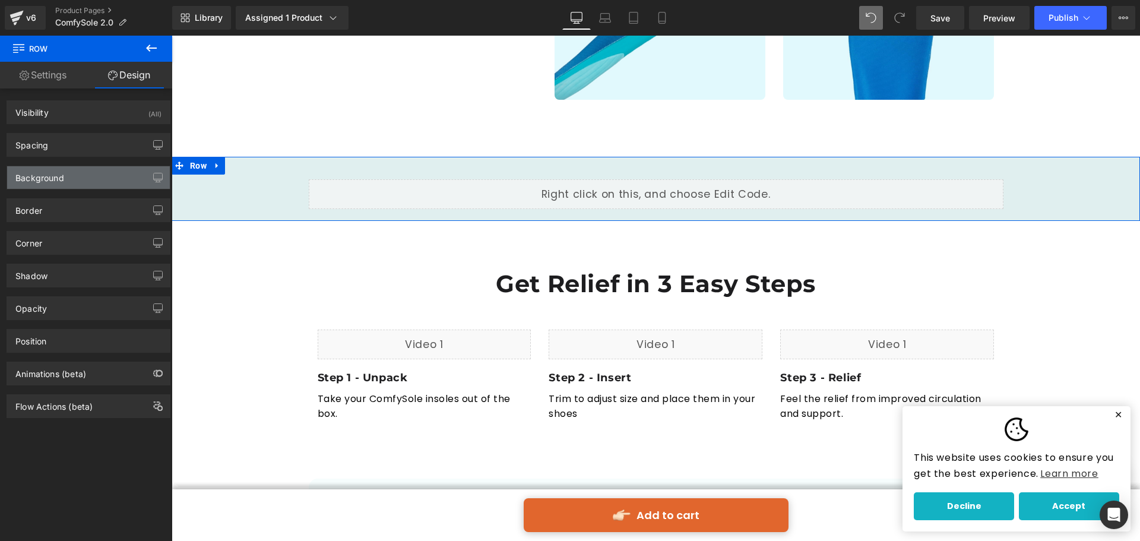
click at [99, 181] on div "Background" at bounding box center [88, 177] width 163 height 23
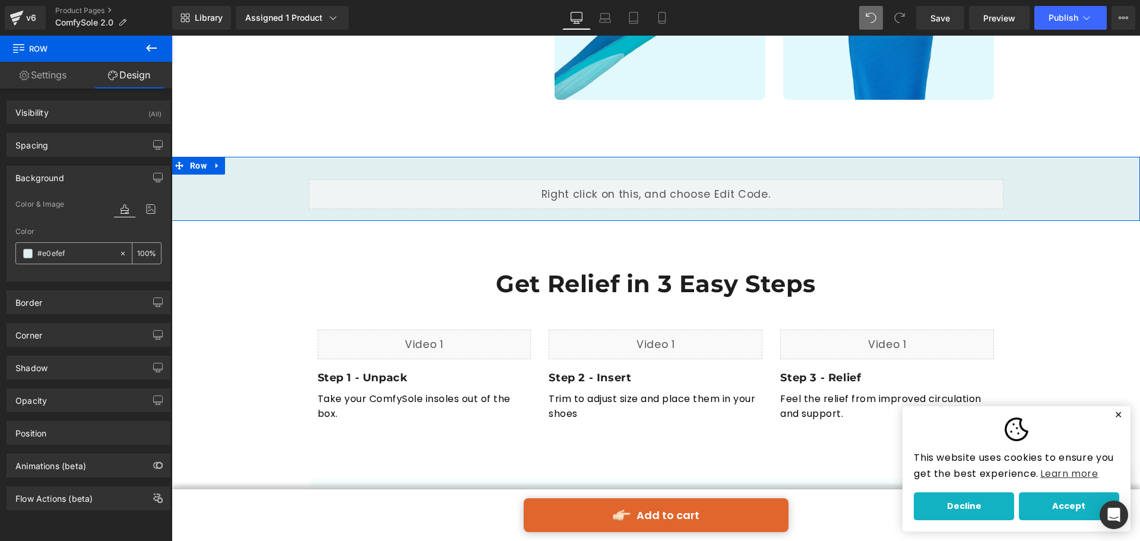
click at [91, 255] on input "#e0efef" at bounding box center [75, 253] width 76 height 13
paste input "1f9fc"
type input "#e1f9fc"
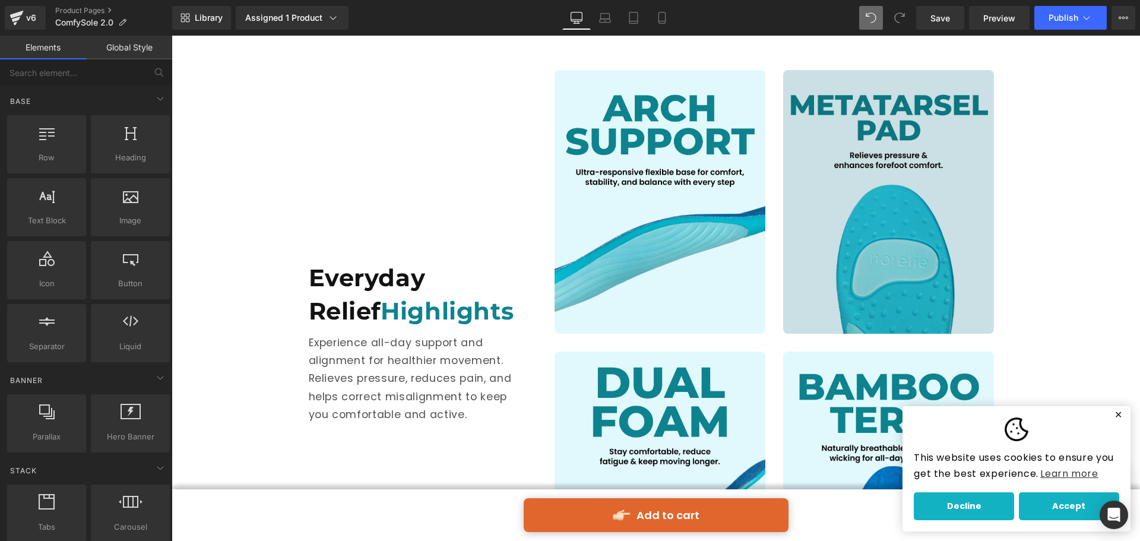
scroll to position [1149, 0]
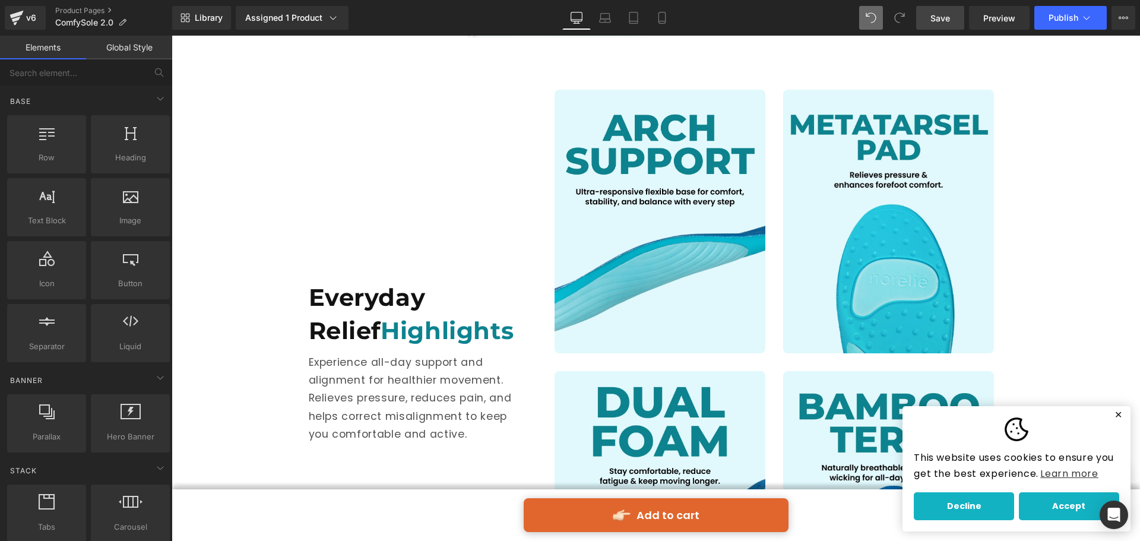
drag, startPoint x: 945, startPoint y: 8, endPoint x: 529, endPoint y: 504, distance: 647.4
click at [945, 8] on link "Save" at bounding box center [940, 18] width 48 height 24
